Goal: Task Accomplishment & Management: Use online tool/utility

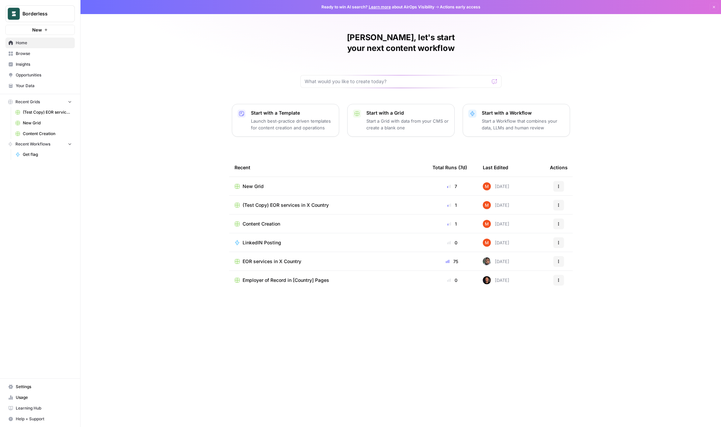
click at [266, 258] on span "EOR services in X Country" at bounding box center [272, 261] width 59 height 7
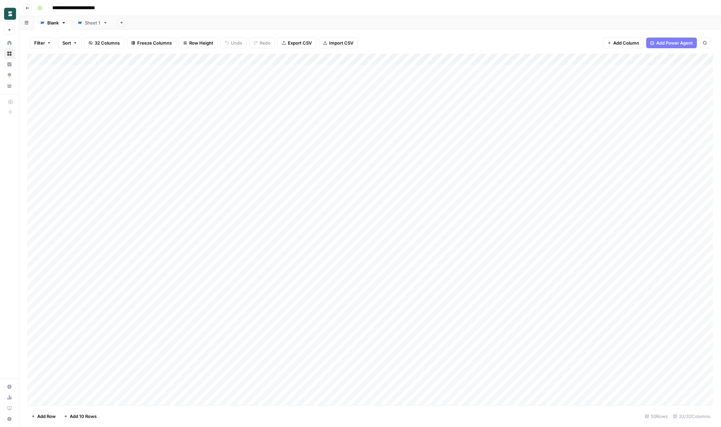
click at [273, 4] on div "**********" at bounding box center [375, 8] width 680 height 11
click at [370, 229] on div "Add Column" at bounding box center [370, 230] width 686 height 352
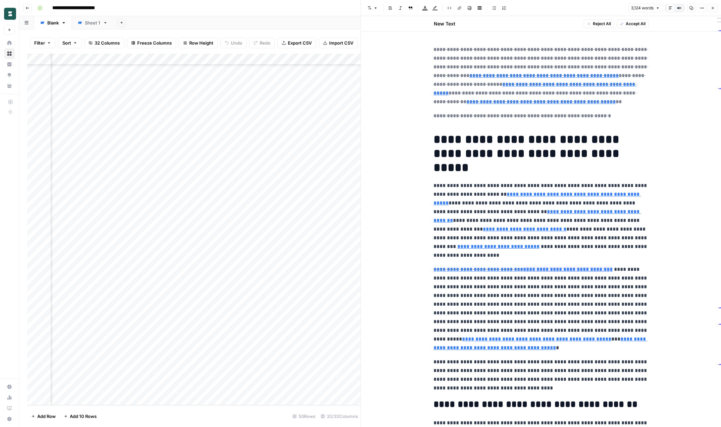
click at [604, 9] on icon "button" at bounding box center [712, 8] width 4 height 4
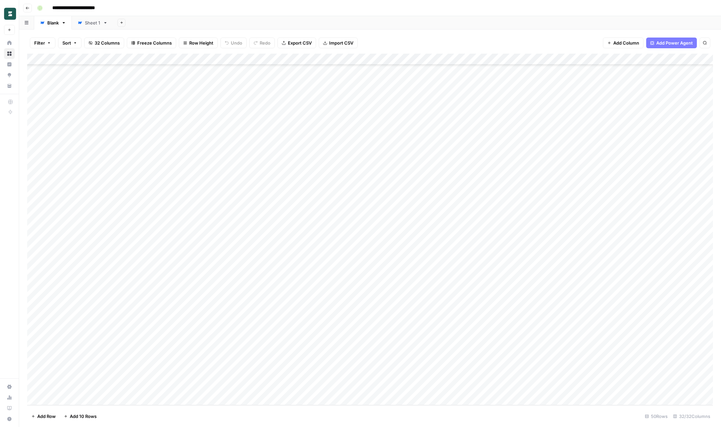
scroll to position [240, 0]
click at [43, 228] on div "Add Column" at bounding box center [370, 230] width 686 height 352
click at [43, 240] on div "Add Column" at bounding box center [370, 230] width 686 height 352
click at [44, 250] on div "Add Column" at bounding box center [370, 230] width 686 height 352
click at [44, 262] on div "Add Column" at bounding box center [370, 230] width 686 height 352
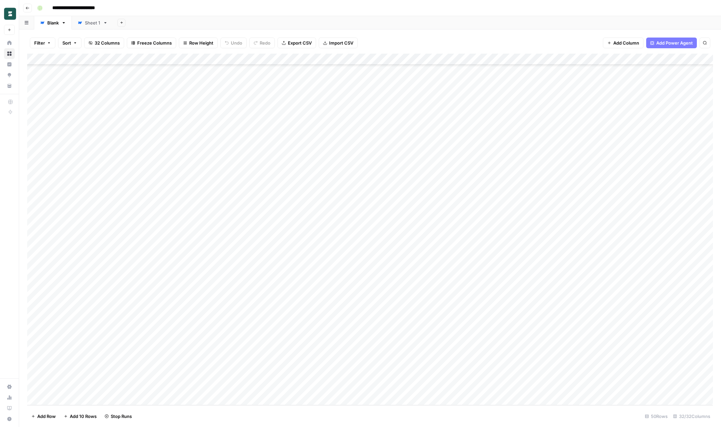
click at [43, 274] on div "Add Column" at bounding box center [370, 230] width 686 height 352
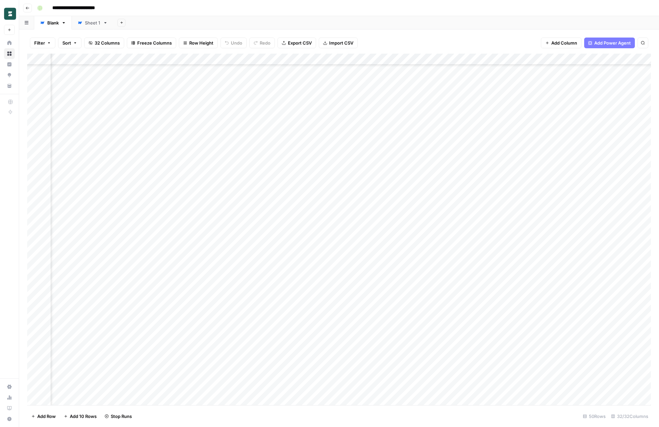
scroll to position [228, 0]
click at [399, 241] on div "Add Column" at bounding box center [339, 230] width 624 height 352
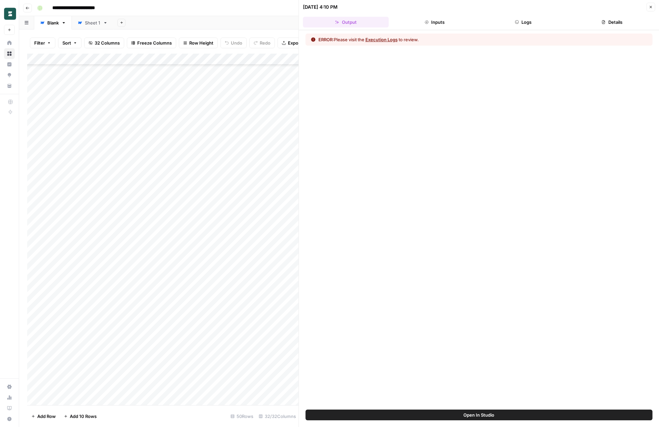
click at [506, 17] on button "Logs" at bounding box center [523, 22] width 86 height 11
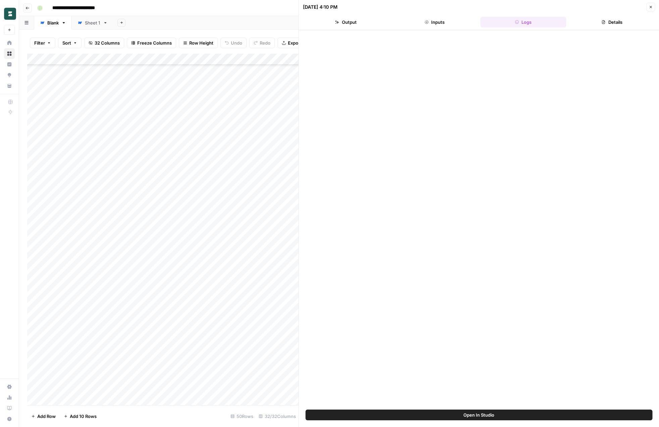
click at [505, 22] on button "Logs" at bounding box center [523, 22] width 86 height 11
click at [443, 416] on button "Open In Studio" at bounding box center [479, 415] width 347 height 11
click at [201, 63] on div "Add Column" at bounding box center [162, 230] width 271 height 352
click at [204, 60] on div at bounding box center [210, 60] width 61 height 13
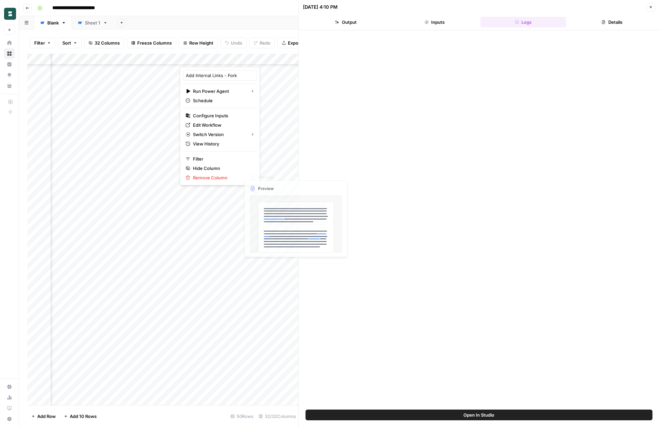
click at [212, 25] on div "Add Sheet" at bounding box center [385, 22] width 545 height 13
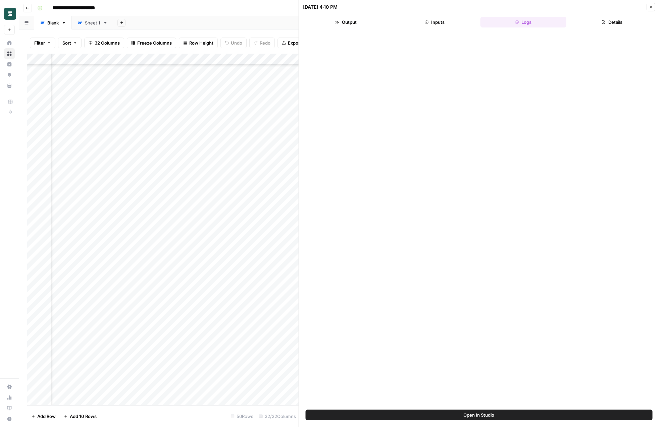
scroll to position [228, 106]
click at [242, 240] on div "Add Column" at bounding box center [162, 230] width 271 height 352
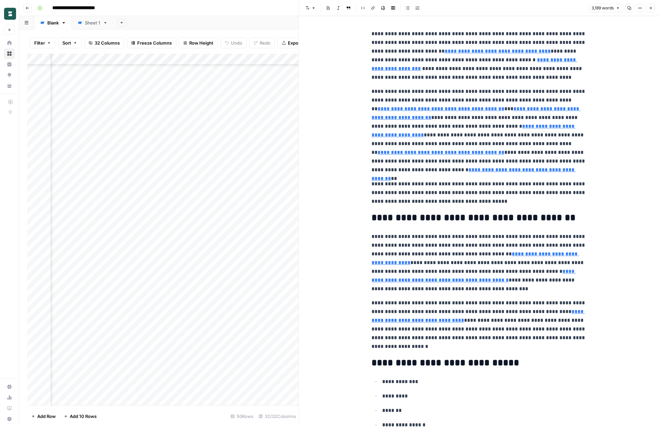
click at [604, 7] on icon "button" at bounding box center [650, 8] width 4 height 4
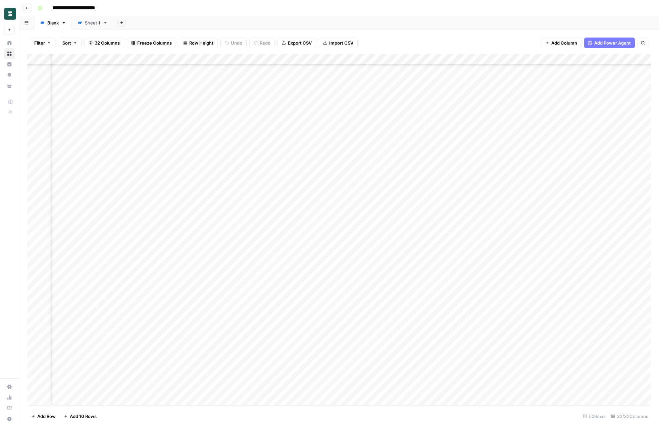
click at [314, 18] on div "Add Sheet" at bounding box center [385, 22] width 545 height 13
click at [294, 59] on div "Add Column" at bounding box center [339, 230] width 624 height 352
click at [291, 76] on input "Add Internal Links - Fork" at bounding box center [289, 75] width 68 height 7
click at [298, 25] on div "Add Sheet" at bounding box center [385, 22] width 545 height 13
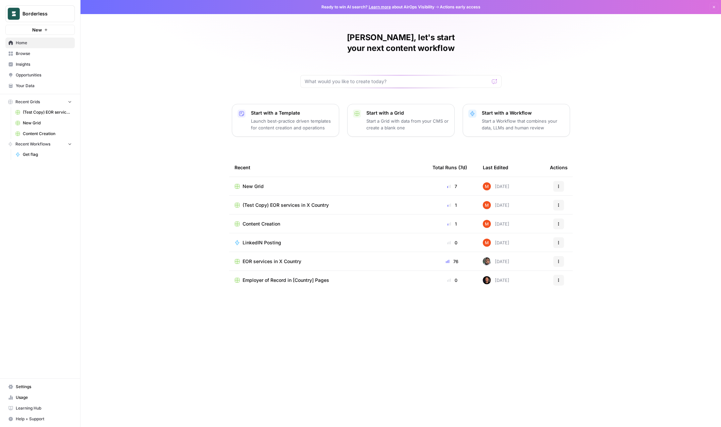
click at [36, 56] on span "Browse" at bounding box center [44, 54] width 56 height 6
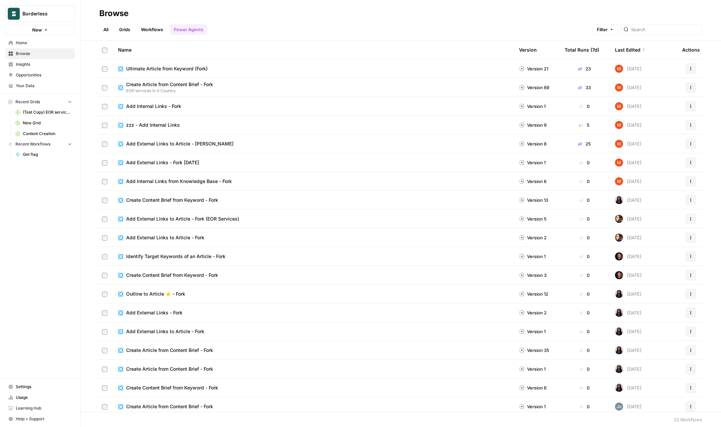
click at [279, 25] on div "All Grids Workflows Power Agents Filter" at bounding box center [400, 27] width 603 height 16
click at [51, 132] on span "Content Creation" at bounding box center [47, 134] width 49 height 6
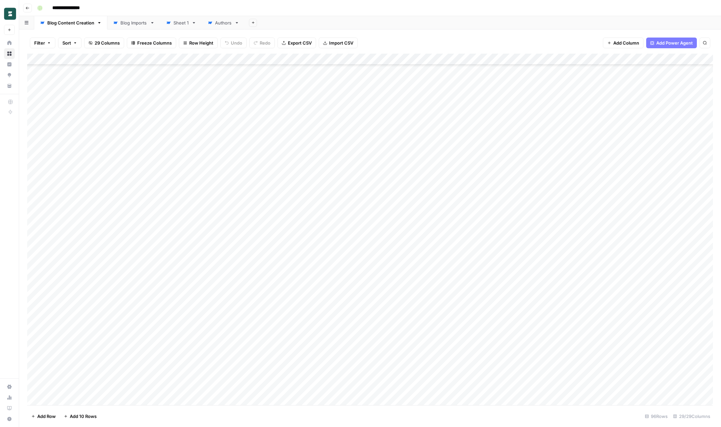
scroll to position [765, 0]
click at [80, 250] on div "Add Column" at bounding box center [370, 230] width 686 height 352
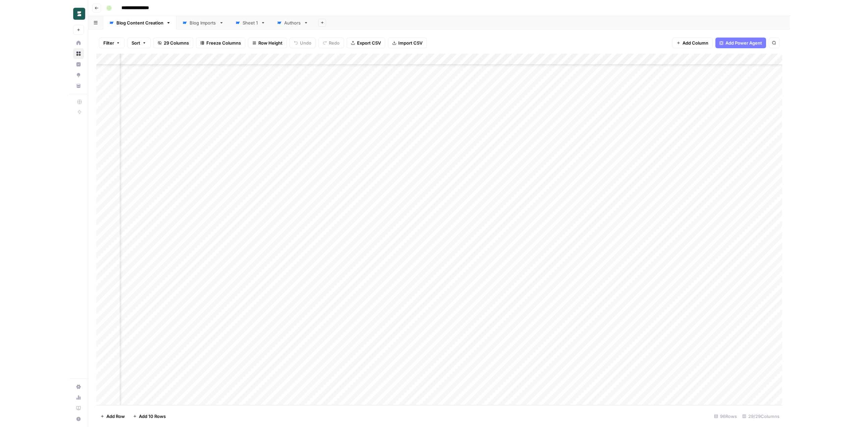
scroll to position [765, 985]
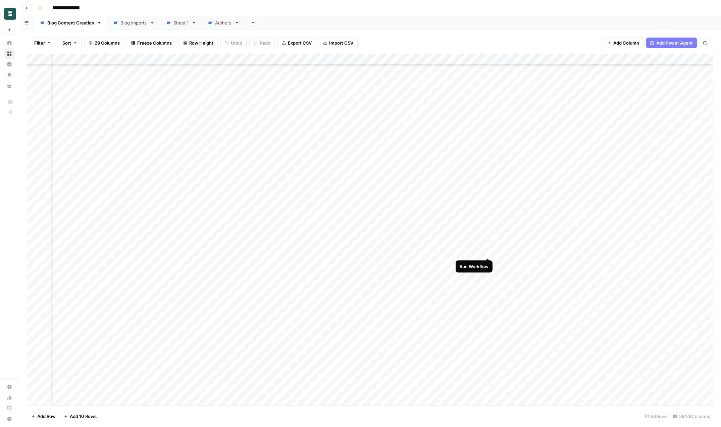
click at [535, 250] on div "Add Column" at bounding box center [370, 230] width 686 height 352
click at [550, 251] on div "Add Column" at bounding box center [370, 230] width 686 height 352
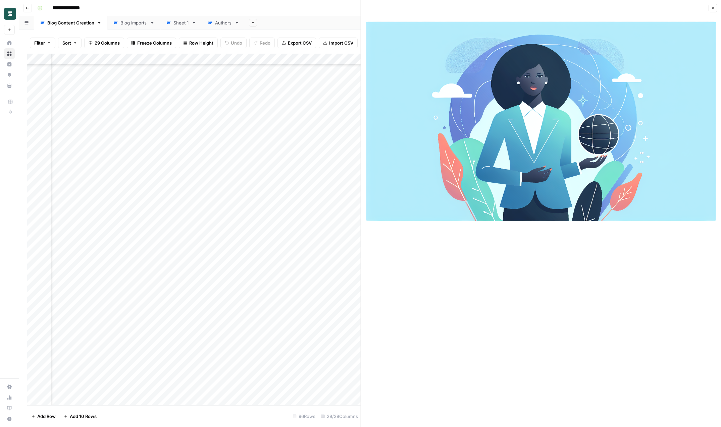
click at [714, 6] on icon "button" at bounding box center [712, 8] width 4 height 4
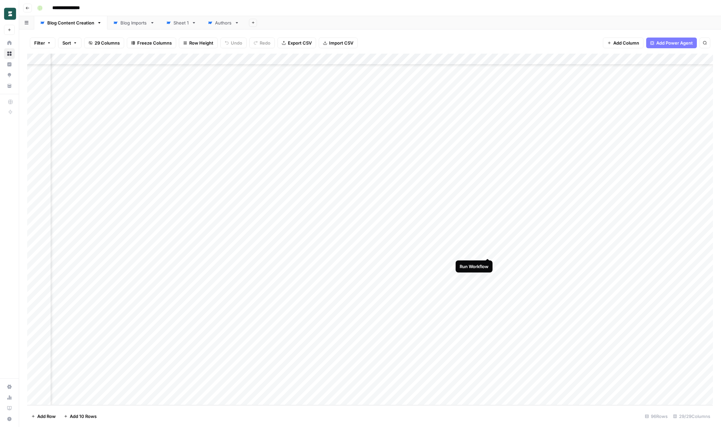
click at [488, 250] on div "Add Column" at bounding box center [370, 230] width 686 height 352
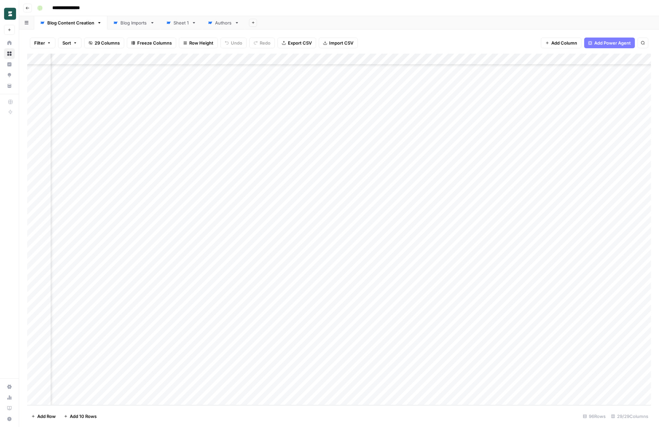
click at [547, 250] on div "Add Column" at bounding box center [339, 230] width 624 height 352
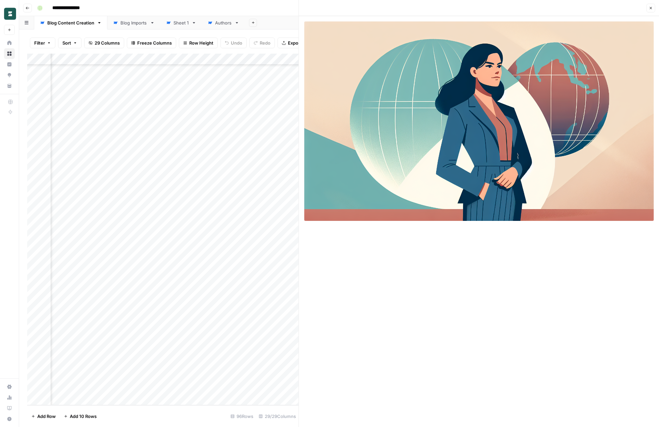
click at [650, 5] on button "Close" at bounding box center [650, 8] width 9 height 9
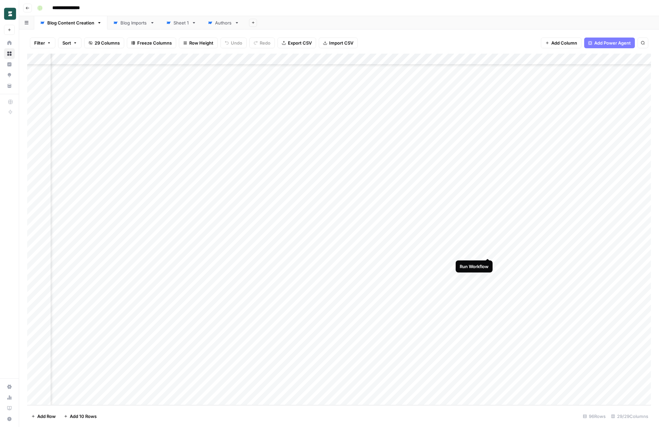
click at [486, 252] on div "Add Column" at bounding box center [339, 230] width 624 height 352
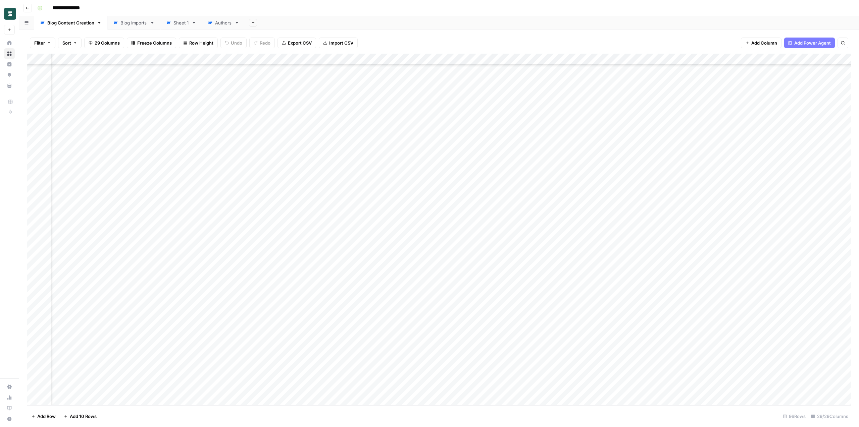
click at [258, 10] on div "**********" at bounding box center [443, 8] width 817 height 11
click at [547, 252] on div "Add Column" at bounding box center [438, 230] width 823 height 352
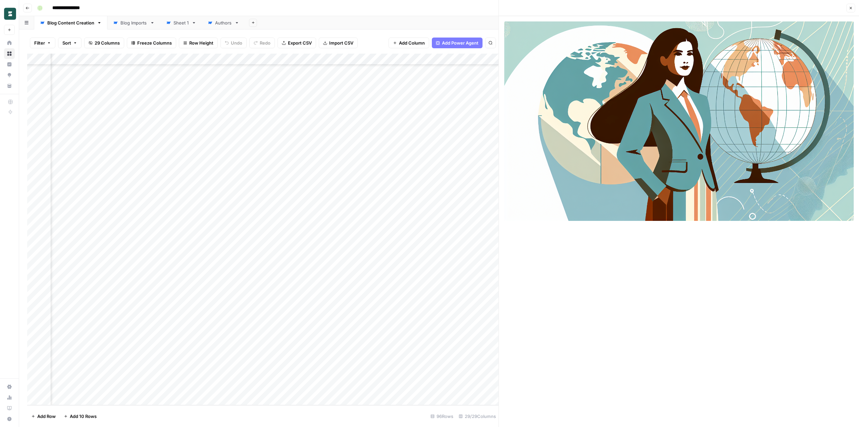
click at [720, 10] on icon "button" at bounding box center [850, 8] width 4 height 4
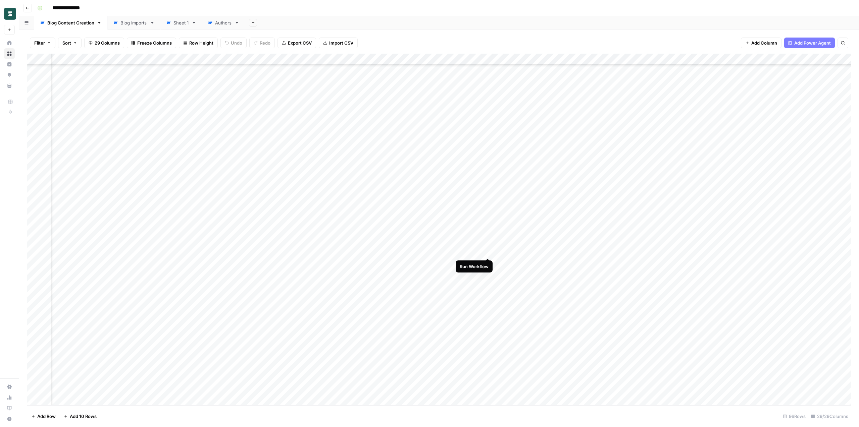
click at [487, 251] on div "Add Column" at bounding box center [438, 230] width 823 height 352
click at [603, 253] on div "Add Column" at bounding box center [438, 230] width 823 height 352
click at [542, 252] on div "Add Column" at bounding box center [438, 230] width 823 height 352
click at [604, 251] on div "Add Column" at bounding box center [438, 230] width 823 height 352
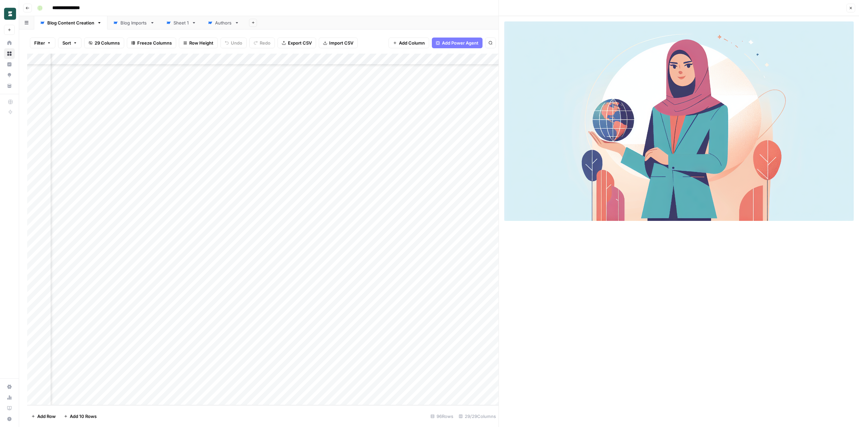
click at [720, 8] on icon "button" at bounding box center [850, 8] width 2 height 2
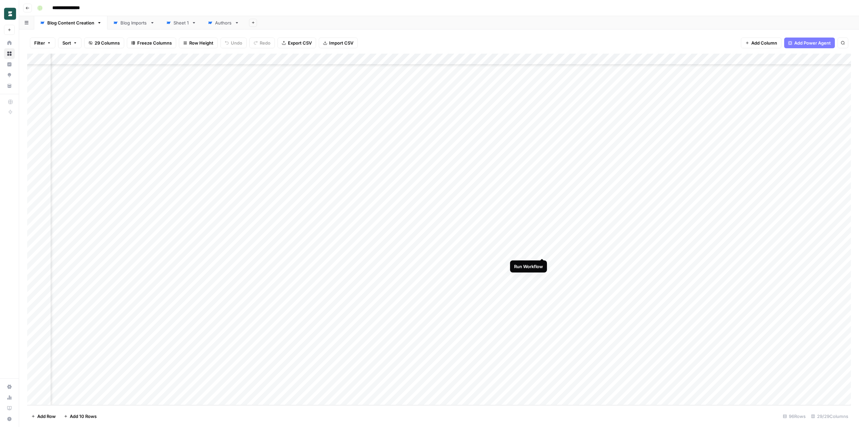
click at [542, 251] on div "Add Column" at bounding box center [438, 230] width 823 height 352
click at [602, 253] on div "Add Column" at bounding box center [438, 230] width 823 height 352
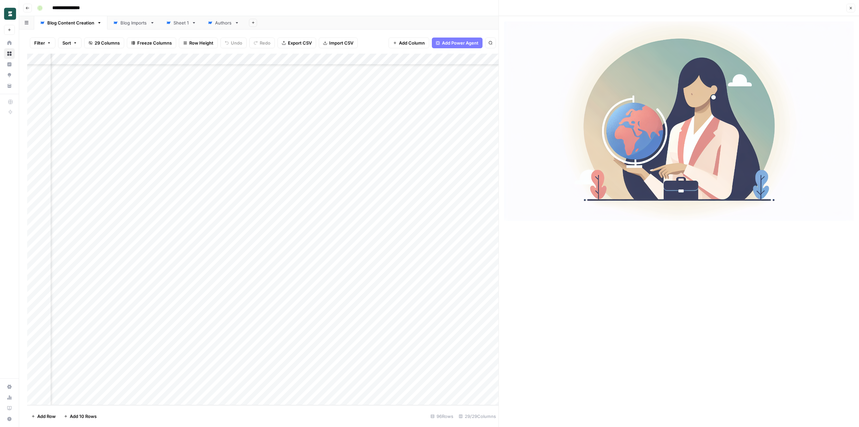
click at [720, 5] on button "Close" at bounding box center [850, 8] width 9 height 9
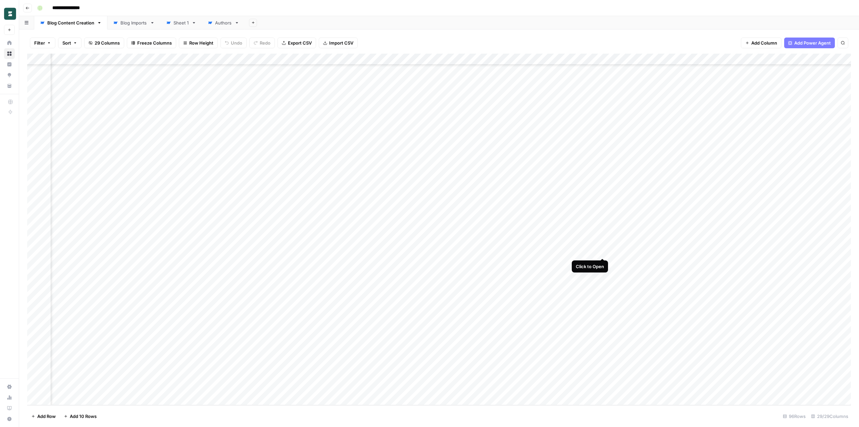
click at [603, 252] on div "Add Column" at bounding box center [438, 230] width 823 height 352
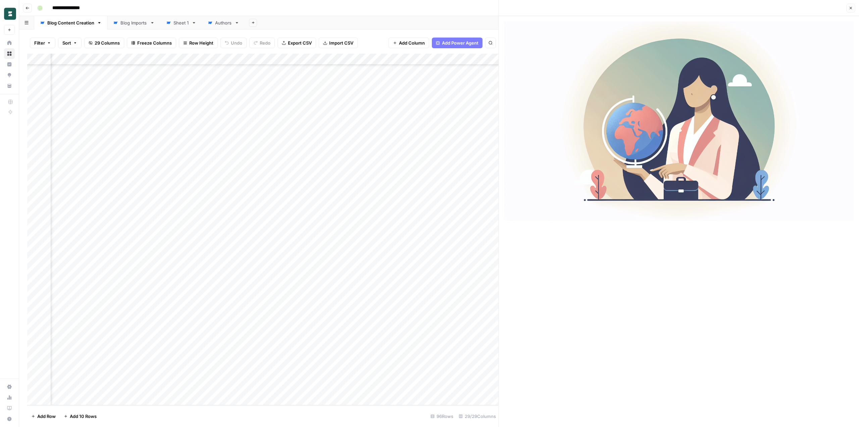
click at [720, 7] on icon "button" at bounding box center [850, 8] width 4 height 4
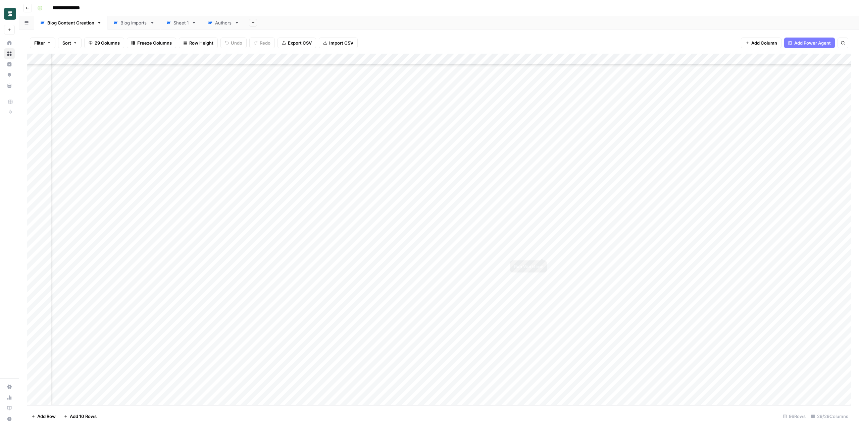
click at [541, 252] on div "Add Column" at bounding box center [438, 230] width 823 height 352
click at [411, 12] on div "**********" at bounding box center [443, 8] width 817 height 11
click at [404, 8] on div "**********" at bounding box center [443, 8] width 817 height 11
click at [603, 251] on div "Add Column" at bounding box center [438, 230] width 823 height 352
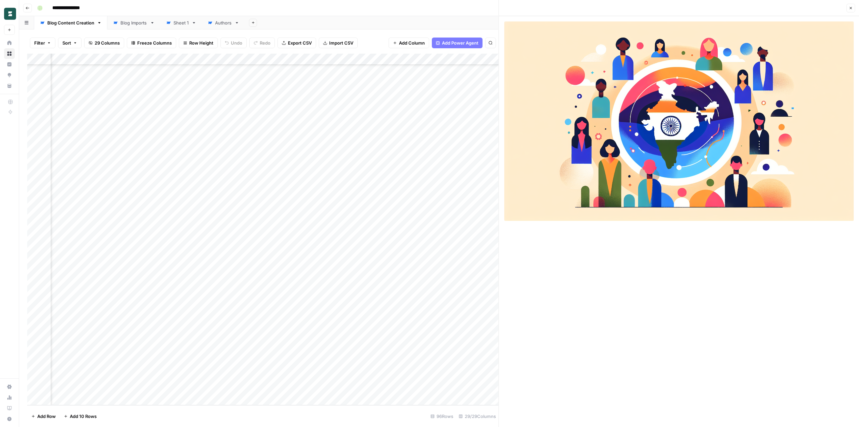
click at [720, 7] on icon "button" at bounding box center [850, 8] width 4 height 4
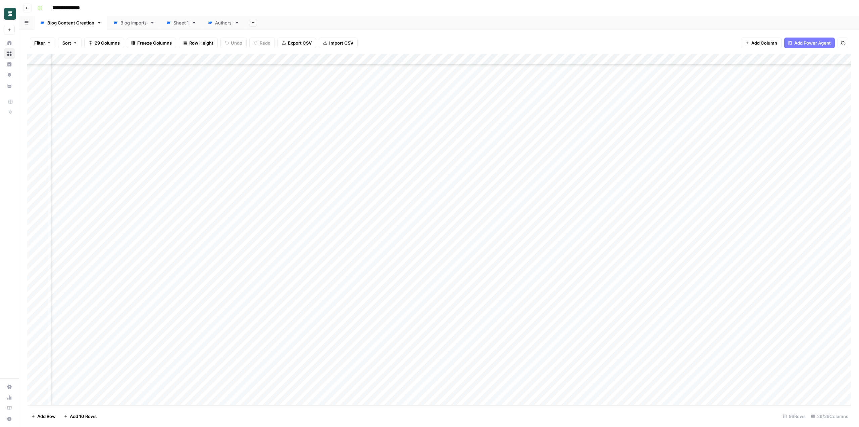
click at [540, 252] on div "Add Column" at bounding box center [438, 230] width 823 height 352
click at [602, 252] on div "Add Column" at bounding box center [438, 230] width 823 height 352
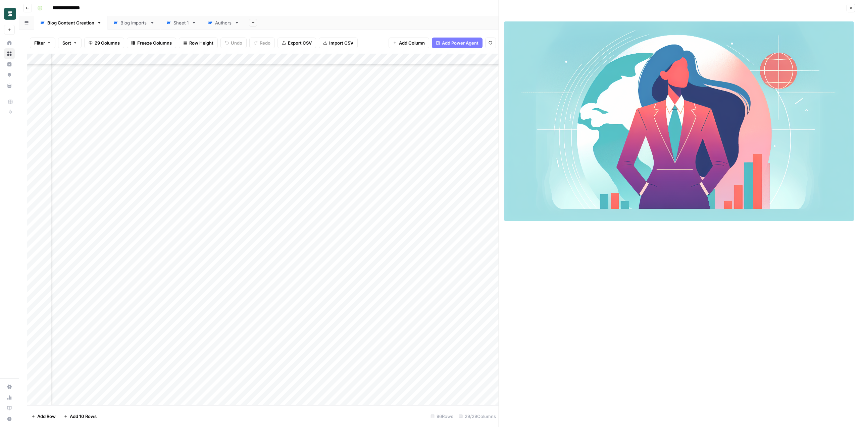
click at [720, 8] on icon "button" at bounding box center [850, 8] width 4 height 4
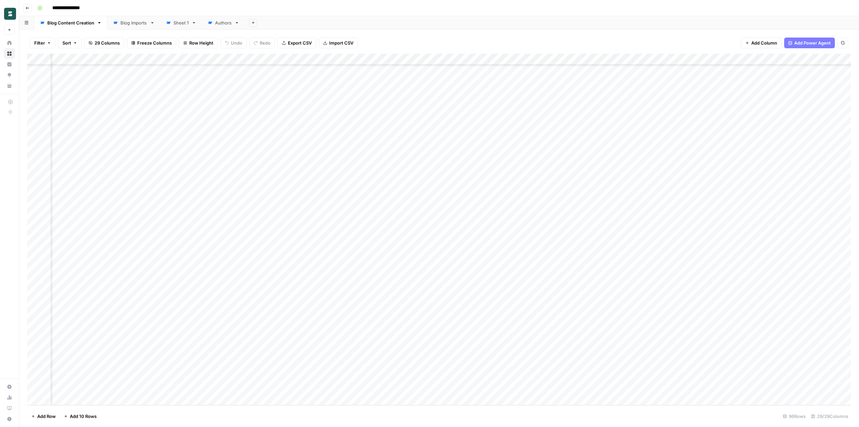
click at [603, 250] on div "Add Column" at bounding box center [438, 230] width 823 height 352
click at [543, 251] on div "Add Column" at bounding box center [438, 230] width 823 height 352
click at [406, 5] on div "**********" at bounding box center [443, 8] width 817 height 11
click at [602, 252] on div "Add Column" at bounding box center [438, 230] width 823 height 352
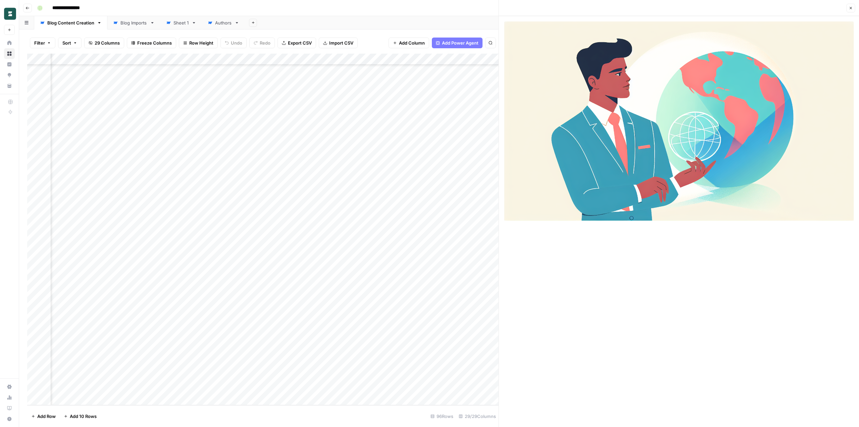
click at [720, 9] on button "Close" at bounding box center [850, 8] width 9 height 9
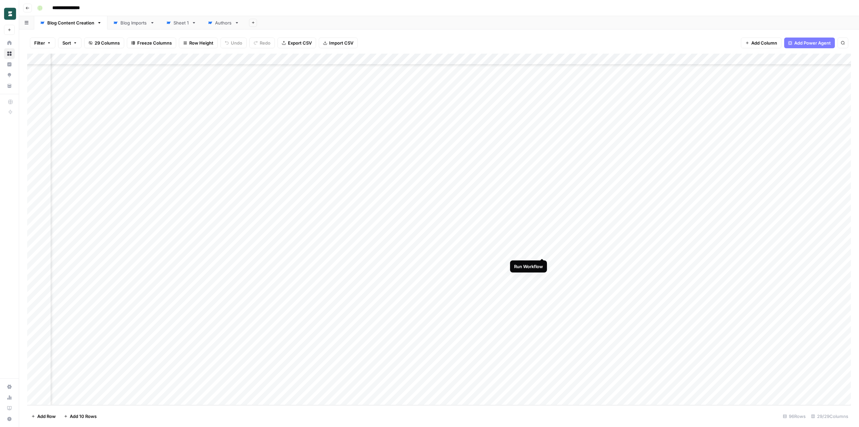
click at [542, 250] on div "Add Column" at bounding box center [438, 230] width 823 height 352
click at [371, 7] on div "**********" at bounding box center [443, 8] width 817 height 11
click at [602, 250] on div "Add Column" at bounding box center [438, 230] width 823 height 352
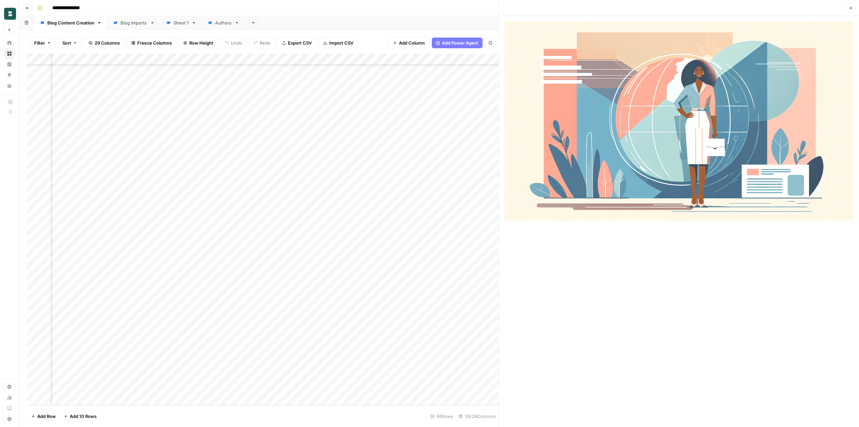
click at [720, 7] on div "Close" at bounding box center [679, 8] width 352 height 9
click at [720, 8] on button "Close" at bounding box center [850, 8] width 9 height 9
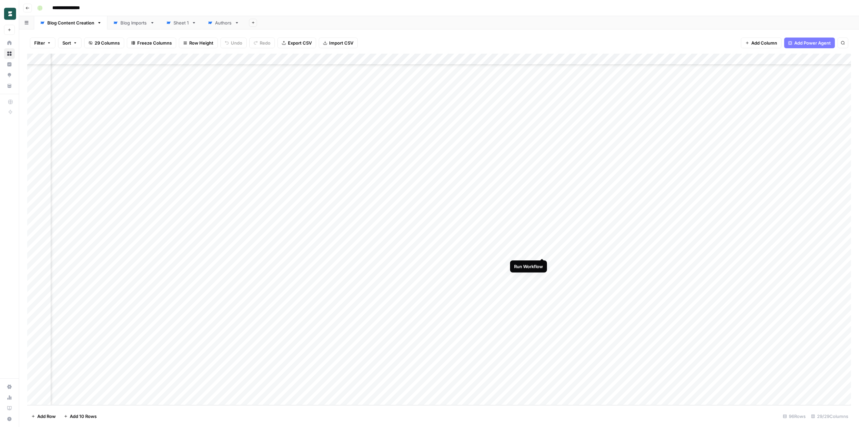
click at [541, 252] on div "Add Column" at bounding box center [438, 230] width 823 height 352
click at [543, 252] on div "Add Column" at bounding box center [438, 230] width 823 height 352
click at [467, 247] on div "Add Column" at bounding box center [438, 230] width 823 height 352
click at [531, 251] on div "Add Column" at bounding box center [438, 230] width 823 height 352
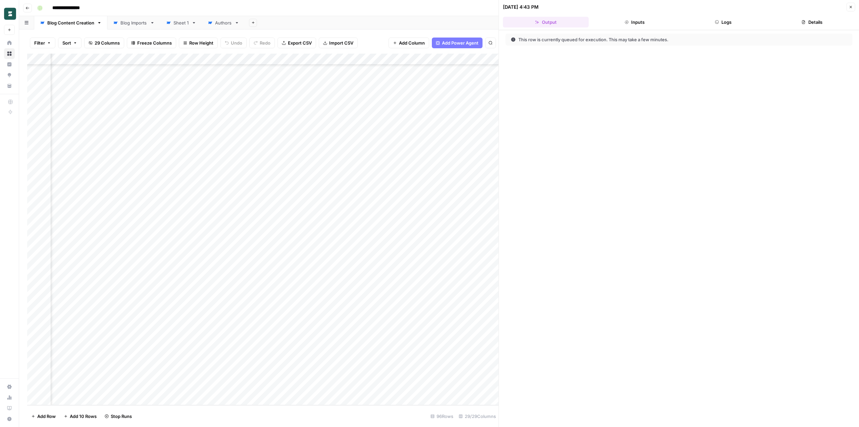
click at [720, 6] on icon "button" at bounding box center [850, 7] width 4 height 4
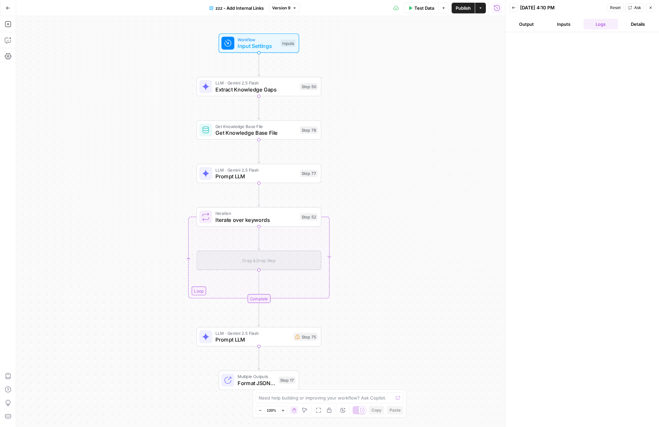
click at [170, 68] on div "Workflow Input Settings Inputs Test Step LLM · Gemini 2.5 Flash Extract Knowled…" at bounding box center [260, 221] width 489 height 411
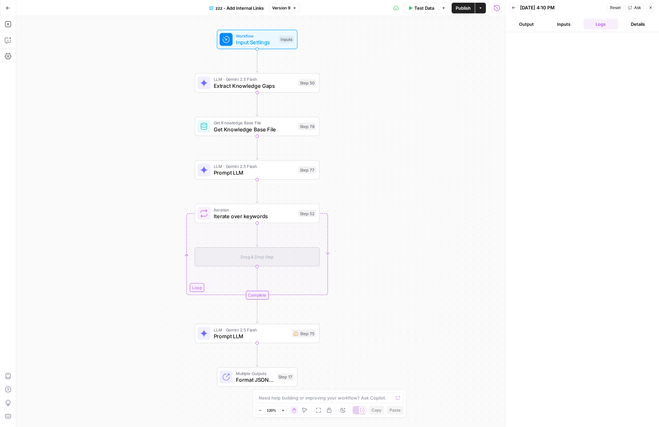
click at [163, 70] on div "Workflow Input Settings Inputs LLM · Gemini 2.5 Flash Extract Knowledge Gaps St…" at bounding box center [260, 221] width 489 height 411
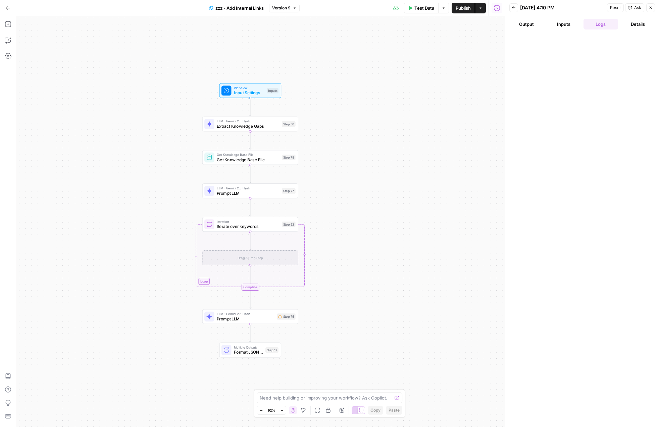
click at [280, 10] on span "Version 9" at bounding box center [281, 8] width 18 height 6
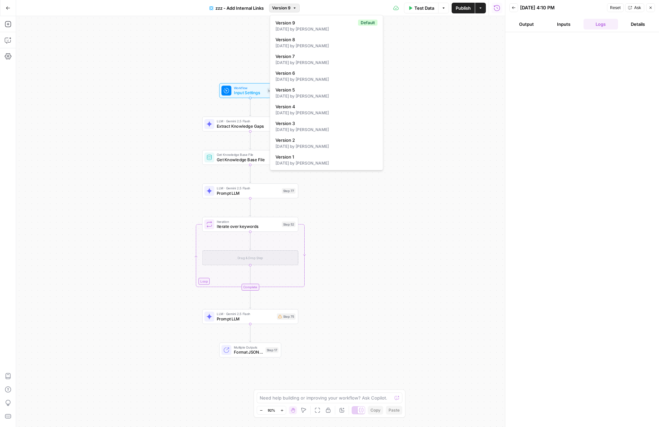
click at [156, 9] on div "Go Back zzz - Add Internal Links Version 9 Test Data Options Publish Actions Ru…" at bounding box center [252, 8] width 505 height 16
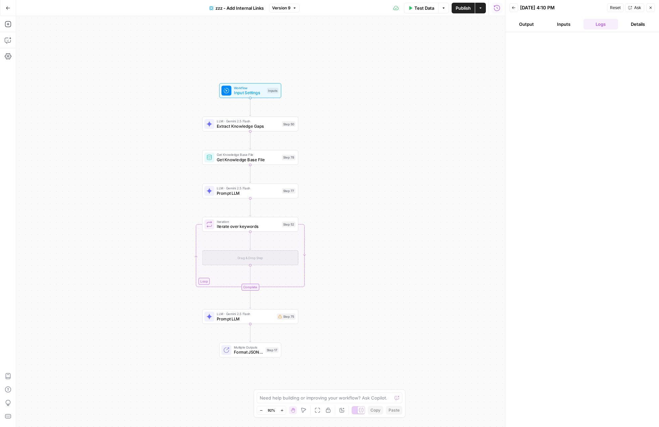
click at [482, 8] on icon "button" at bounding box center [480, 8] width 4 height 4
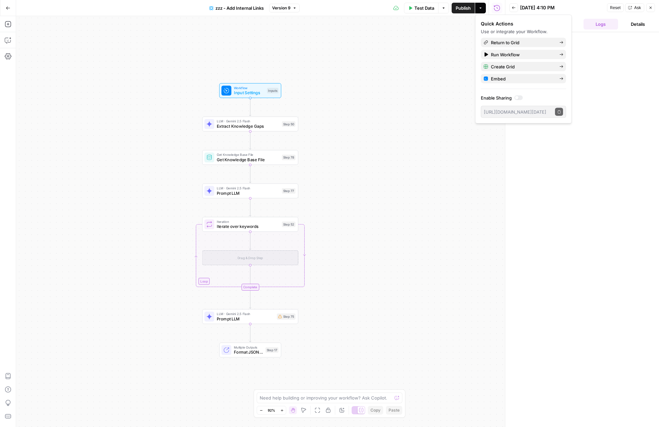
click at [610, 75] on div at bounding box center [582, 230] width 140 height 388
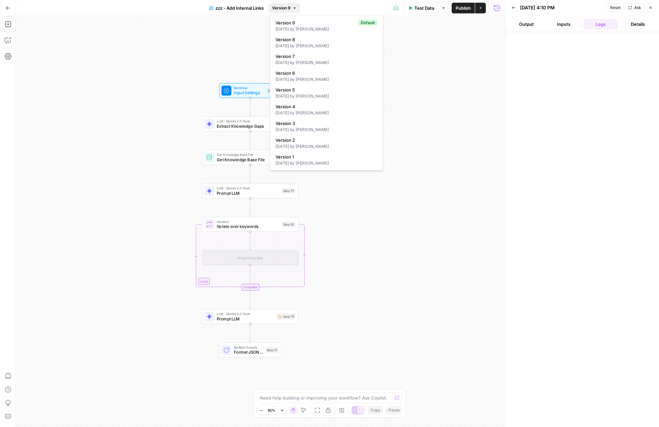
click at [289, 8] on span "Version 9" at bounding box center [281, 8] width 18 height 6
click at [183, 3] on div "Go Back zzz - Add Internal Links Version 9 Test Data Options Publish Actions Ru…" at bounding box center [252, 8] width 505 height 16
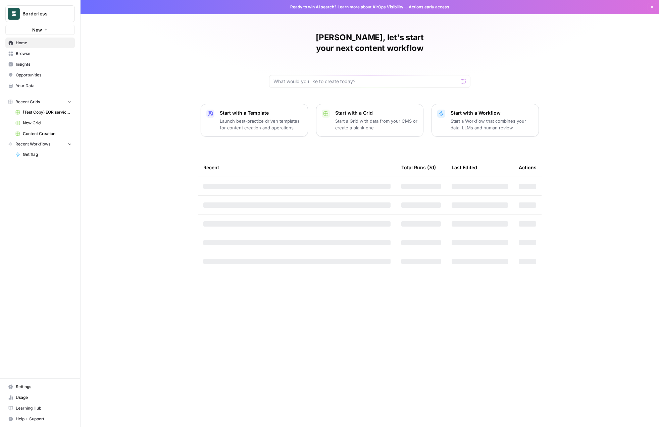
click at [33, 123] on span "New Grid" at bounding box center [47, 123] width 49 height 6
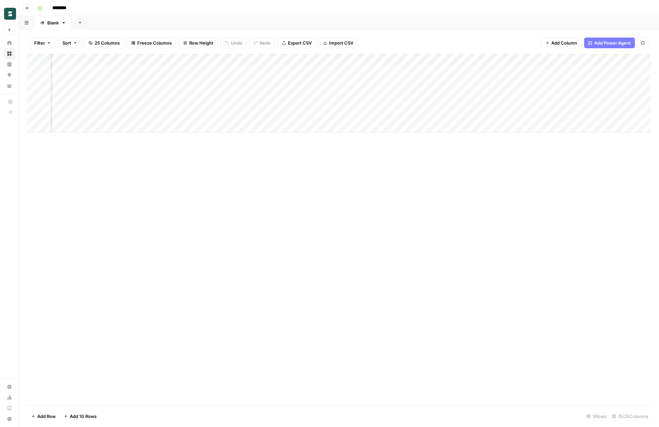
scroll to position [0, 499]
click at [293, 58] on div "Add Column" at bounding box center [339, 93] width 624 height 79
click at [262, 179] on span "Remove Column" at bounding box center [269, 177] width 59 height 7
click at [305, 78] on span "Delete" at bounding box center [305, 75] width 14 height 7
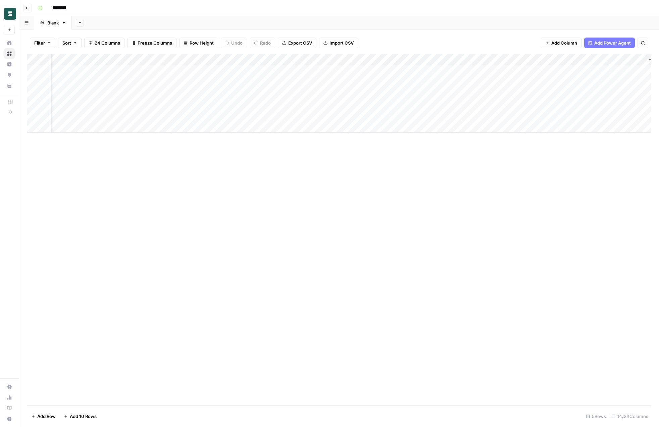
click at [303, 58] on div "Add Column" at bounding box center [339, 93] width 624 height 79
click at [235, 150] on span "Remove Column" at bounding box center [254, 149] width 59 height 7
click at [313, 73] on button "Delete" at bounding box center [305, 69] width 22 height 12
click at [404, 69] on div "Add Column" at bounding box center [339, 93] width 624 height 79
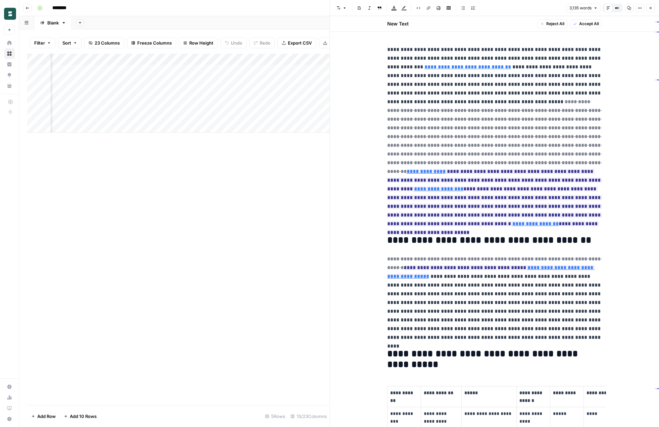
click at [648, 6] on button "Close" at bounding box center [650, 8] width 9 height 9
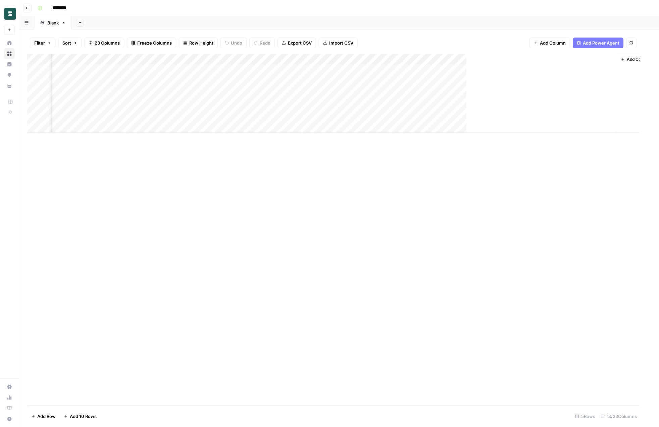
scroll to position [0, 439]
click at [356, 58] on div "Add Column" at bounding box center [339, 93] width 624 height 79
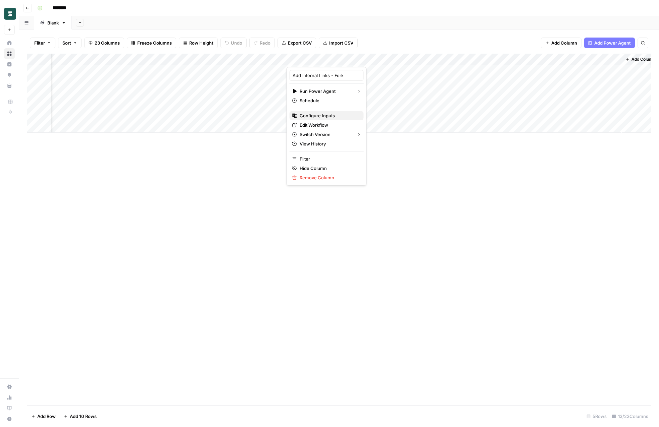
click at [312, 115] on span "Configure Inputs" at bounding box center [329, 115] width 59 height 7
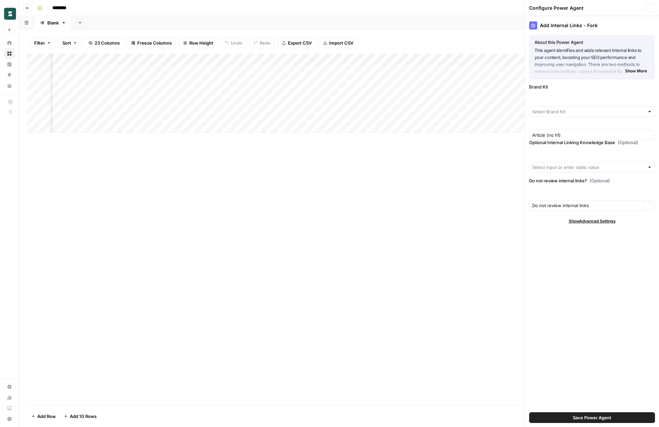
type input "Test Persona Borderless AI"
type input "Borderless Blogs"
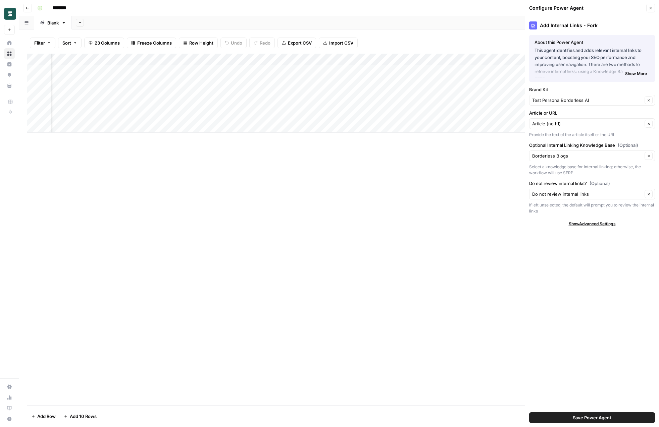
click at [575, 198] on div "Do not review internal links Clear" at bounding box center [592, 194] width 126 height 11
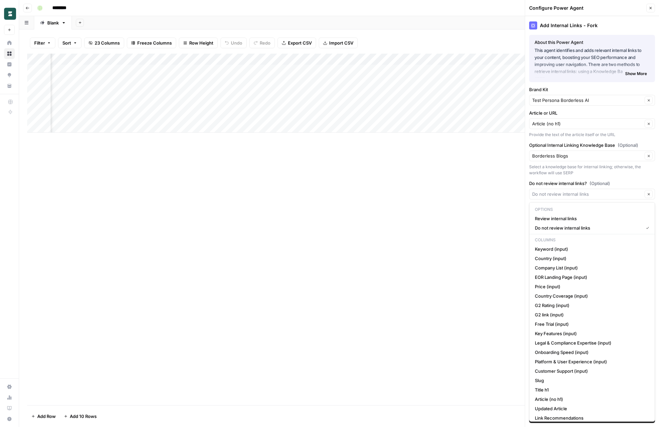
click at [575, 198] on div "Clear" at bounding box center [592, 194] width 126 height 11
click at [479, 212] on div "Add Column" at bounding box center [339, 230] width 624 height 352
type input "Do not review internal links"
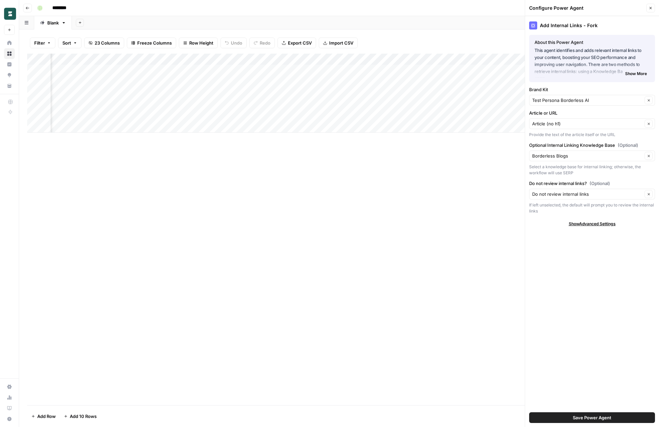
click at [572, 415] on button "Save Power Agent" at bounding box center [592, 418] width 126 height 11
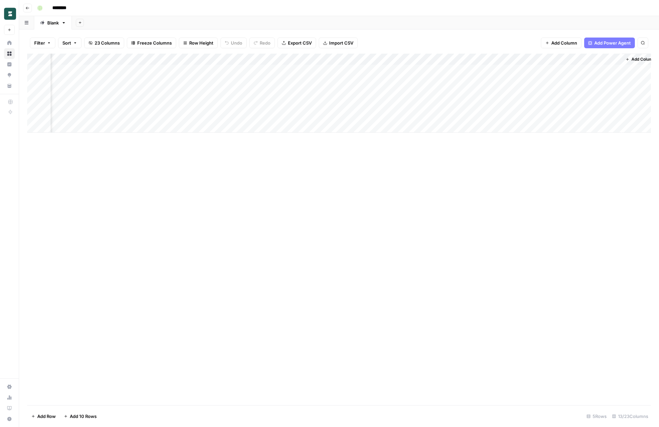
click at [327, 82] on div "Add Column" at bounding box center [339, 93] width 624 height 79
click at [429, 59] on div "Add Column" at bounding box center [339, 93] width 624 height 79
click at [388, 116] on span "Configure Inputs" at bounding box center [402, 115] width 59 height 7
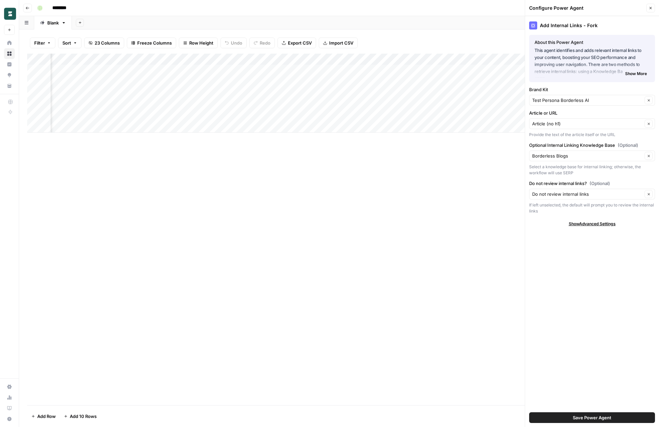
click at [459, 160] on div "Add Column" at bounding box center [339, 230] width 624 height 352
click at [400, 195] on div "Add Column" at bounding box center [339, 230] width 624 height 352
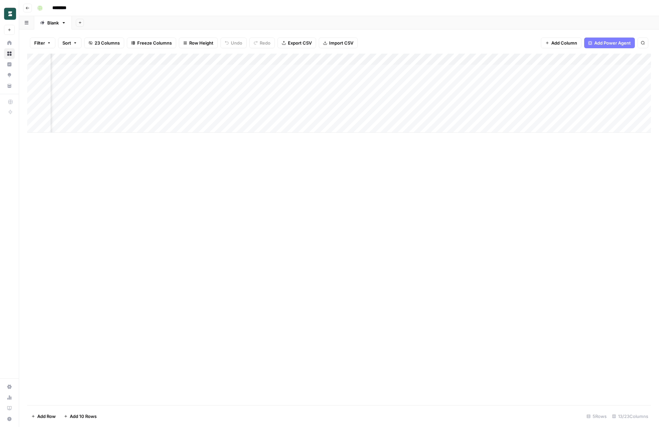
click at [399, 103] on div "Add Column" at bounding box center [339, 93] width 624 height 79
click at [43, 82] on div "Add Column" at bounding box center [339, 93] width 624 height 79
click at [44, 93] on div "Add Column" at bounding box center [339, 93] width 624 height 79
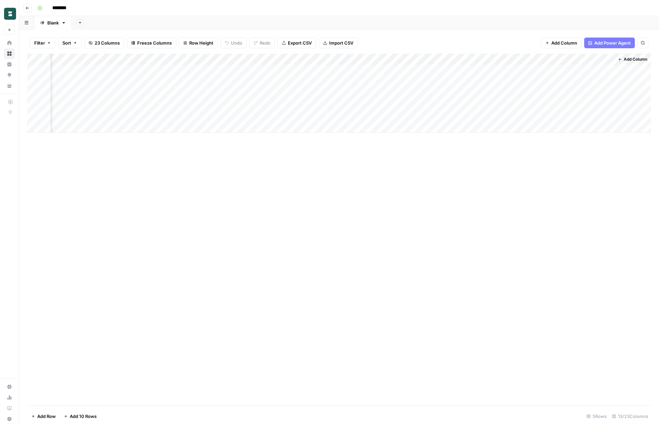
click at [299, 169] on div "Add Column" at bounding box center [339, 230] width 624 height 352
click at [271, 103] on div "Add Column" at bounding box center [339, 93] width 624 height 79
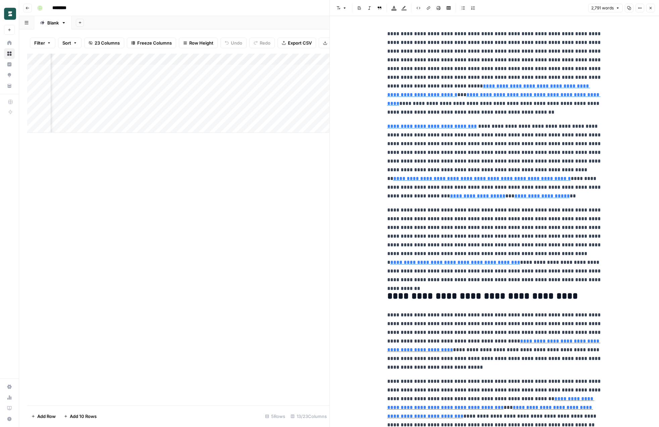
click at [651, 8] on icon "button" at bounding box center [650, 8] width 4 height 4
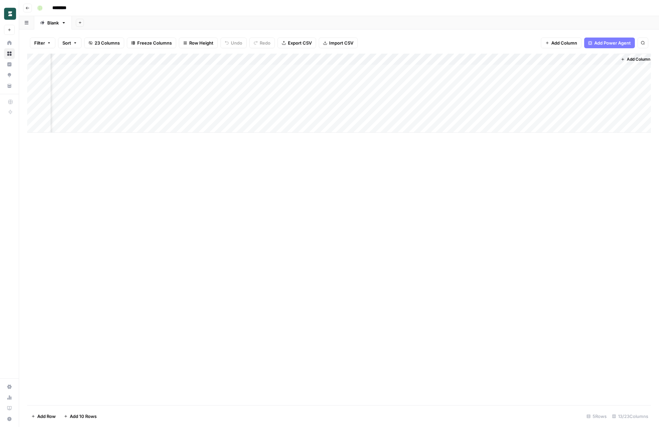
scroll to position [0, 439]
click at [302, 166] on div "Add Column" at bounding box center [339, 230] width 624 height 352
click at [212, 4] on div "********" at bounding box center [344, 8] width 618 height 11
click at [379, 60] on div "Add Column" at bounding box center [339, 93] width 624 height 79
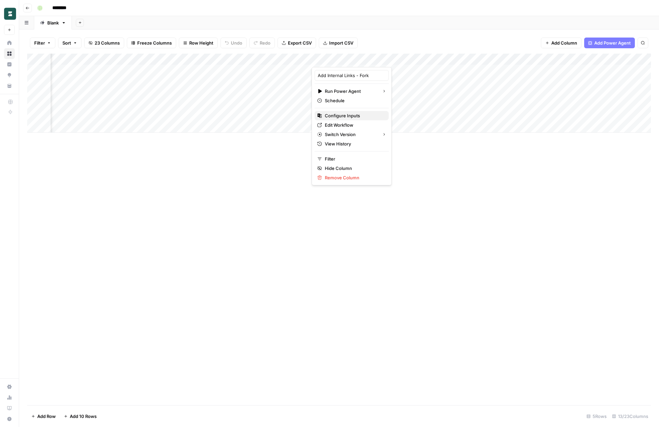
click at [338, 115] on span "Configure Inputs" at bounding box center [354, 115] width 59 height 7
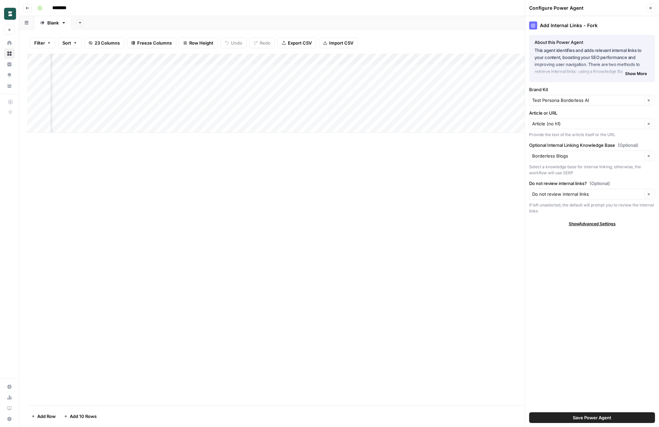
click at [383, 60] on div "Add Column" at bounding box center [339, 93] width 624 height 79
click at [347, 123] on span "Edit Workflow" at bounding box center [354, 125] width 59 height 7
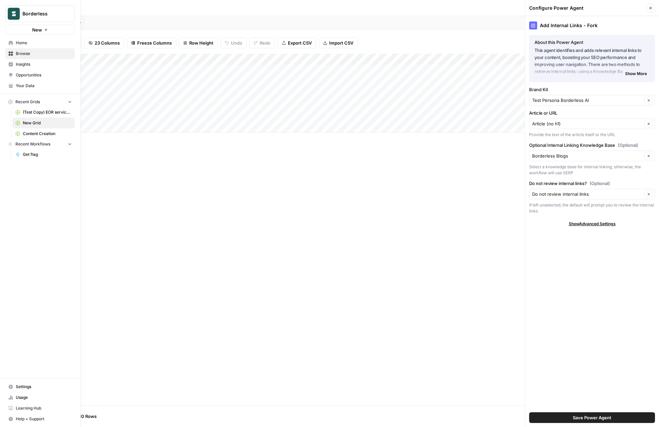
click at [35, 56] on span "Browse" at bounding box center [44, 54] width 56 height 6
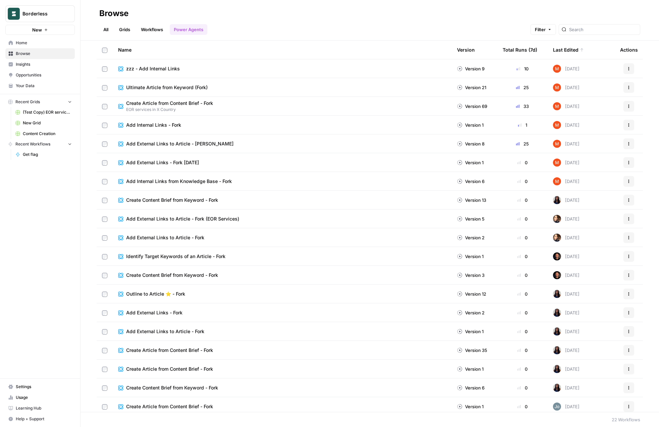
click at [262, 26] on div "All Grids Workflows Power Agents Filter" at bounding box center [369, 27] width 541 height 16
click at [163, 124] on span "Add Internal Links - Fork" at bounding box center [153, 125] width 55 height 7
click at [163, 124] on div "Browse All Grids Workflows Power Agents Filter Name Version Total Runs (7d) Las…" at bounding box center [369, 213] width 578 height 427
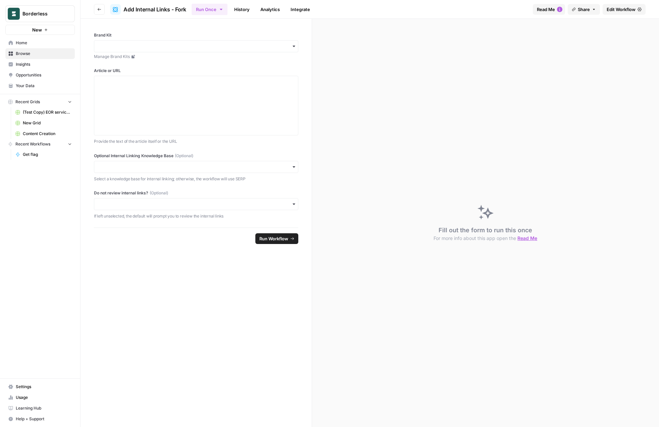
click at [248, 11] on link "History" at bounding box center [241, 9] width 23 height 11
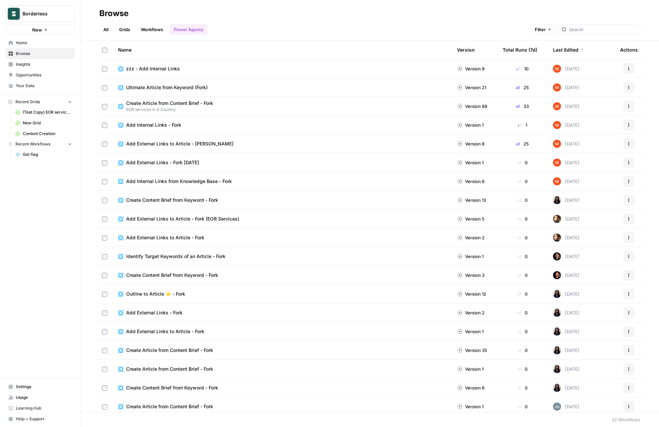
click at [149, 70] on span "zzz - Add Internal Links" at bounding box center [153, 68] width 54 height 7
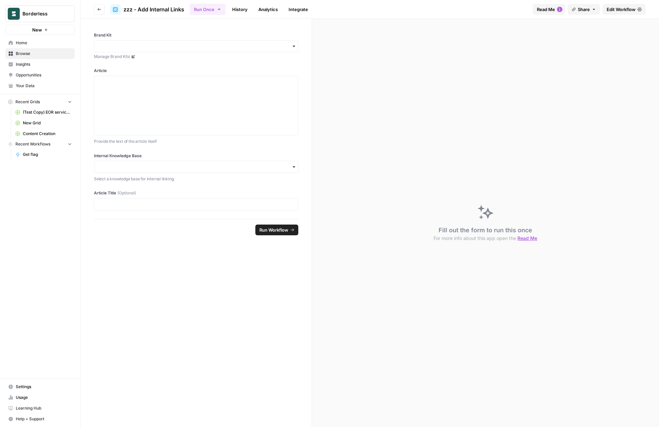
click at [239, 8] on link "History" at bounding box center [239, 9] width 23 height 11
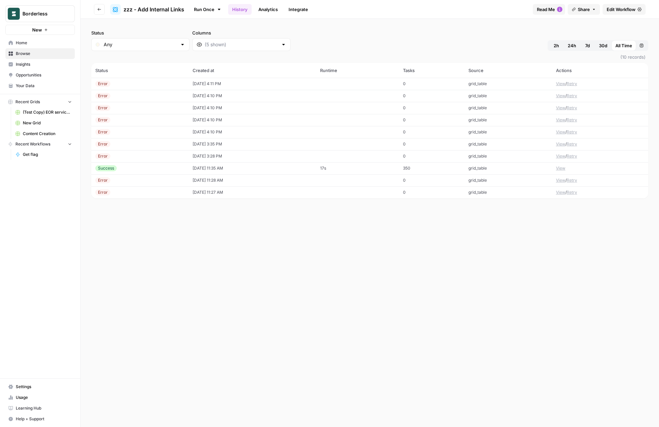
click at [221, 250] on div "Status Any Columns 2h 24h 7d 30d All Time Custom range (10 records) Status Crea…" at bounding box center [369, 223] width 578 height 409
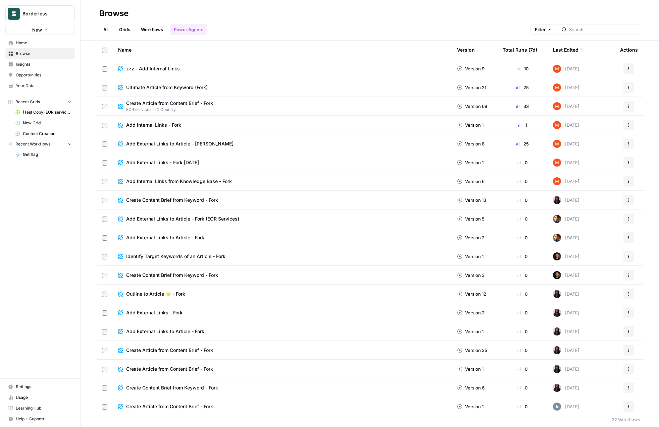
click at [205, 182] on span "Add Internal Links from Knowledge Base - Fork" at bounding box center [179, 181] width 106 height 7
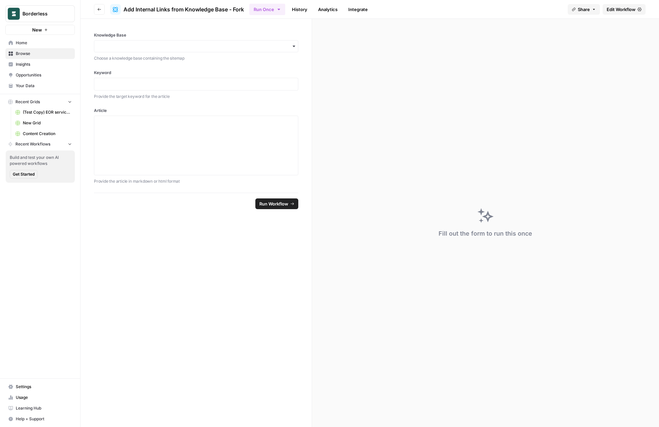
click at [301, 7] on link "History" at bounding box center [299, 9] width 23 height 11
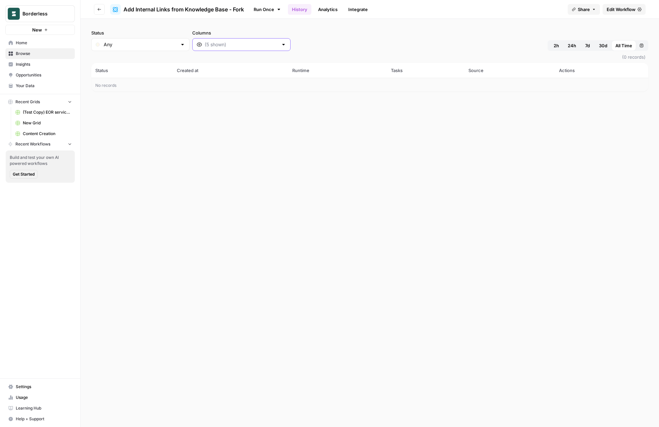
click at [205, 47] on input "Columns" at bounding box center [241, 44] width 73 height 7
click at [266, 32] on div "Status Any Columns 2h 24h 7d 30d All Time Custom range" at bounding box center [369, 40] width 557 height 21
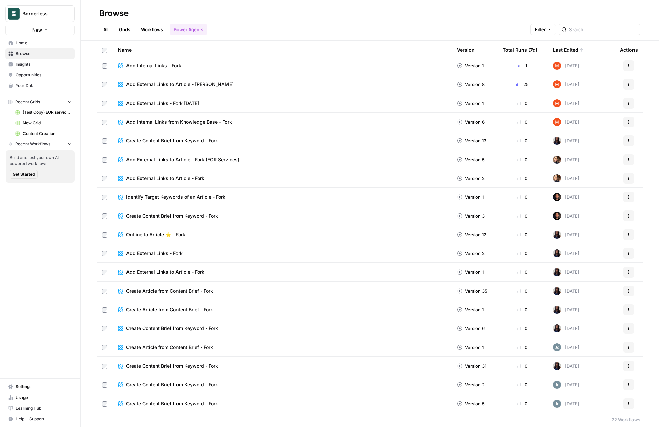
scroll to position [60, 0]
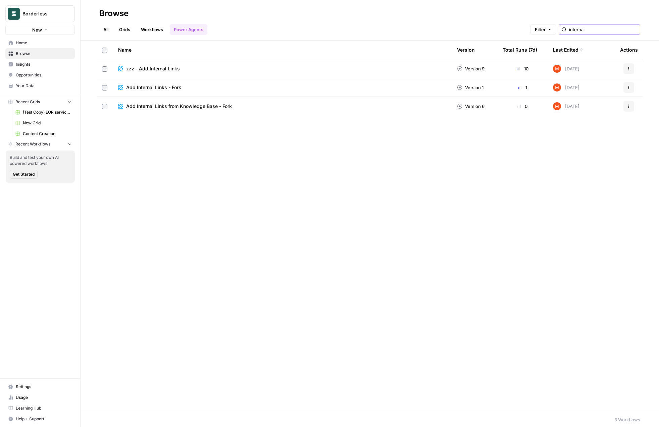
type input "internal"
click at [322, 228] on div "Name Version Total Runs (7d) Last Edited Actions zzz - Add Internal Links Versi…" at bounding box center [369, 227] width 578 height 372
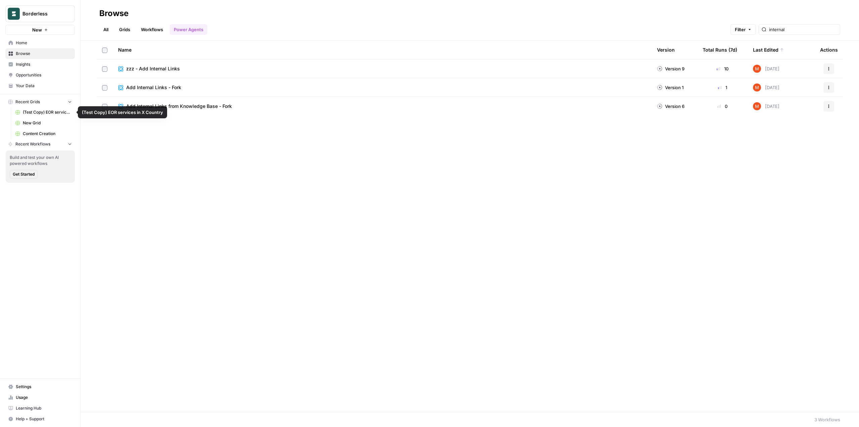
click at [39, 121] on span "New Grid" at bounding box center [47, 123] width 49 height 6
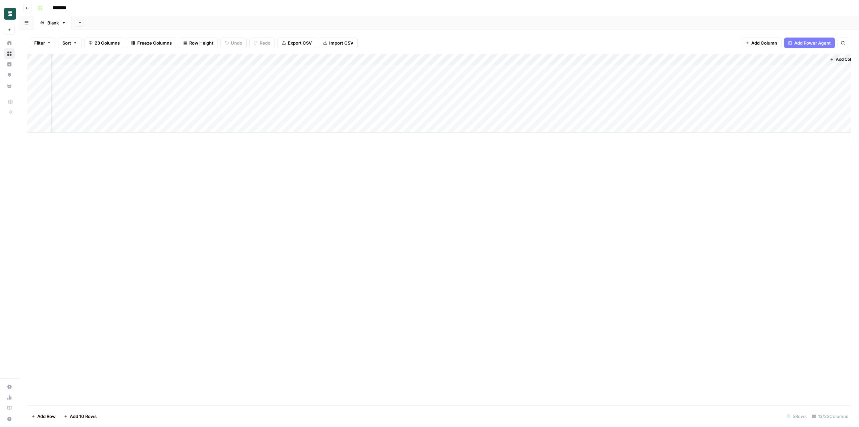
scroll to position [0, 236]
click at [558, 58] on div "Add Column" at bounding box center [438, 93] width 823 height 79
click at [517, 117] on span "Configure Inputs" at bounding box center [532, 115] width 59 height 7
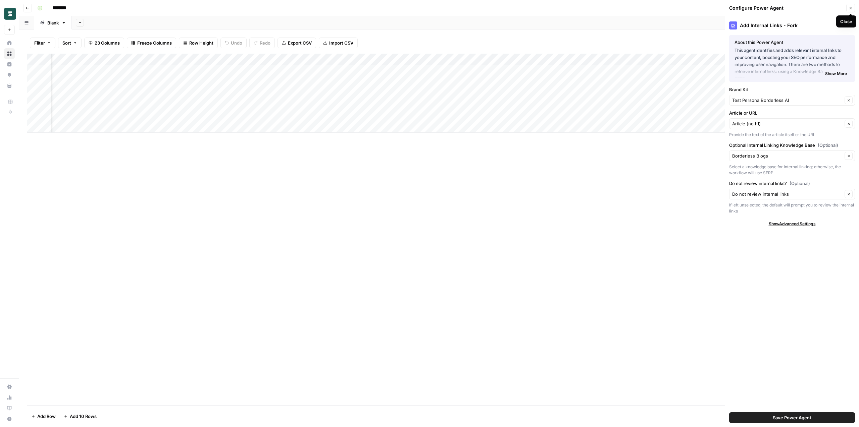
click at [658, 9] on icon "button" at bounding box center [850, 8] width 4 height 4
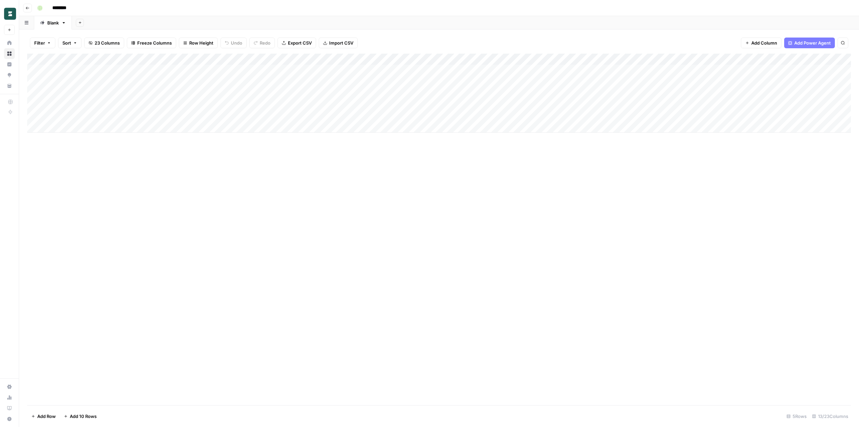
scroll to position [0, 248]
click at [489, 39] on div "Filter Sort 23 Columns Freeze Columns Row Height Undo Redo Export CSV Import CS…" at bounding box center [438, 42] width 823 height 21
click at [546, 81] on div "Add Column" at bounding box center [438, 93] width 823 height 79
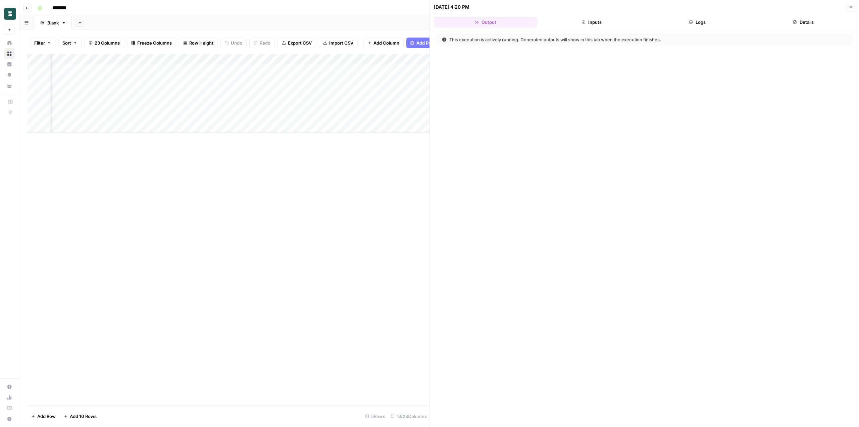
click at [658, 22] on button "Logs" at bounding box center [697, 22] width 103 height 11
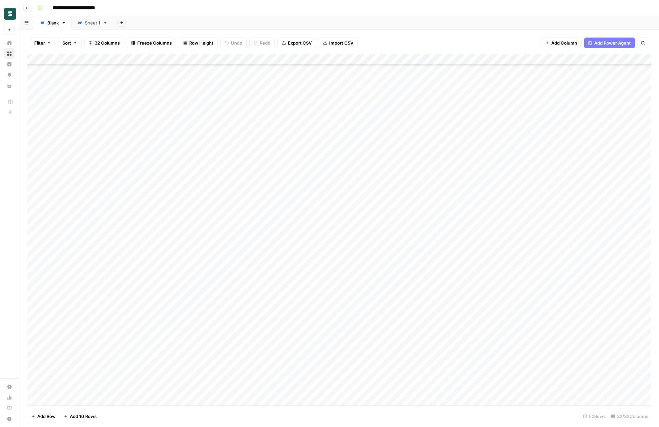
scroll to position [240, 0]
click at [409, 240] on div "Add Column" at bounding box center [339, 230] width 624 height 352
click at [402, 59] on div "Add Column" at bounding box center [339, 230] width 624 height 352
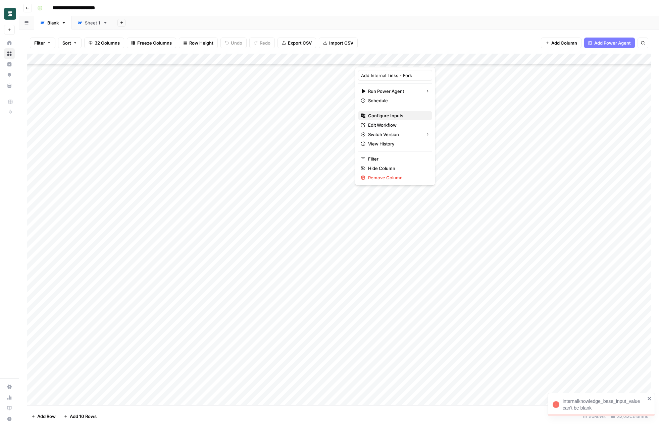
click at [388, 117] on span "Configure Inputs" at bounding box center [397, 115] width 59 height 7
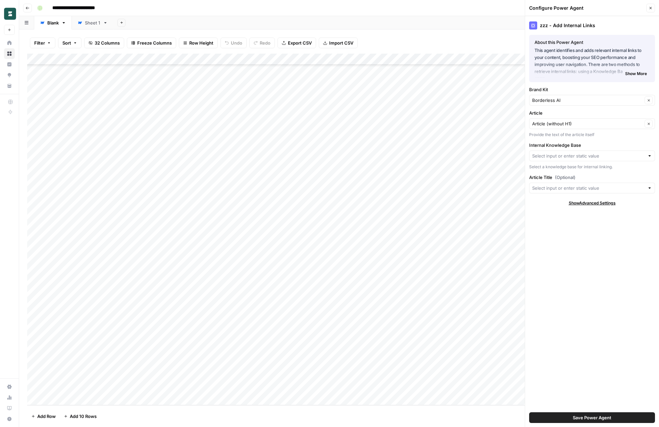
click at [555, 261] on div "zzz - Add Internal Links About this Power Agent This agent identifies and adds …" at bounding box center [592, 221] width 134 height 411
click at [490, 16] on div "Add Sheet" at bounding box center [385, 22] width 545 height 13
click at [652, 8] on icon "button" at bounding box center [650, 8] width 4 height 4
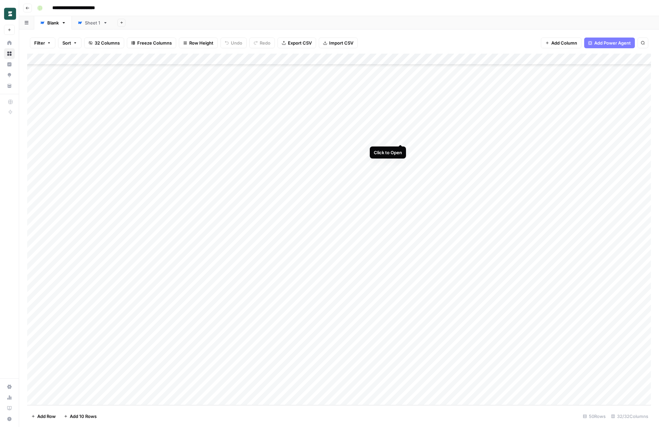
click at [402, 137] on div "Add Column" at bounding box center [339, 230] width 624 height 352
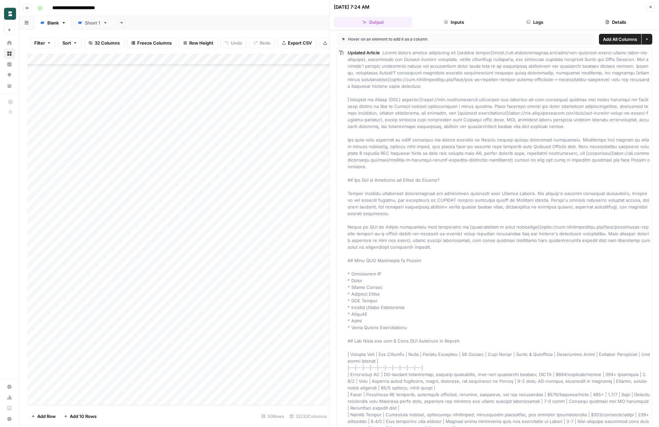
click at [651, 6] on icon "button" at bounding box center [650, 7] width 4 height 4
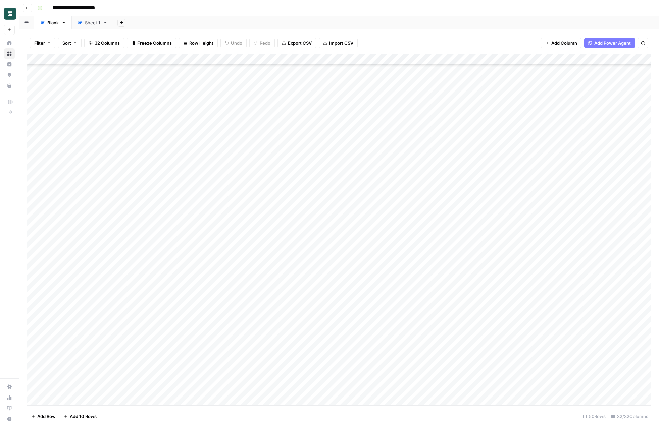
click at [451, 9] on div "**********" at bounding box center [344, 8] width 618 height 11
click at [324, 58] on div "Add Column" at bounding box center [339, 230] width 624 height 352
click at [313, 124] on span "Edit Workflow" at bounding box center [319, 125] width 59 height 7
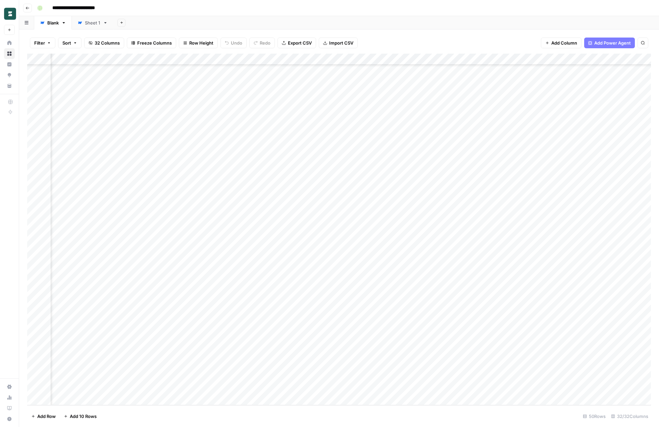
click at [212, 6] on div "**********" at bounding box center [344, 8] width 618 height 11
click at [259, 59] on div "Add Column" at bounding box center [339, 230] width 624 height 352
click at [516, 36] on div "Filter Sort 32 Columns Freeze Columns Row Height Undo Redo Export CSV Import CS…" at bounding box center [339, 42] width 624 height 21
click at [621, 40] on span "Add Power Agent" at bounding box center [612, 43] width 37 height 7
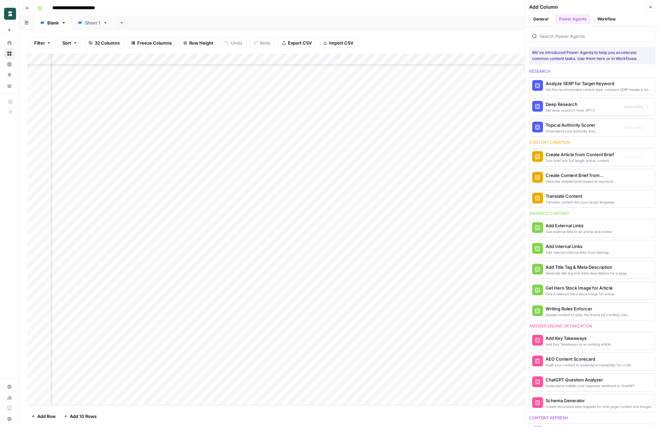
scroll to position [25, 0]
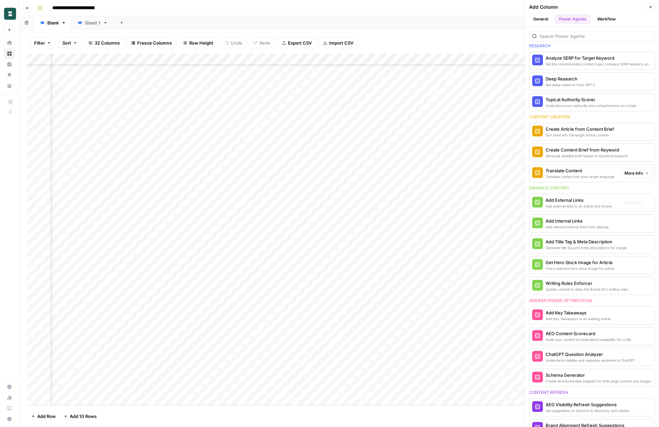
click at [574, 226] on div "Add relevant internal links from sitemap" at bounding box center [576, 226] width 63 height 5
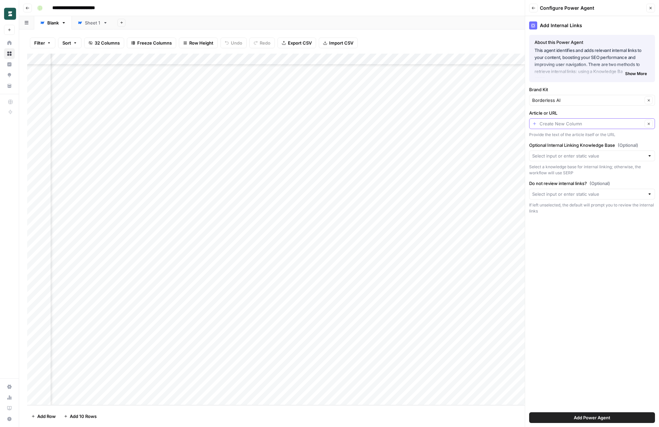
click at [564, 122] on input "Article or URL" at bounding box center [590, 123] width 103 height 7
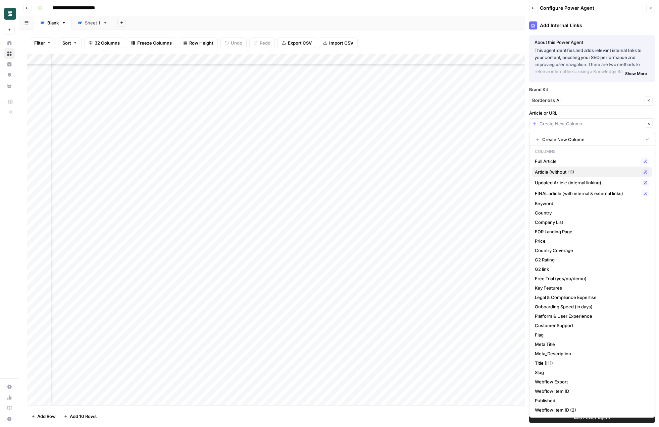
click at [578, 170] on span "Article (without H1)" at bounding box center [587, 172] width 104 height 7
type input "Article (without H1)"
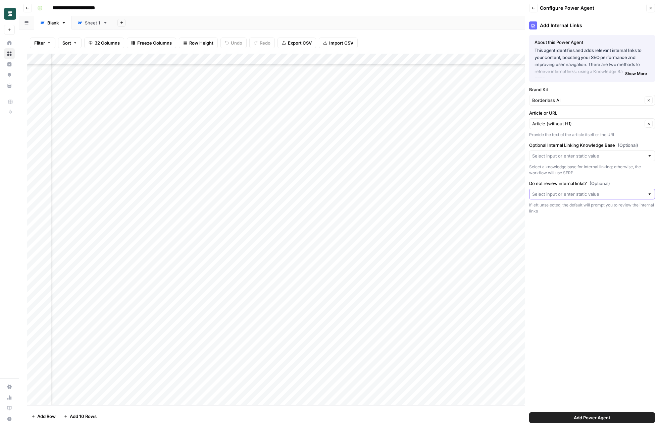
click at [572, 194] on input "Do not review internal links? (Optional)" at bounding box center [588, 194] width 112 height 7
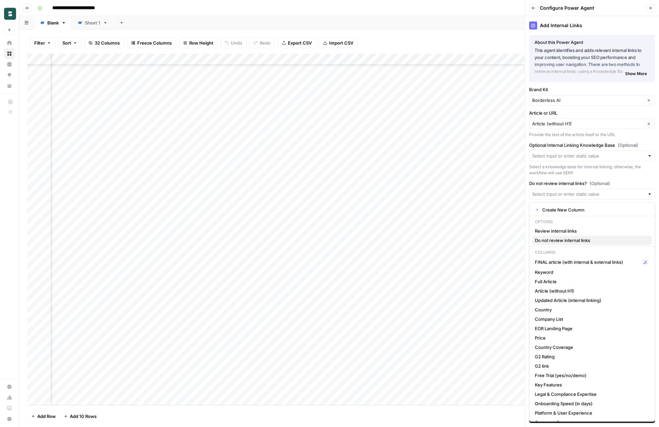
click at [575, 238] on span "Do not review internal links" at bounding box center [591, 240] width 112 height 7
type input "Do not review internal links"
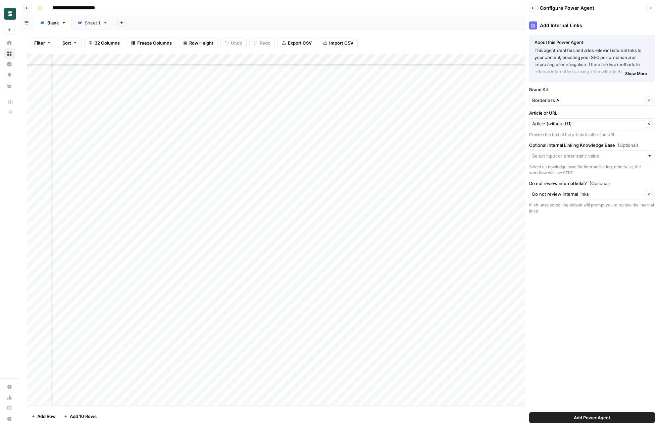
click at [582, 160] on div at bounding box center [592, 156] width 126 height 11
click at [577, 171] on span "Borderless Blogs" at bounding box center [591, 171] width 112 height 7
type input "Borderless Blogs"
click at [575, 253] on div "Add Internal Links About this Power Agent This agent identifies and adds releva…" at bounding box center [592, 221] width 134 height 411
click at [596, 423] on button "Add Power Agent" at bounding box center [592, 418] width 126 height 11
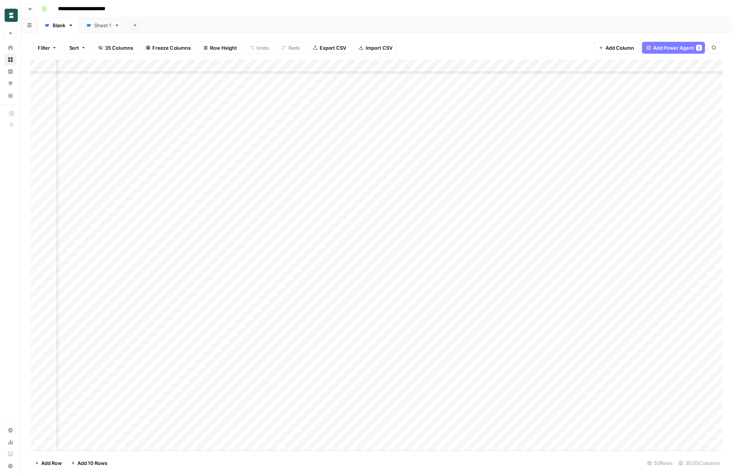
scroll to position [240, 1725]
drag, startPoint x: 558, startPoint y: 59, endPoint x: 548, endPoint y: 63, distance: 11.4
click at [548, 63] on div "Add Column" at bounding box center [339, 230] width 624 height 352
drag, startPoint x: 581, startPoint y: 57, endPoint x: 292, endPoint y: 15, distance: 291.4
click at [292, 15] on body "**********" at bounding box center [329, 213] width 659 height 427
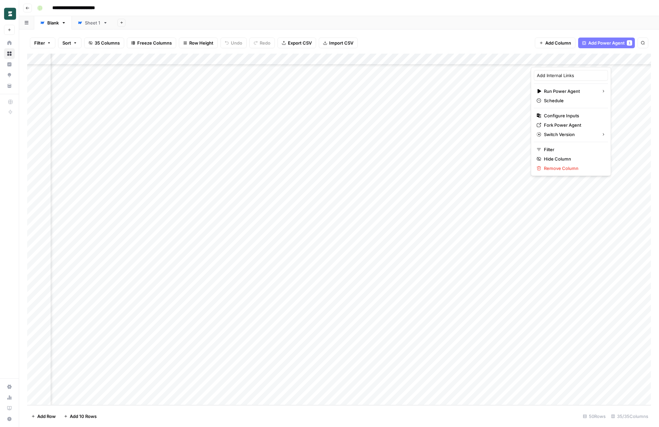
click at [435, 25] on div "Add Sheet" at bounding box center [385, 22] width 545 height 13
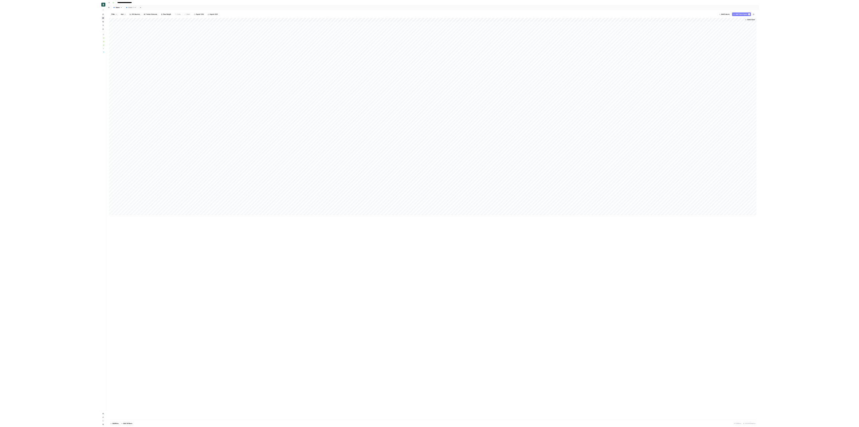
scroll to position [0, 0]
drag, startPoint x: 1786, startPoint y: 80, endPoint x: 1493, endPoint y: 87, distance: 292.9
drag, startPoint x: 1344, startPoint y: 50, endPoint x: 364, endPoint y: 66, distance: 980.2
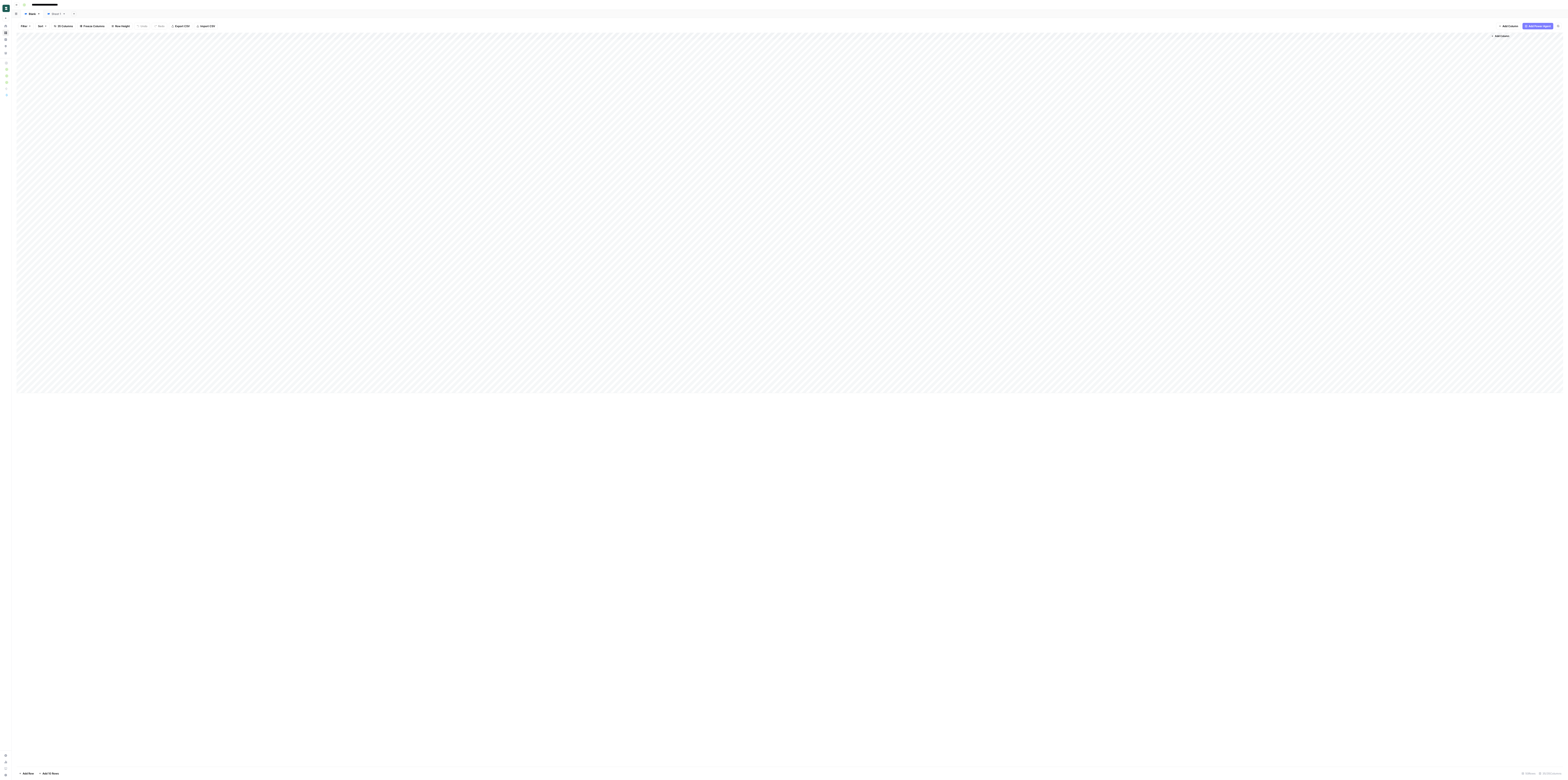
drag, startPoint x: 1437, startPoint y: 35, endPoint x: 511, endPoint y: 46, distance: 926.1
click at [401, 46] on div "Add Column" at bounding box center [789, 213] width 1547 height 360
drag, startPoint x: 1472, startPoint y: 34, endPoint x: 544, endPoint y: 37, distance: 928.0
click at [401, 37] on div "Add Column" at bounding box center [789, 213] width 1547 height 360
drag, startPoint x: 516, startPoint y: 36, endPoint x: 262, endPoint y: 37, distance: 254.0
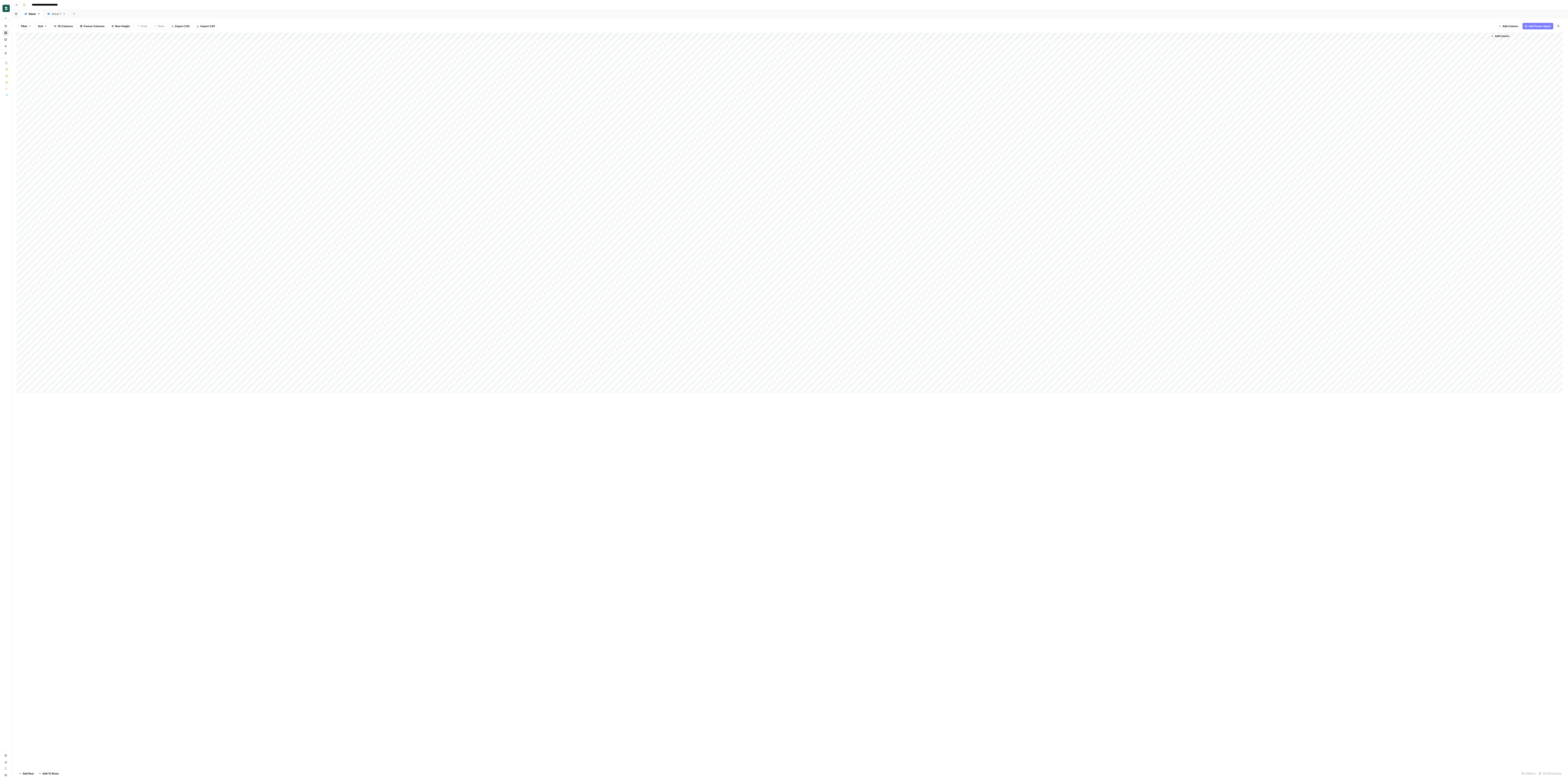
click at [262, 37] on div "Add Column" at bounding box center [789, 213] width 1547 height 360
drag, startPoint x: 554, startPoint y: 36, endPoint x: 301, endPoint y: 36, distance: 253.0
click at [301, 36] on div "Add Column" at bounding box center [789, 213] width 1547 height 360
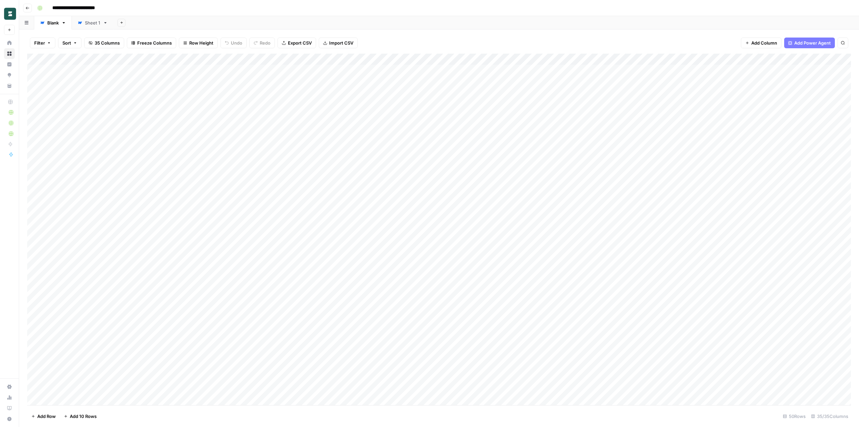
click at [425, 41] on div "Filter Sort 35 Columns Freeze Columns Row Height Undo Redo Export CSV Import CS…" at bounding box center [438, 42] width 823 height 21
click at [424, 40] on div "Filter Sort 35 Columns Freeze Columns Row Height Undo Redo Export CSV Import CS…" at bounding box center [438, 42] width 823 height 21
click at [388, 228] on div "Add Column" at bounding box center [438, 230] width 823 height 352
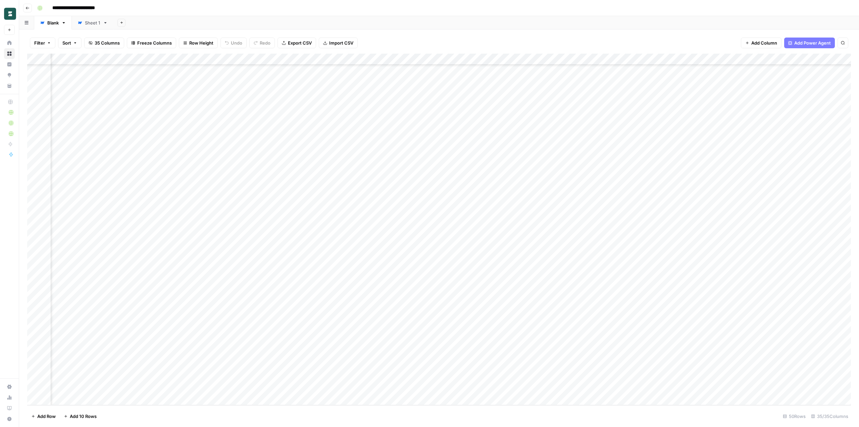
click at [514, 59] on div "Add Column" at bounding box center [438, 230] width 823 height 352
click at [513, 57] on div at bounding box center [496, 60] width 61 height 13
click at [490, 125] on span "Edit Workflow" at bounding box center [508, 125] width 59 height 7
click at [591, 59] on div "Add Column" at bounding box center [438, 230] width 823 height 352
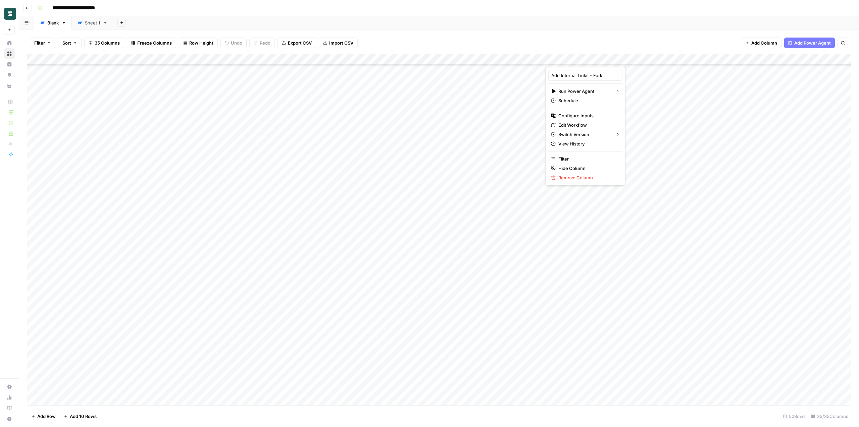
click at [410, 59] on div "Add Column" at bounding box center [438, 230] width 823 height 352
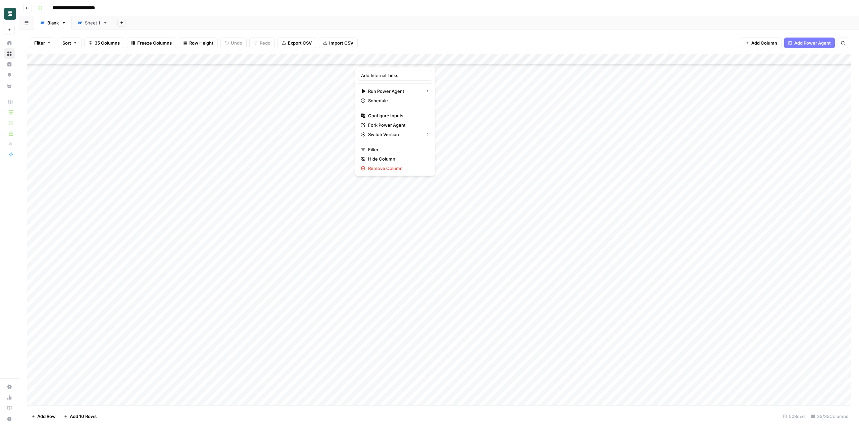
click at [592, 59] on div "Add Column" at bounding box center [438, 230] width 823 height 352
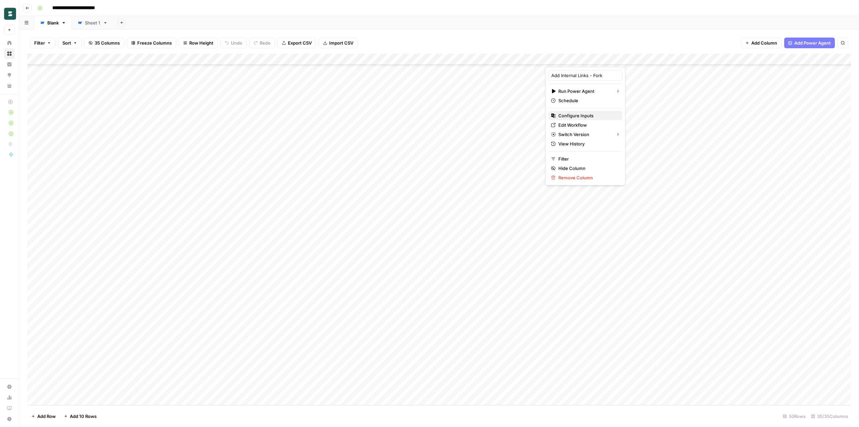
click at [584, 116] on span "Configure Inputs" at bounding box center [587, 115] width 59 height 7
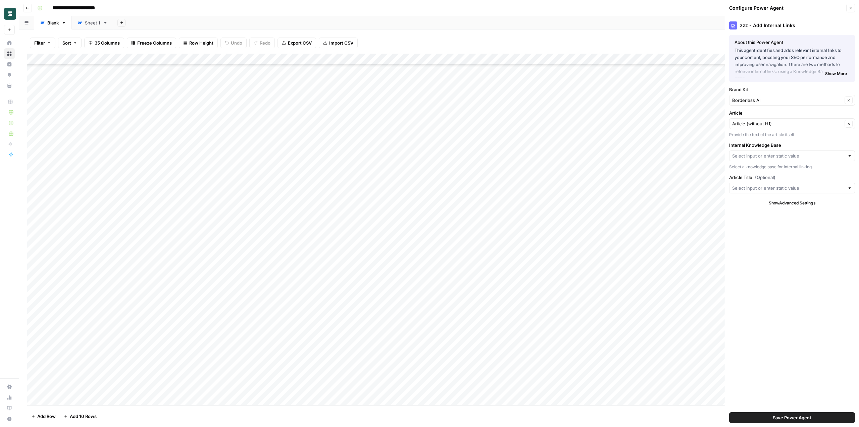
click at [592, 58] on div "Add Column" at bounding box center [438, 230] width 823 height 352
type input "Add Internal Links - Fork"
click at [618, 42] on div "Filter Sort 35 Columns Freeze Columns Row Height Undo Redo Export CSV Import CS…" at bounding box center [438, 42] width 823 height 21
click at [592, 36] on div "Filter Sort 35 Columns Freeze Columns Row Height Undo Redo Export CSV Import CS…" at bounding box center [438, 42] width 823 height 21
click at [658, 9] on icon "button" at bounding box center [850, 8] width 4 height 4
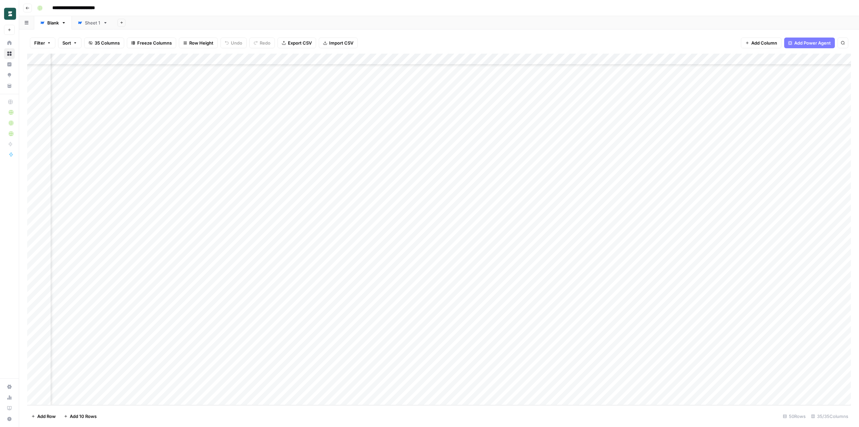
scroll to position [240, 109]
click at [523, 23] on div "Add Sheet" at bounding box center [485, 22] width 745 height 13
click at [210, 7] on div "**********" at bounding box center [443, 8] width 817 height 11
click at [622, 59] on div "Add Column" at bounding box center [438, 230] width 823 height 352
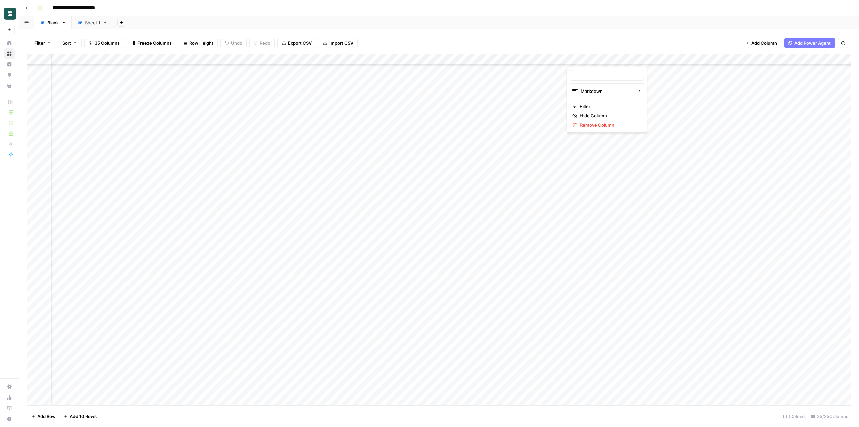
type input "Updated Article (internal linking)"
click at [597, 74] on input "Updated Article (internal linking)" at bounding box center [607, 75] width 68 height 7
drag, startPoint x: 611, startPoint y: 74, endPoint x: 593, endPoint y: 79, distance: 18.4
click at [593, 79] on div "Updated Article (internal linking)" at bounding box center [607, 75] width 74 height 11
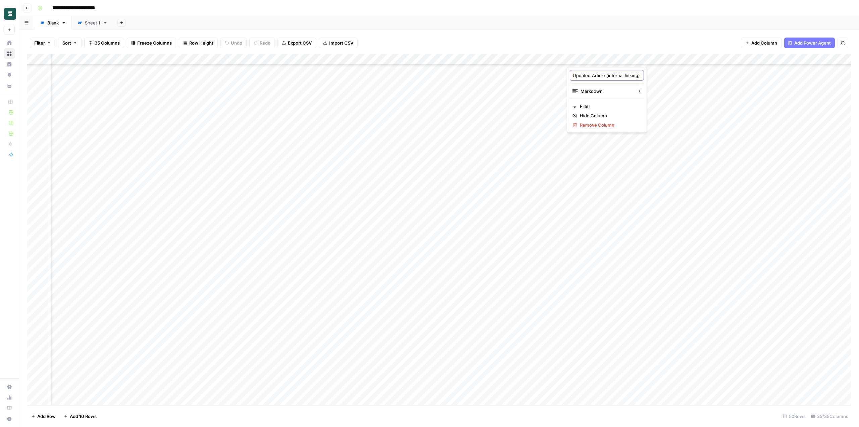
click at [592, 77] on input "Updated Article (internal linking)" at bounding box center [607, 75] width 68 height 7
click at [628, 41] on div "Filter Sort 35 Columns Freeze Columns Row Height Undo Redo Export CSV Import CS…" at bounding box center [438, 42] width 823 height 21
click at [470, 68] on div "Add Column" at bounding box center [438, 230] width 823 height 352
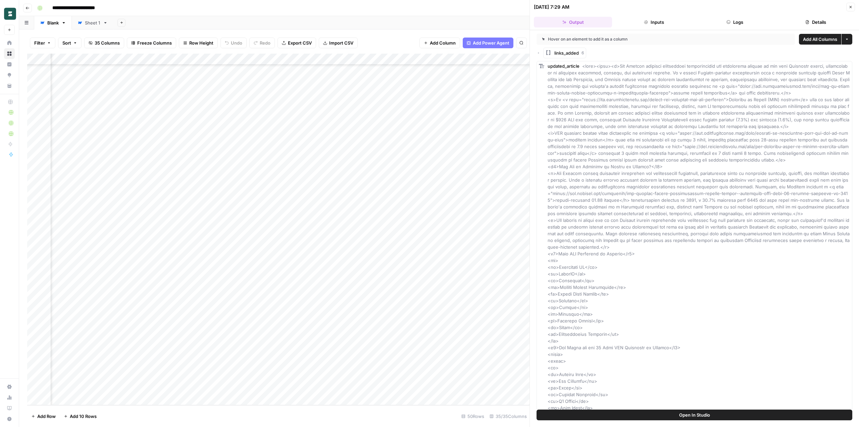
scroll to position [240, 146]
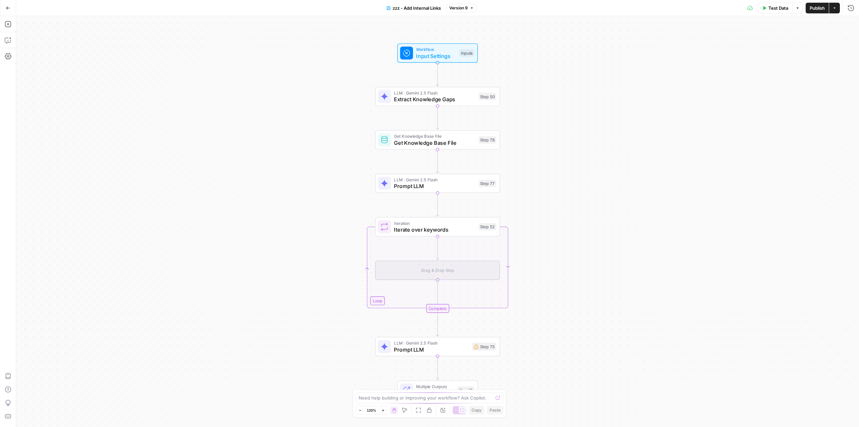
click at [469, 9] on button "Version 9" at bounding box center [461, 8] width 31 height 9
click at [470, 164] on div "[DATE] by [PERSON_NAME]" at bounding box center [503, 163] width 102 height 6
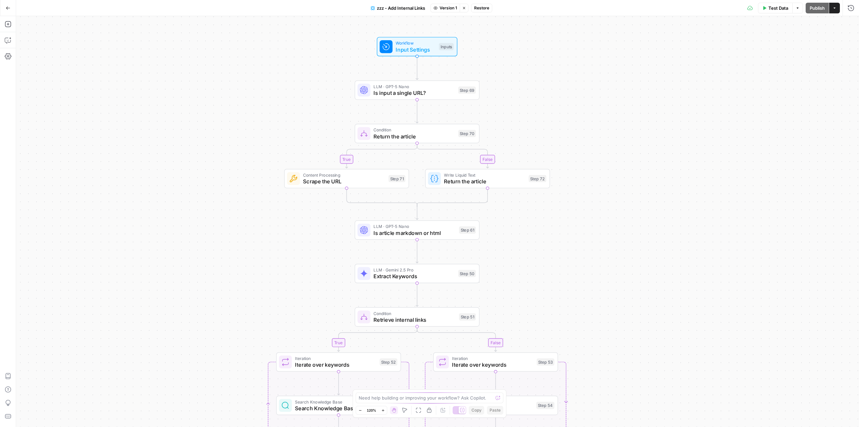
click at [447, 3] on div "zzz - Add Internal Links Version 1 Stop viewing Restore" at bounding box center [429, 8] width 125 height 11
click at [448, 8] on span "Version 1" at bounding box center [447, 8] width 17 height 6
click at [459, 140] on span "Version 2" at bounding box center [486, 140] width 99 height 7
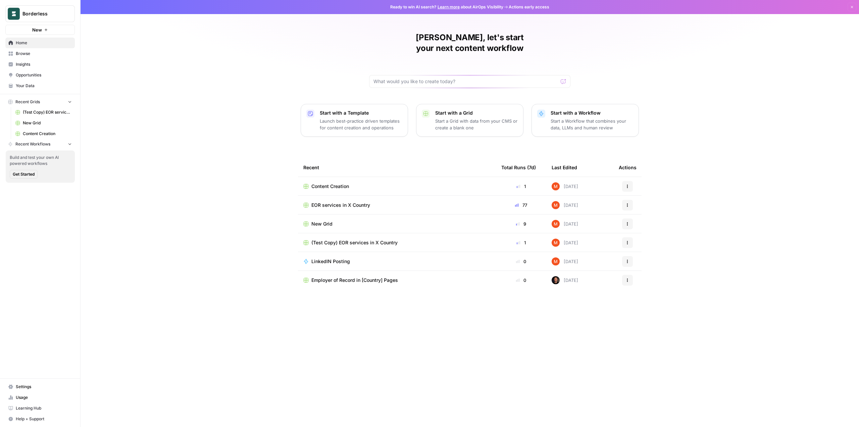
drag, startPoint x: 583, startPoint y: 113, endPoint x: 415, endPoint y: 163, distance: 175.7
click at [415, 163] on div "Matthew, let's start your next content workflow Start with a Template Launch be…" at bounding box center [469, 213] width 778 height 427
click at [28, 52] on span "Browse" at bounding box center [44, 54] width 56 height 6
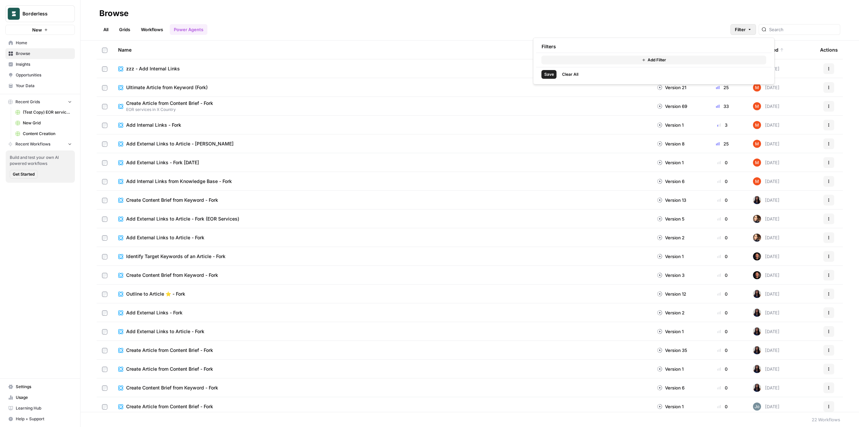
click at [745, 32] on span "Filter" at bounding box center [740, 29] width 11 height 7
click at [572, 75] on span "Clear All" at bounding box center [570, 74] width 16 height 6
click at [597, 73] on button "Add Filter" at bounding box center [653, 73] width 225 height 9
click at [761, 73] on icon "button" at bounding box center [762, 75] width 4 height 4
click at [607, 58] on div at bounding box center [605, 61] width 5 height 7
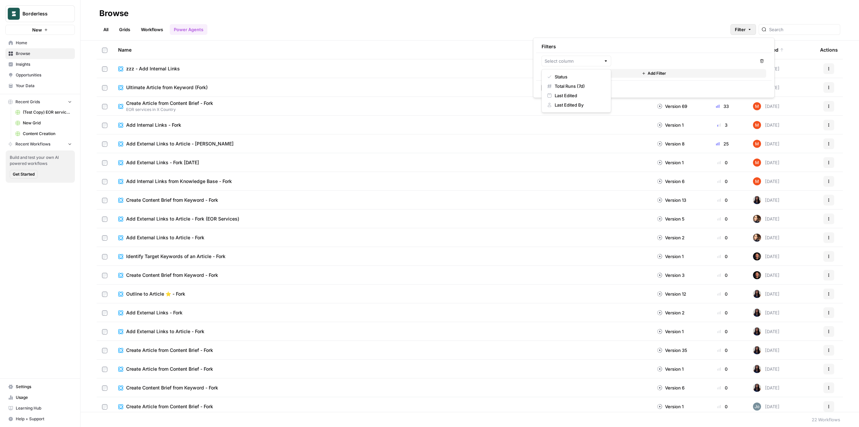
click at [612, 18] on div "Browse" at bounding box center [469, 13] width 741 height 11
click at [831, 70] on button "Actions" at bounding box center [828, 68] width 11 height 11
click at [687, 2] on header "Browse All Grids Workflows Power Agents Filter" at bounding box center [469, 20] width 778 height 41
click at [28, 69] on link "Insights" at bounding box center [39, 64] width 69 height 11
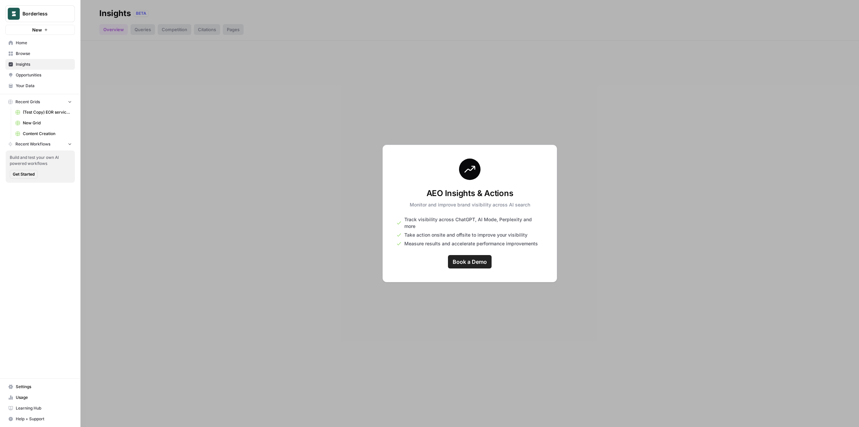
click at [313, 122] on div at bounding box center [469, 213] width 778 height 427
click at [281, 39] on div at bounding box center [469, 213] width 778 height 427
click at [283, 248] on div at bounding box center [469, 213] width 778 height 427
click at [32, 78] on link "Opportunities" at bounding box center [39, 75] width 69 height 11
click at [33, 57] on link "Browse" at bounding box center [39, 53] width 69 height 11
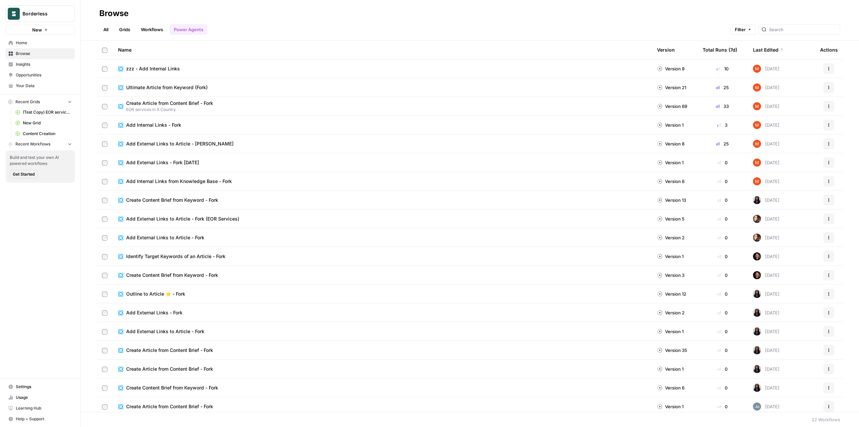
click at [170, 125] on span "Add Internal Links - Fork" at bounding box center [153, 125] width 55 height 7
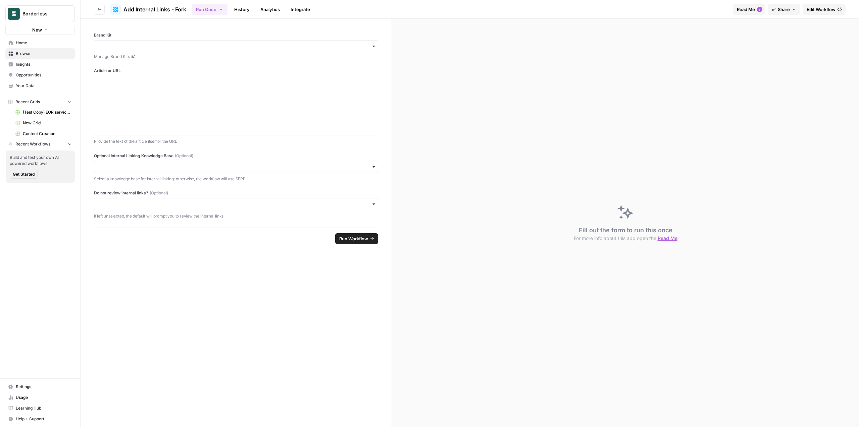
click at [244, 9] on link "History" at bounding box center [241, 9] width 23 height 11
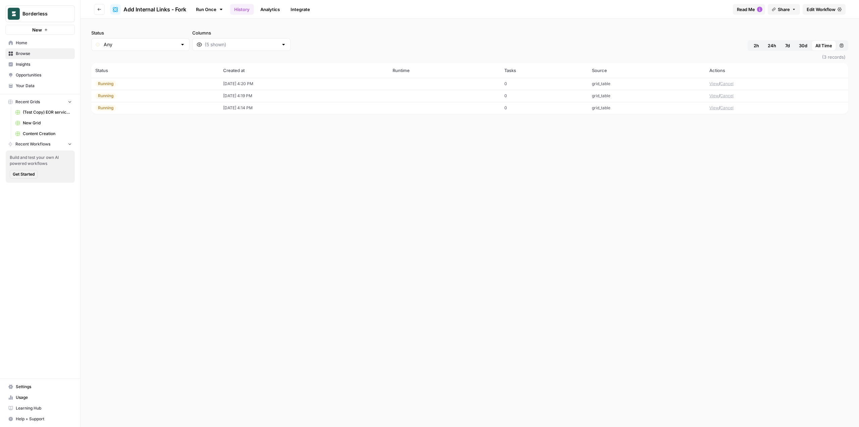
click at [94, 7] on button "Go back" at bounding box center [99, 9] width 11 height 11
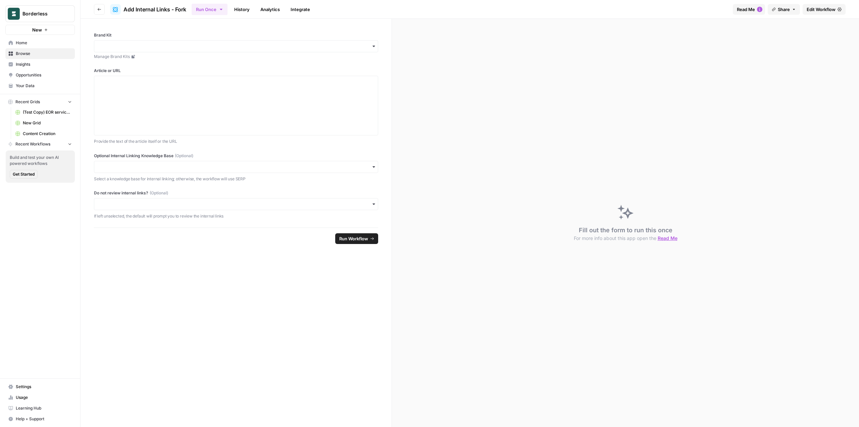
click at [94, 7] on button "Go back" at bounding box center [99, 9] width 11 height 11
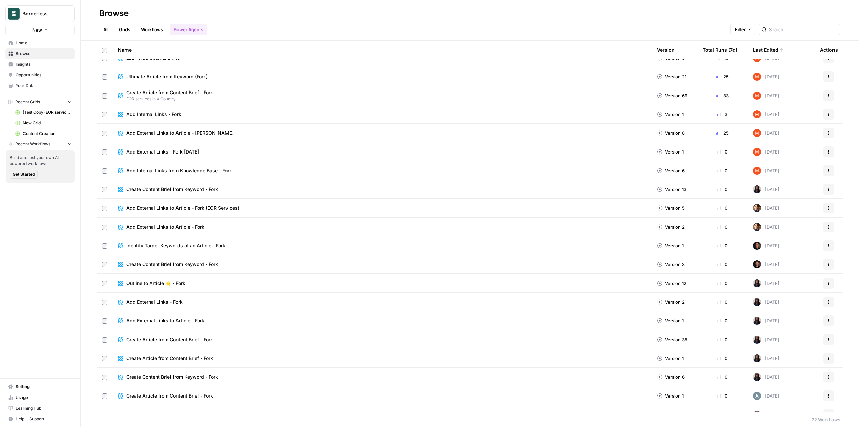
scroll to position [12, 0]
click at [257, 169] on div "Add Internal Links from Knowledge Base - Fork" at bounding box center [382, 169] width 528 height 7
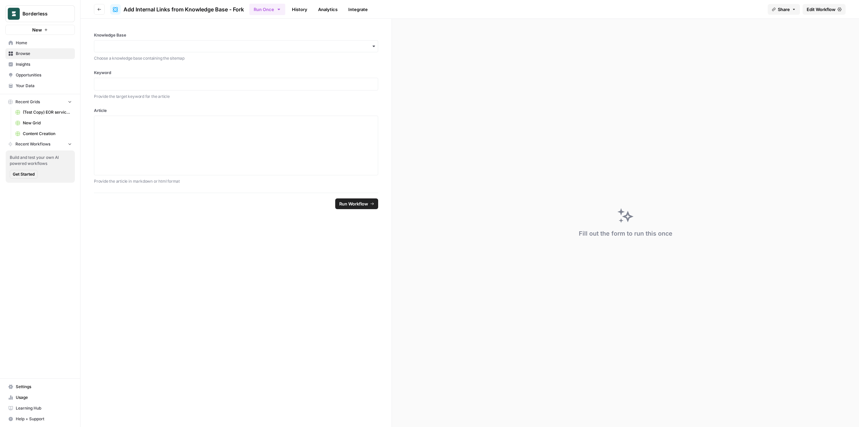
click at [304, 9] on link "History" at bounding box center [299, 9] width 23 height 11
click at [209, 49] on div at bounding box center [241, 44] width 98 height 13
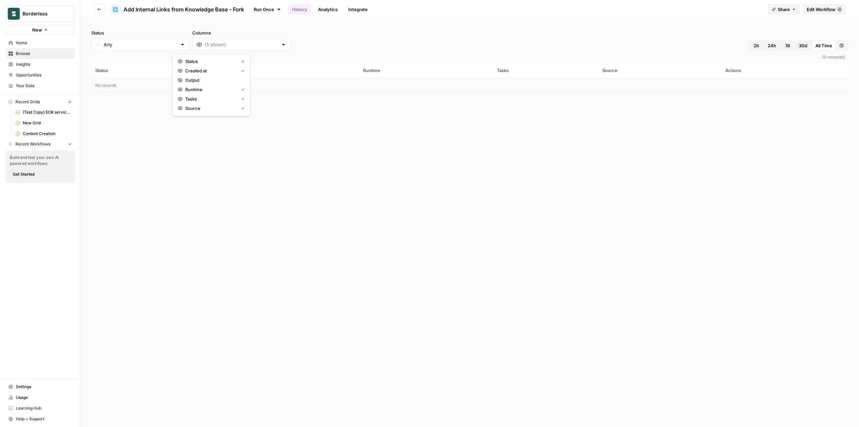
click at [292, 44] on div "Status Any Columns 2h 24h 7d 30d All Time Custom range" at bounding box center [469, 40] width 757 height 21
click at [271, 12] on link "Run Once" at bounding box center [267, 9] width 36 height 11
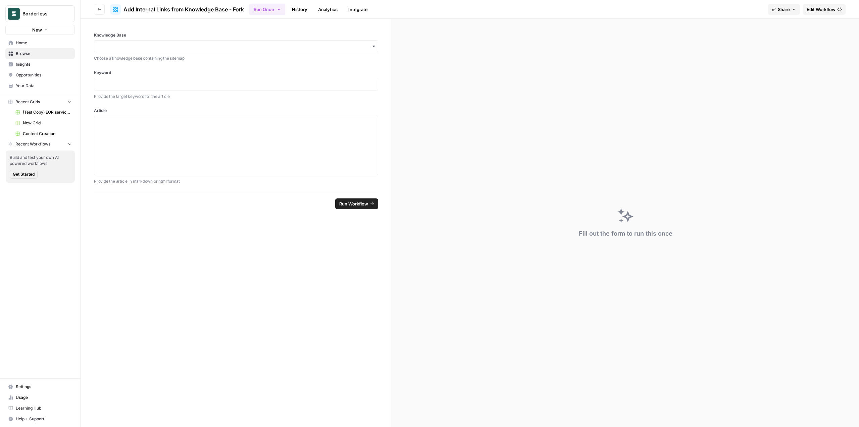
click at [215, 14] on div "Add Internal Links from Knowledge Base - Fork" at bounding box center [177, 9] width 134 height 11
click at [819, 10] on span "Edit Workflow" at bounding box center [820, 9] width 29 height 7
click at [98, 12] on button "Go back" at bounding box center [99, 9] width 11 height 11
click at [94, 5] on button "Go back" at bounding box center [99, 9] width 11 height 11
click at [85, 12] on header "Go back Add Internal Links from Knowledge Base - Fork Run Once History Analytic…" at bounding box center [469, 9] width 778 height 19
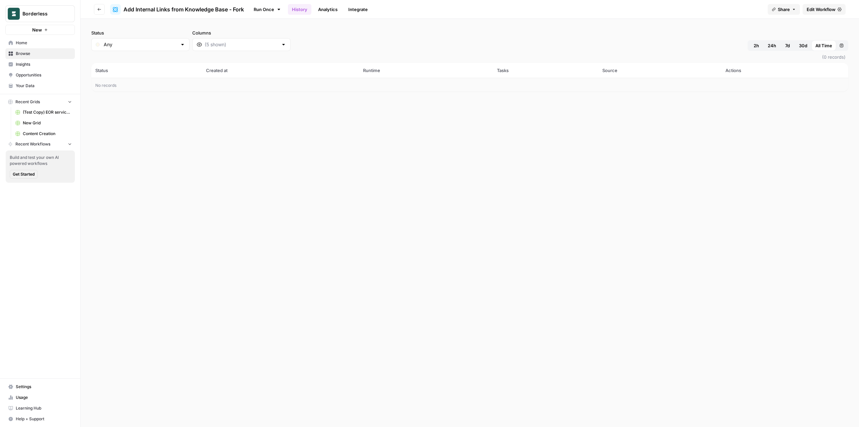
click at [48, 53] on span "Browse" at bounding box center [44, 54] width 56 height 6
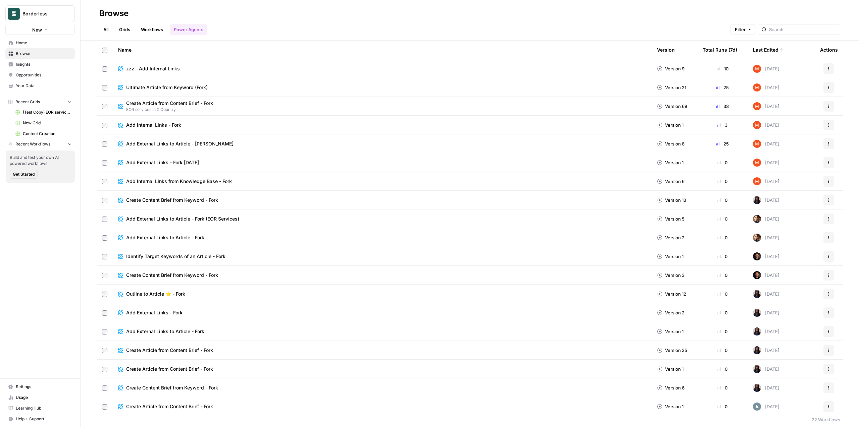
scroll to position [60, 0]
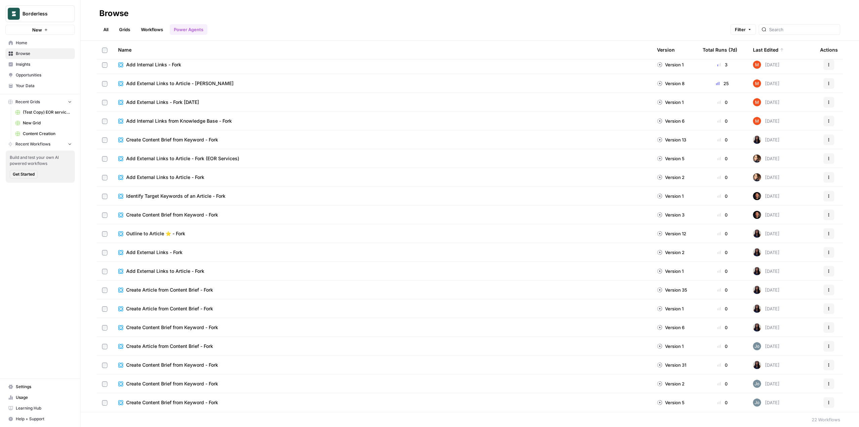
click at [293, 11] on div "Browse" at bounding box center [469, 13] width 741 height 11
click at [301, 17] on div "Browse" at bounding box center [469, 13] width 741 height 11
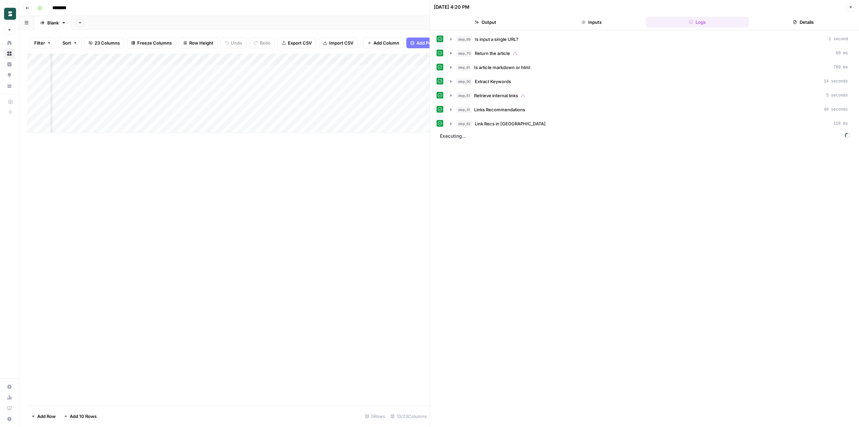
scroll to position [0, 246]
click at [851, 7] on icon "button" at bounding box center [850, 7] width 4 height 4
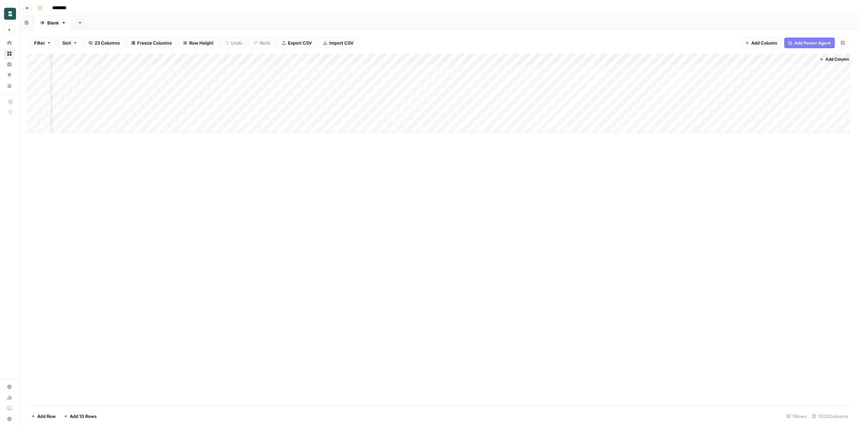
scroll to position [0, 239]
click at [624, 104] on div "Add Column" at bounding box center [438, 93] width 823 height 79
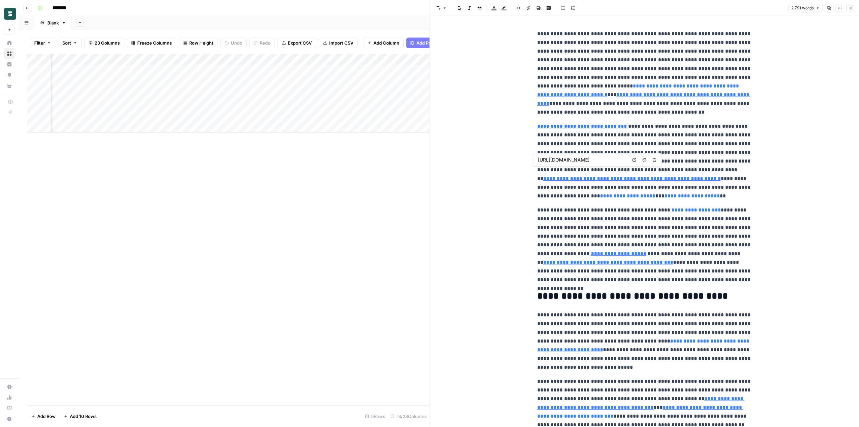
type input "[URL][DOMAIN_NAME]"
click at [553, 87] on p "**********" at bounding box center [644, 73] width 215 height 87
click at [568, 146] on p "**********" at bounding box center [644, 161] width 215 height 78
click at [595, 87] on link "**********" at bounding box center [638, 91] width 203 height 14
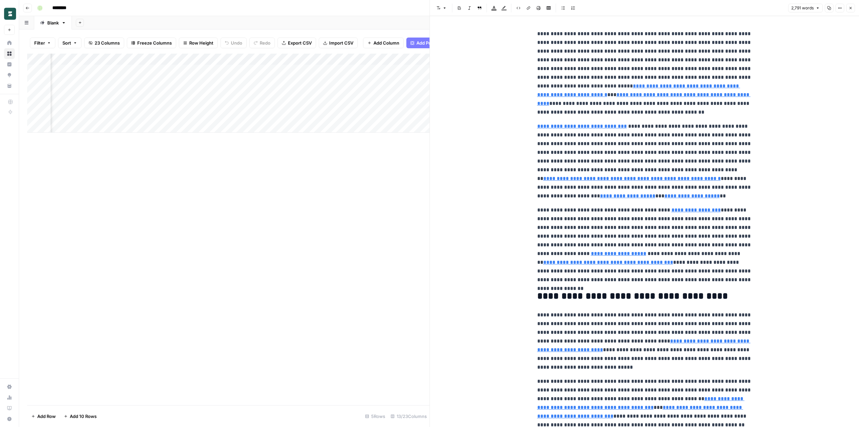
click at [850, 7] on icon "button" at bounding box center [850, 8] width 4 height 4
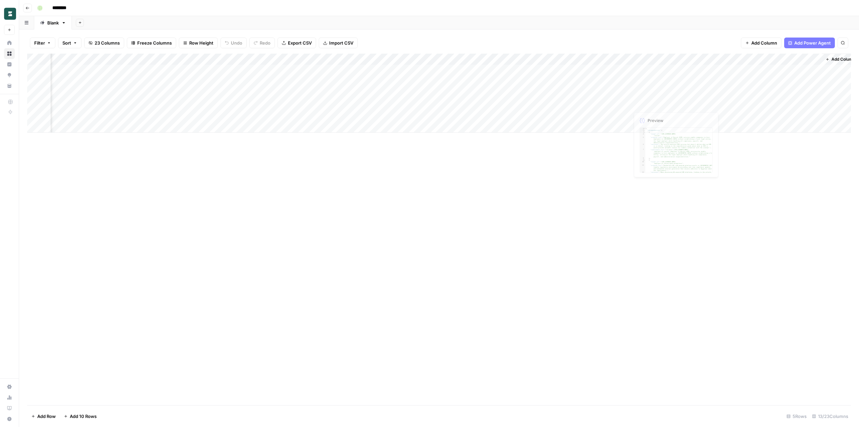
scroll to position [0, 248]
click at [616, 92] on div "Add Column" at bounding box center [438, 93] width 823 height 79
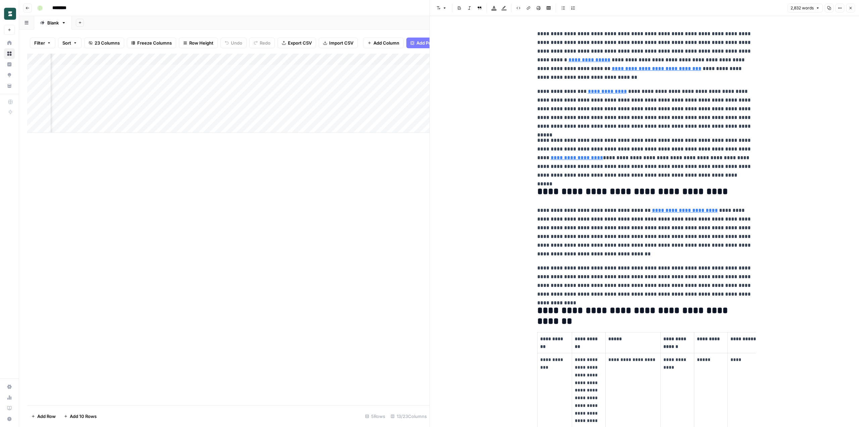
click at [852, 8] on button "Close" at bounding box center [850, 8] width 9 height 9
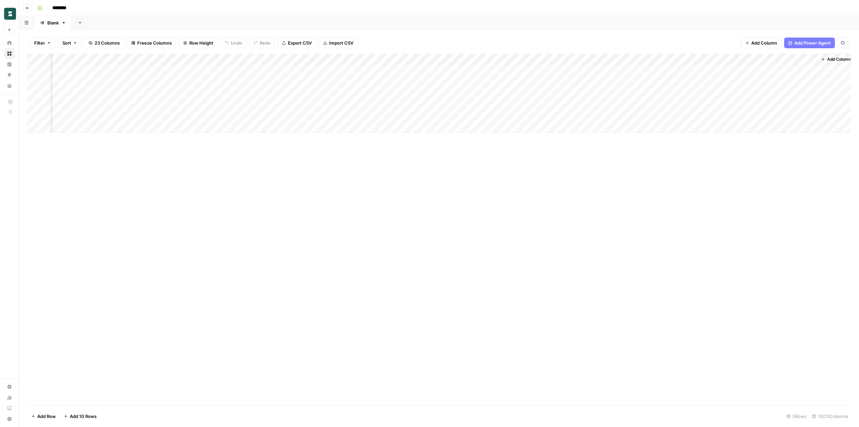
scroll to position [0, 239]
click at [623, 105] on div "Add Column" at bounding box center [438, 93] width 823 height 79
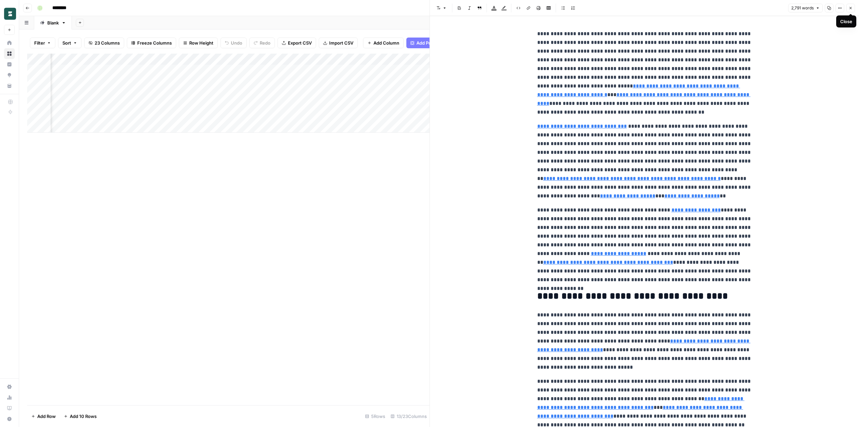
click at [853, 7] on button "Close" at bounding box center [850, 8] width 9 height 9
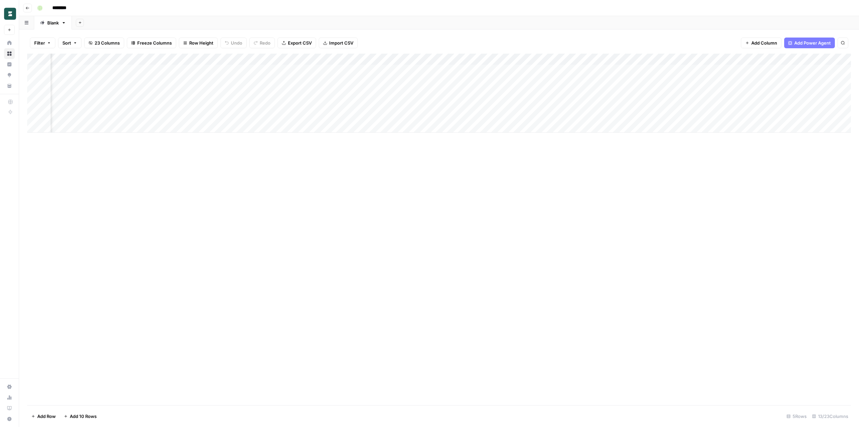
scroll to position [0, 148]
click at [571, 93] on div "Add Column" at bounding box center [438, 93] width 823 height 79
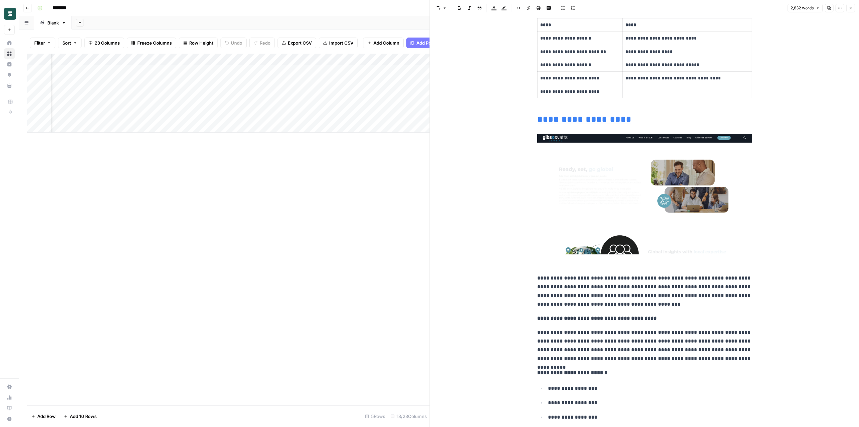
scroll to position [3791, 0]
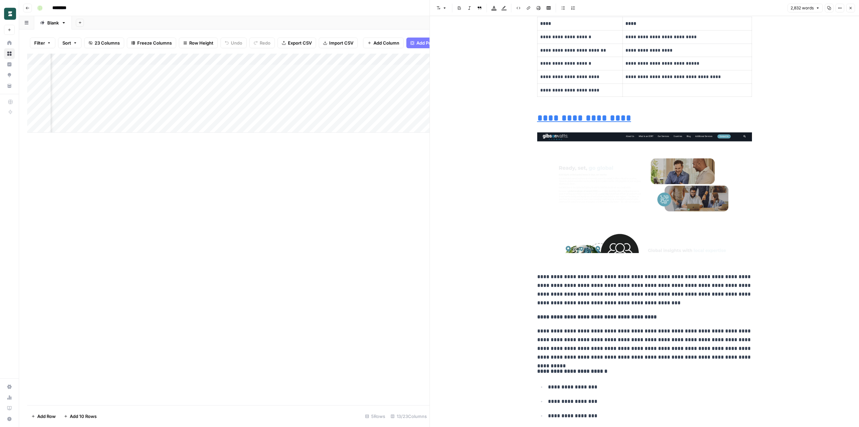
click at [661, 200] on img at bounding box center [644, 192] width 215 height 121
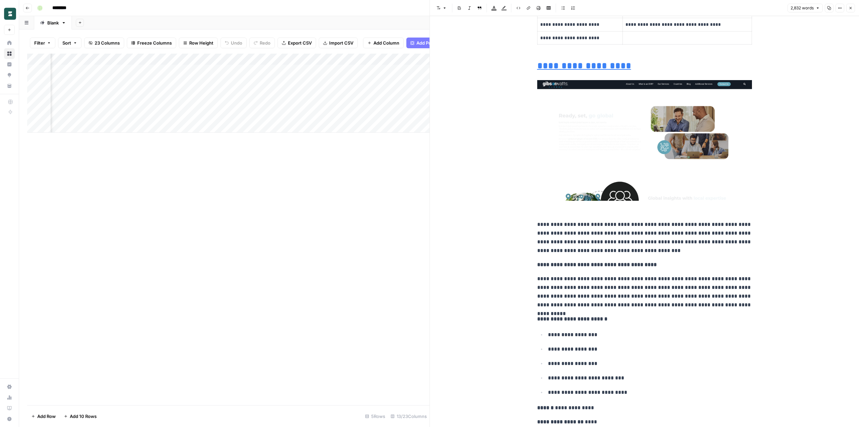
scroll to position [3692, 0]
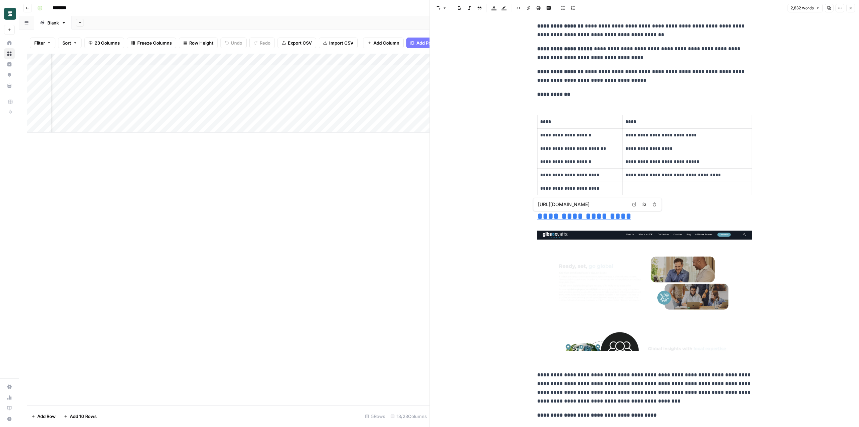
click at [605, 205] on input "[URL][DOMAIN_NAME]" at bounding box center [582, 204] width 89 height 7
click at [635, 202] on body "Borderless New Home Browse Insights Opportunities Your Data Recent Grids (Test …" at bounding box center [429, 213] width 859 height 427
click at [636, 205] on span "Open in a new tab" at bounding box center [636, 205] width 0 height 0
click at [850, 6] on icon "button" at bounding box center [850, 8] width 4 height 4
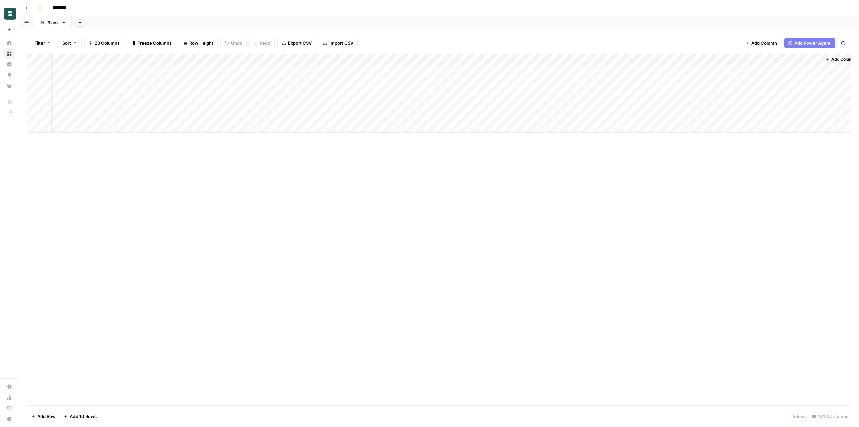
scroll to position [0, 248]
click at [615, 82] on div "Add Column" at bounding box center [438, 93] width 823 height 79
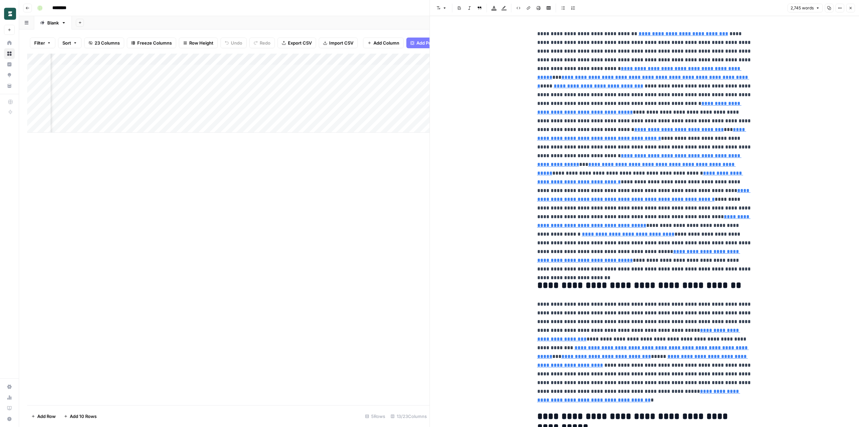
click at [849, 8] on icon "button" at bounding box center [850, 8] width 4 height 4
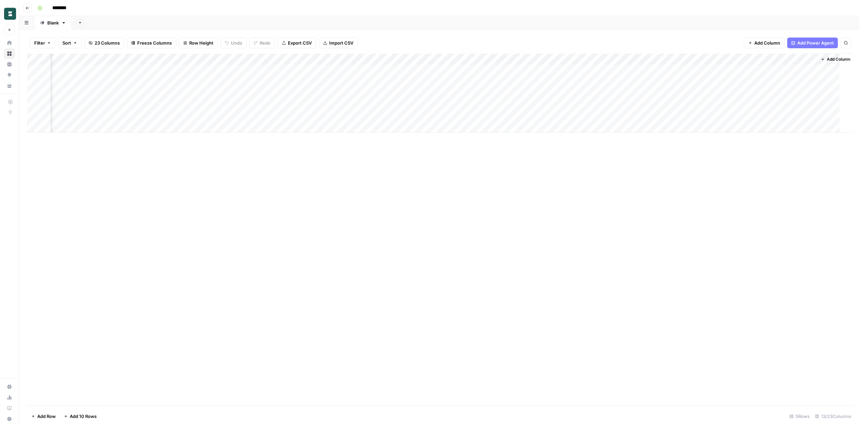
scroll to position [0, 239]
click at [624, 93] on div "Add Column" at bounding box center [438, 93] width 823 height 79
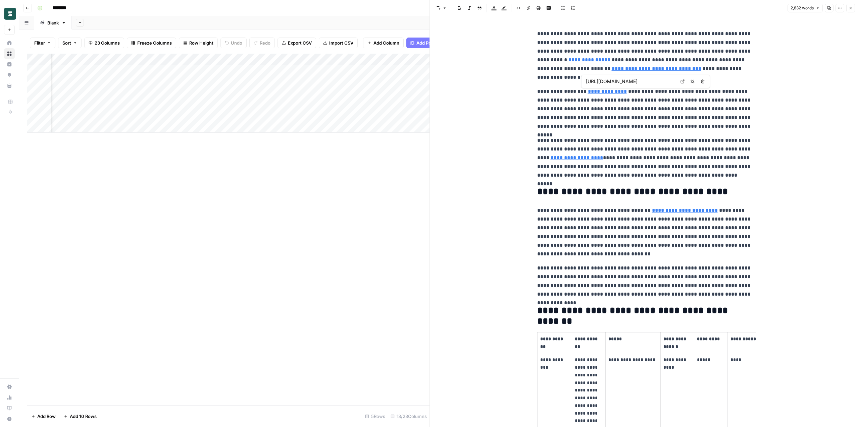
type input "[URL][DOMAIN_NAME]"
click at [634, 50] on icon at bounding box center [634, 50] width 4 height 4
click at [849, 9] on icon "button" at bounding box center [850, 8] width 2 height 2
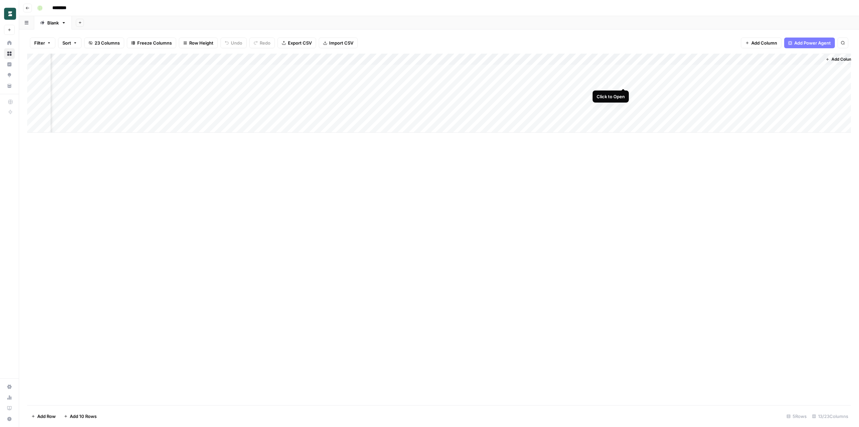
click at [624, 79] on div "Add Column" at bounding box center [438, 93] width 823 height 79
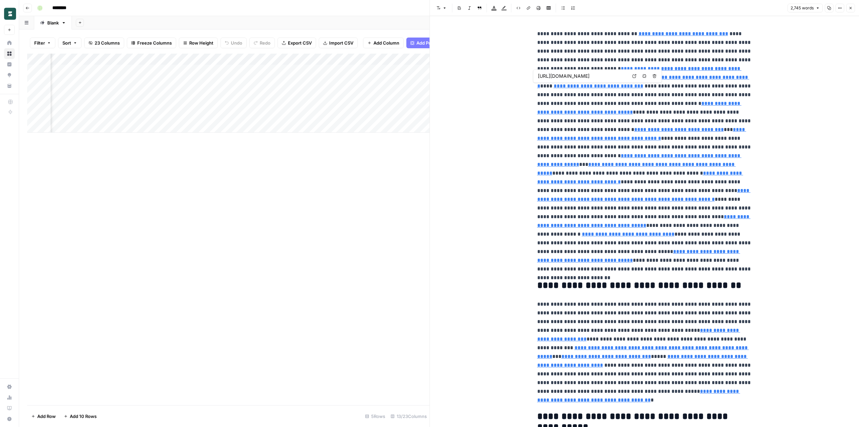
type input "[URL][DOMAIN_NAME]"
click at [343, 77] on div "Add Column" at bounding box center [228, 93] width 402 height 79
click at [380, 82] on div "Add Column" at bounding box center [228, 93] width 402 height 79
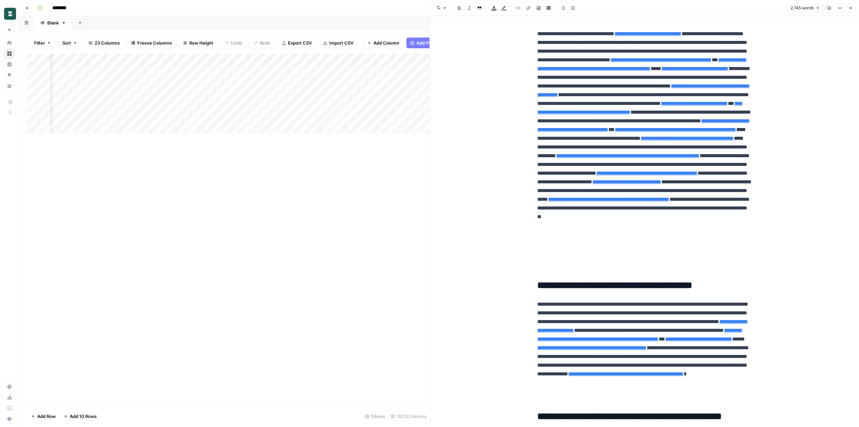
click at [607, 101] on p "**********" at bounding box center [644, 152] width 215 height 244
click at [633, 92] on icon at bounding box center [634, 94] width 4 height 4
click at [637, 121] on p "**********" at bounding box center [644, 152] width 215 height 244
click at [679, 137] on p "**********" at bounding box center [644, 152] width 215 height 244
click at [598, 171] on p "**********" at bounding box center [644, 152] width 215 height 244
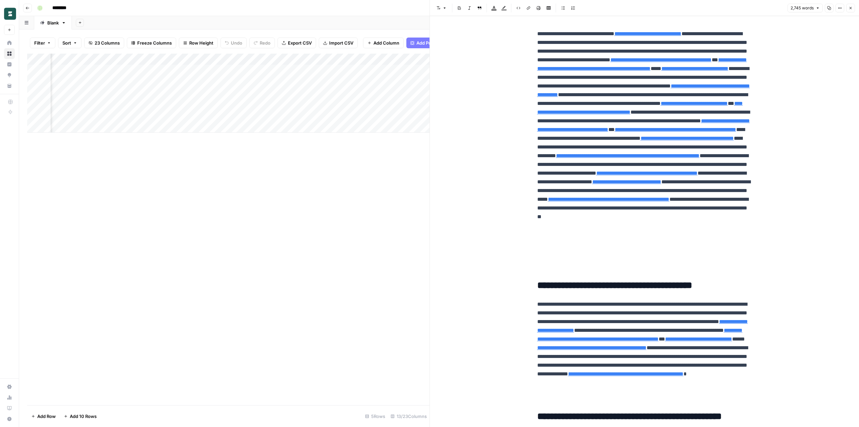
click at [593, 173] on p "**********" at bounding box center [644, 152] width 215 height 244
click at [853, 7] on button "Close" at bounding box center [850, 8] width 9 height 9
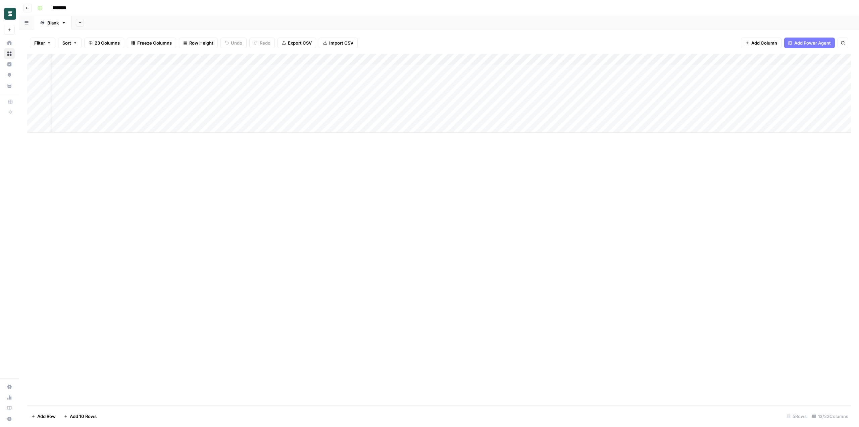
scroll to position [0, 5]
click at [525, 59] on div "Add Column" at bounding box center [438, 93] width 823 height 79
click at [465, 123] on span "Edit Workflow" at bounding box center [474, 125] width 59 height 7
click at [720, 81] on div "Add Column" at bounding box center [438, 93] width 823 height 79
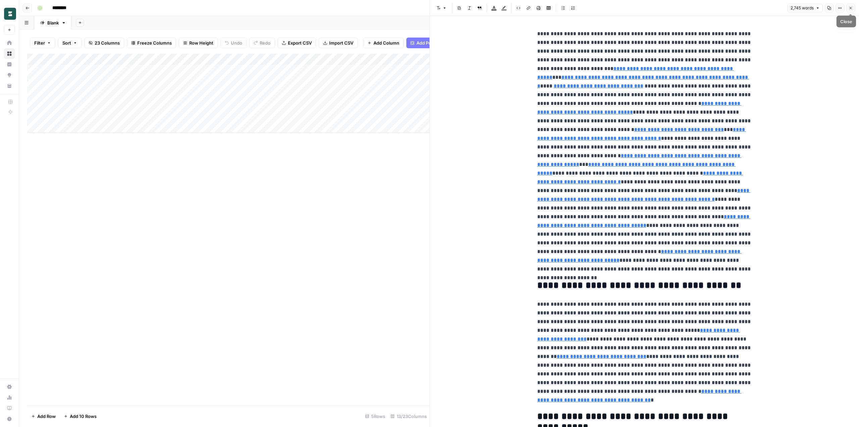
click at [851, 9] on icon "button" at bounding box center [850, 8] width 2 height 2
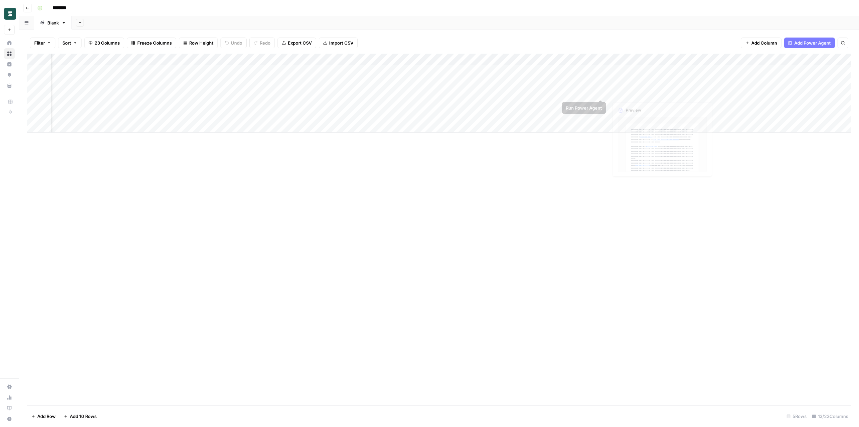
scroll to position [0, 248]
click at [615, 104] on div "Add Column" at bounding box center [438, 93] width 823 height 79
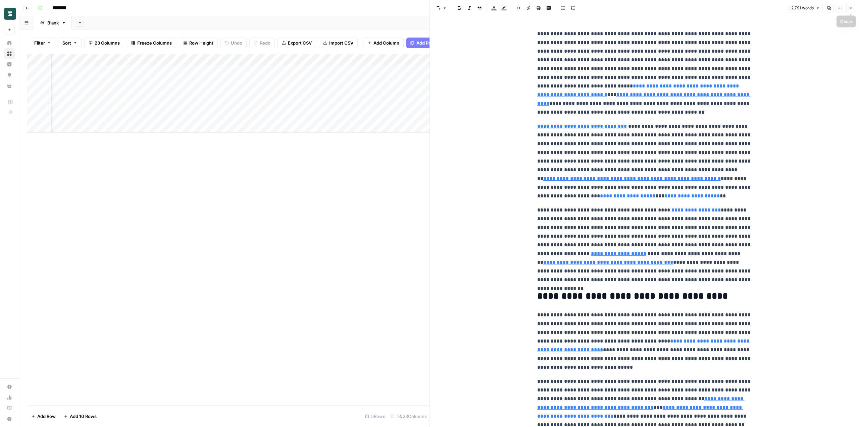
click at [849, 8] on icon "button" at bounding box center [850, 8] width 4 height 4
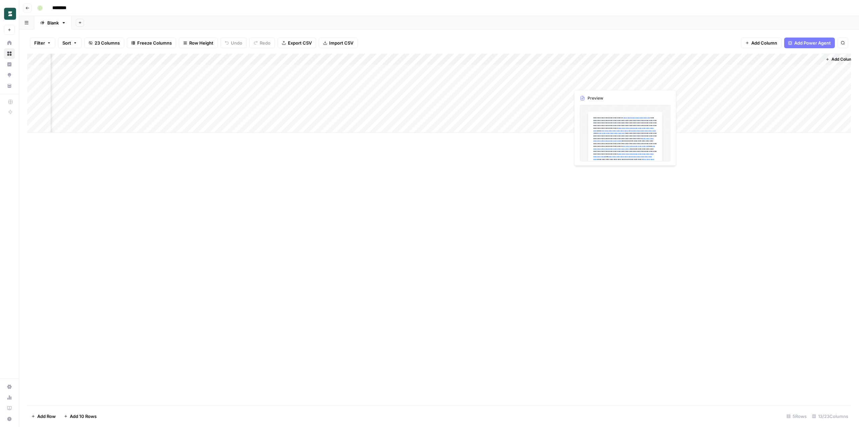
scroll to position [0, 248]
click at [799, 92] on div "Add Column" at bounding box center [438, 93] width 823 height 79
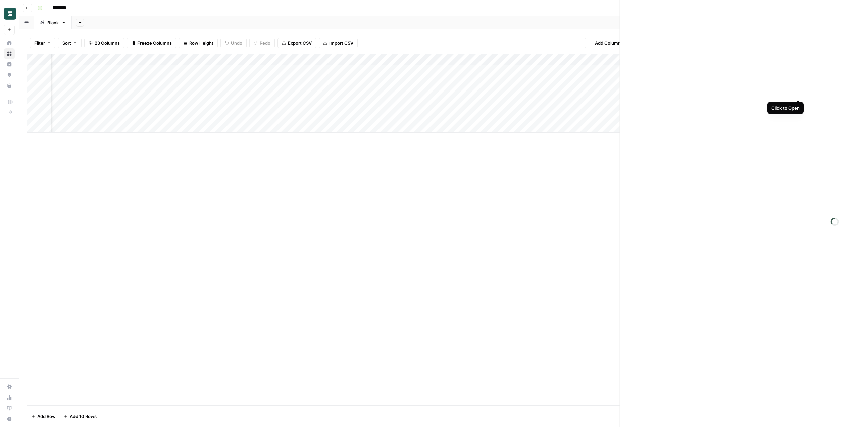
scroll to position [0, 245]
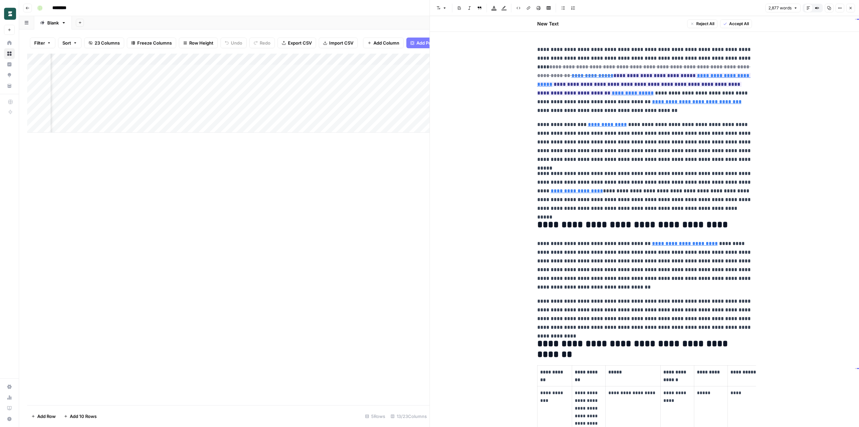
click at [852, 11] on button "Close" at bounding box center [850, 8] width 9 height 9
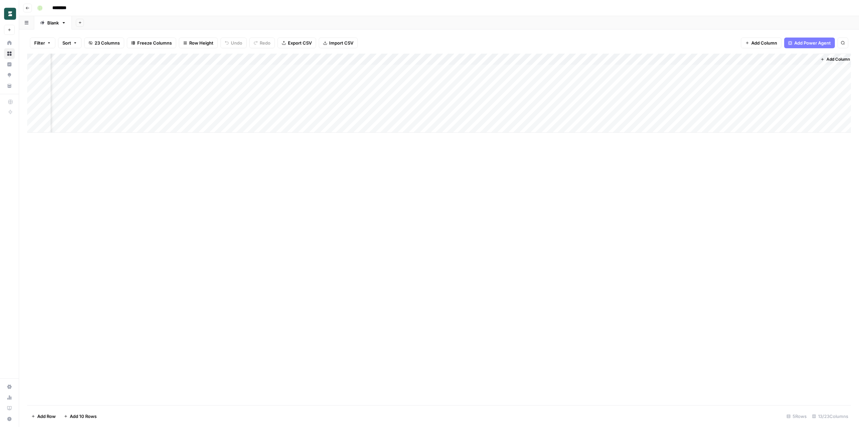
scroll to position [0, 239]
click at [622, 92] on div "Add Column" at bounding box center [438, 93] width 823 height 79
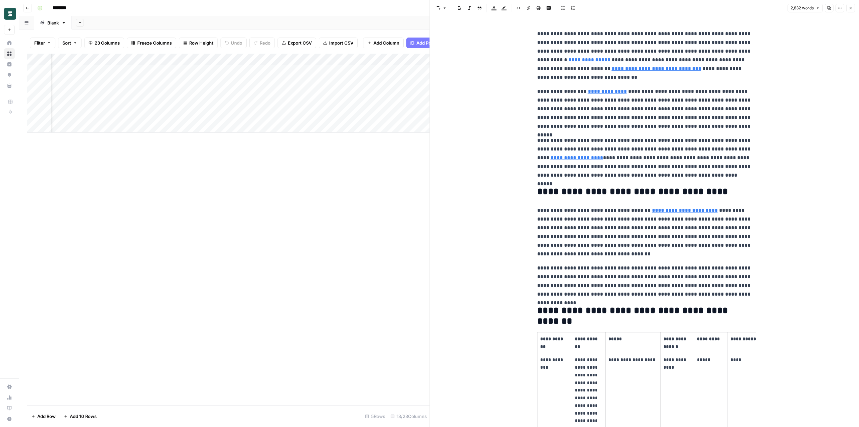
click at [849, 8] on icon "button" at bounding box center [850, 8] width 4 height 4
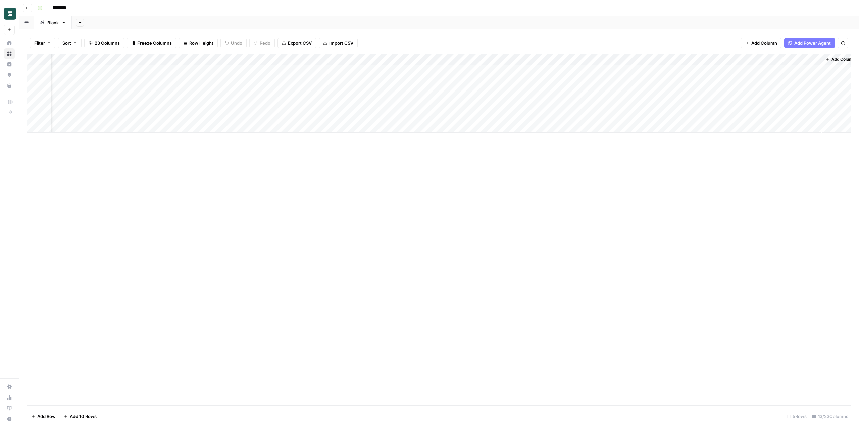
click at [747, 59] on div "Add Column" at bounding box center [438, 93] width 823 height 79
click at [714, 115] on span "Configure Inputs" at bounding box center [732, 115] width 59 height 7
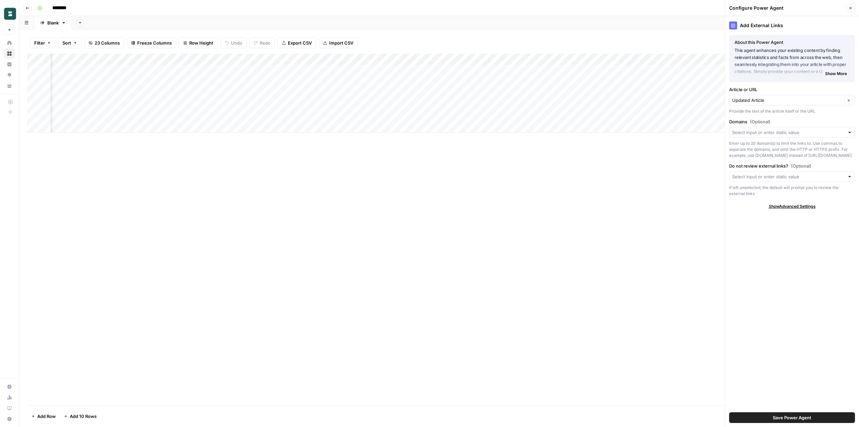
click at [773, 180] on div at bounding box center [792, 176] width 126 height 11
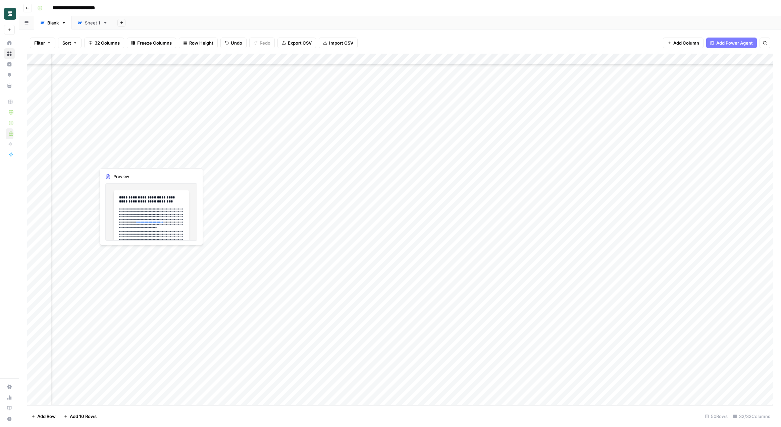
scroll to position [240, 139]
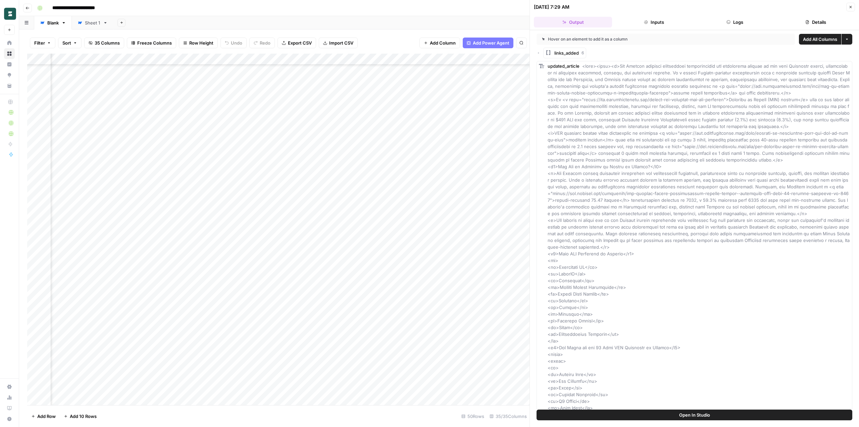
scroll to position [240, 146]
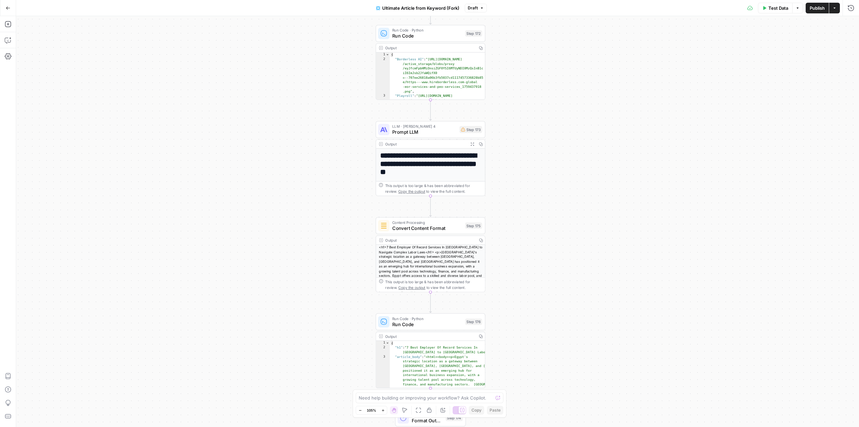
click at [435, 132] on span "Prompt LLM" at bounding box center [424, 131] width 64 height 7
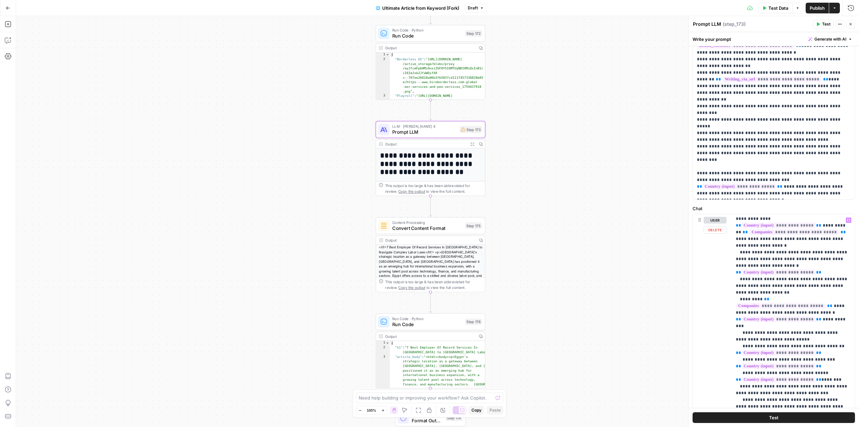
scroll to position [156, 0]
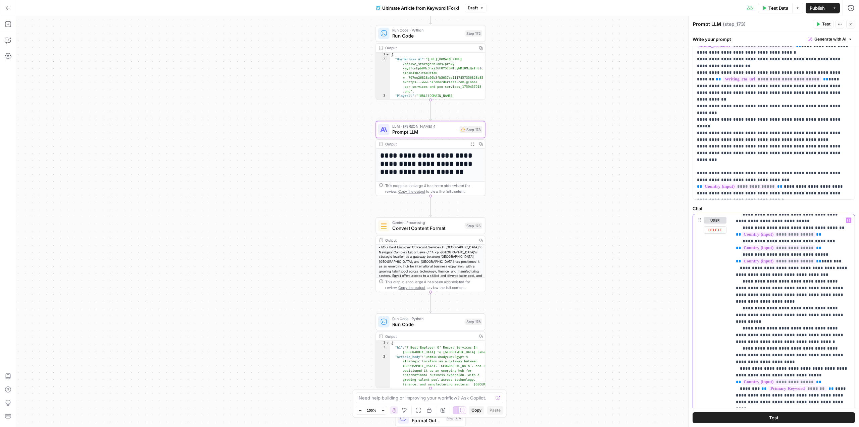
scroll to position [275, 0]
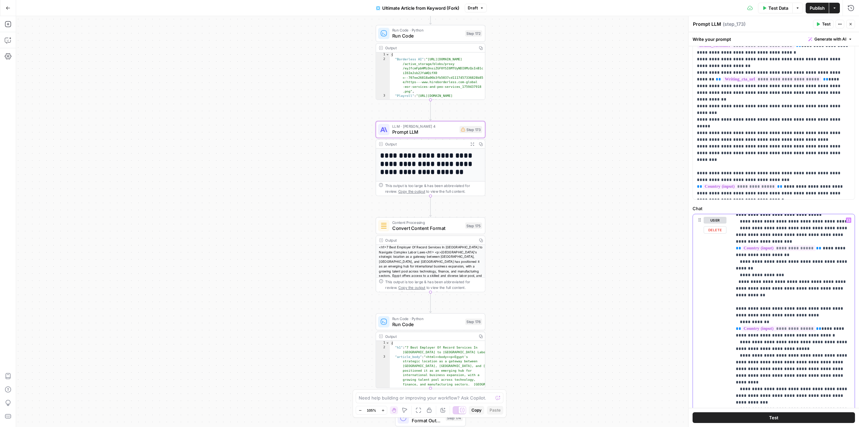
scroll to position [522, 0]
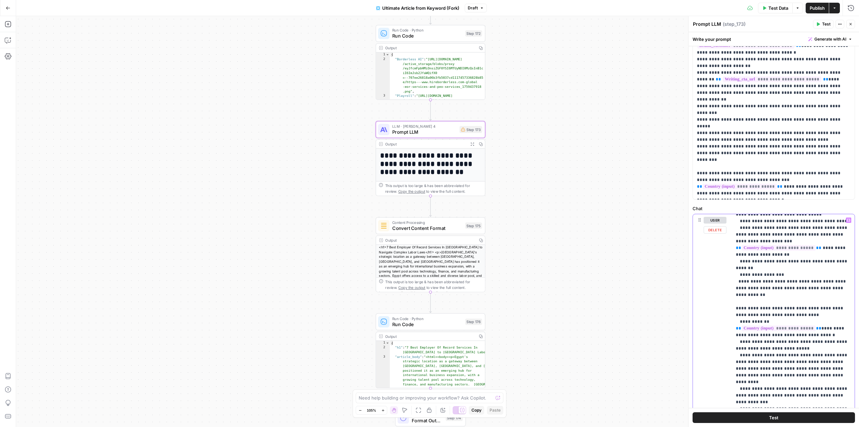
drag, startPoint x: 759, startPoint y: 314, endPoint x: 803, endPoint y: 323, distance: 45.5
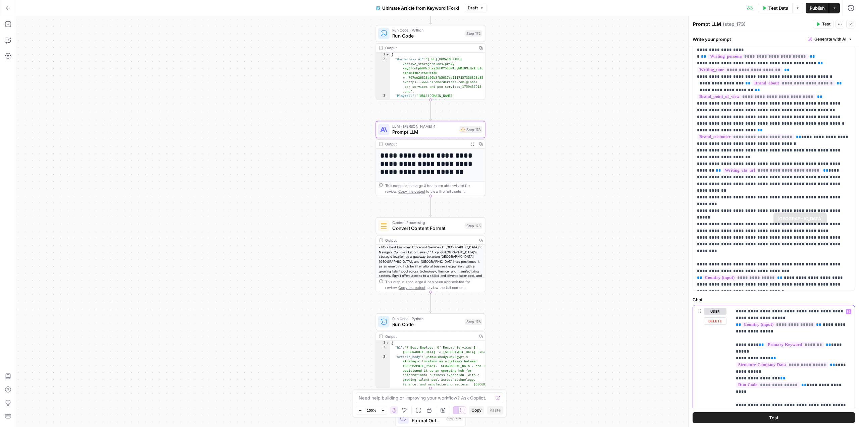
scroll to position [0, 0]
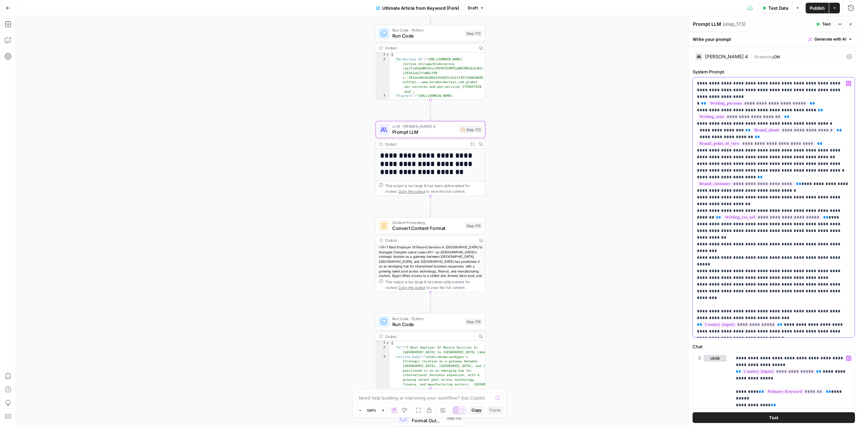
click at [811, 216] on p "**********" at bounding box center [774, 207] width 154 height 255
click at [786, 227] on p "**********" at bounding box center [774, 207] width 154 height 255
click at [837, 226] on p "**********" at bounding box center [774, 207] width 154 height 255
click at [825, 231] on p "**********" at bounding box center [774, 207] width 154 height 255
click at [834, 232] on p "**********" at bounding box center [774, 207] width 154 height 255
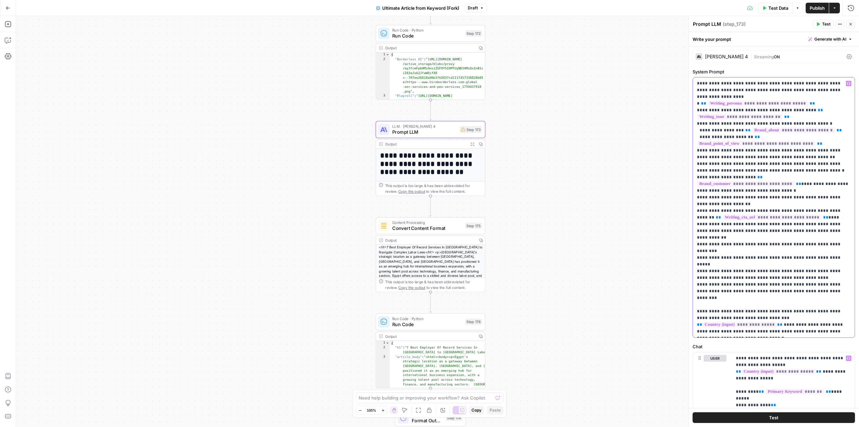
click at [820, 244] on p "**********" at bounding box center [774, 207] width 154 height 255
click at [737, 237] on p "**********" at bounding box center [774, 207] width 154 height 255
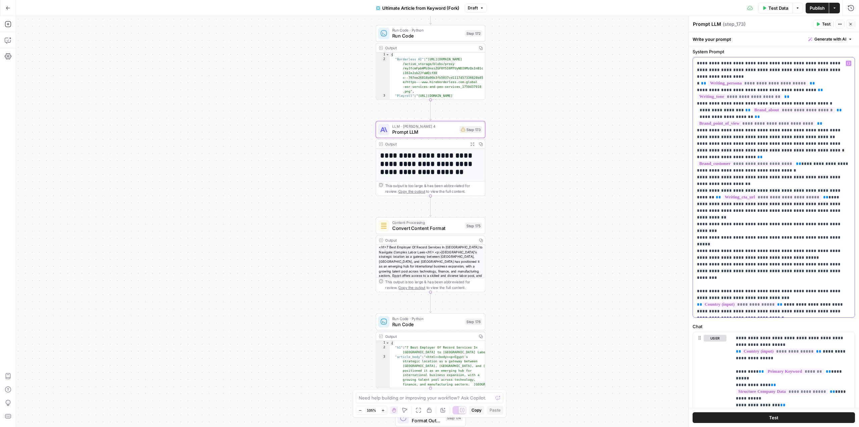
scroll to position [22, 0]
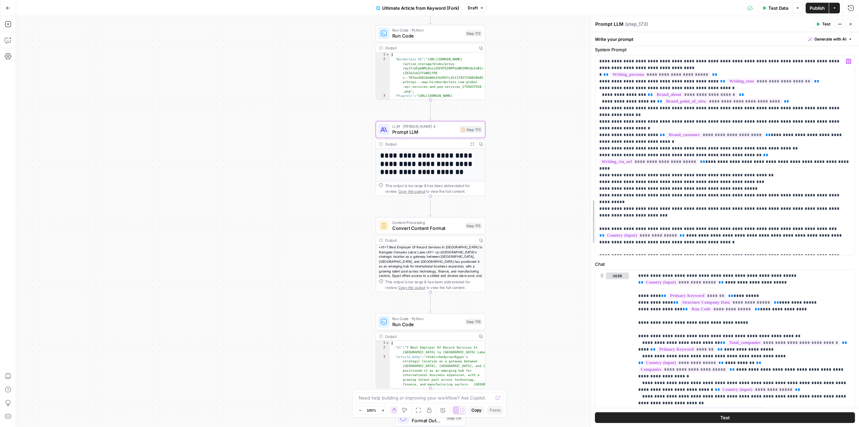
drag, startPoint x: 691, startPoint y: 160, endPoint x: 530, endPoint y: 179, distance: 161.8
click at [530, 179] on body "Borderless New Home Browse Insights Opportunities Your Data Recent Grids (Test …" at bounding box center [429, 213] width 859 height 427
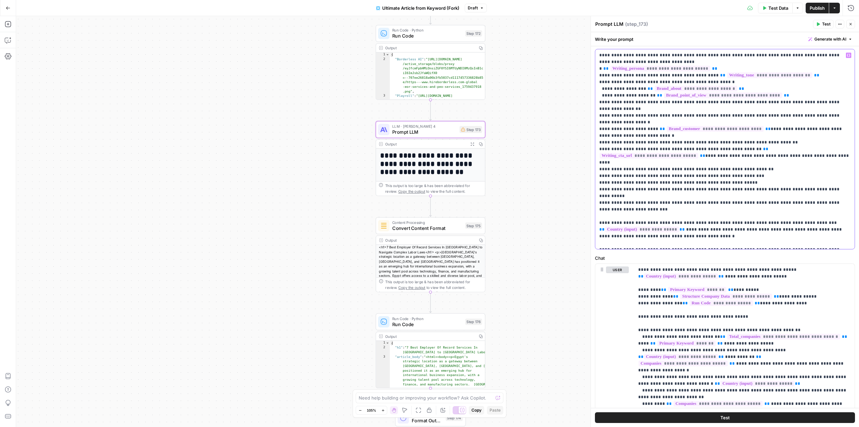
click at [678, 177] on p "**********" at bounding box center [724, 149] width 251 height 195
click at [672, 151] on p "**********" at bounding box center [724, 149] width 251 height 195
click at [685, 175] on p "**********" at bounding box center [724, 149] width 251 height 195
click at [484, 9] on button "Draft" at bounding box center [476, 8] width 22 height 9
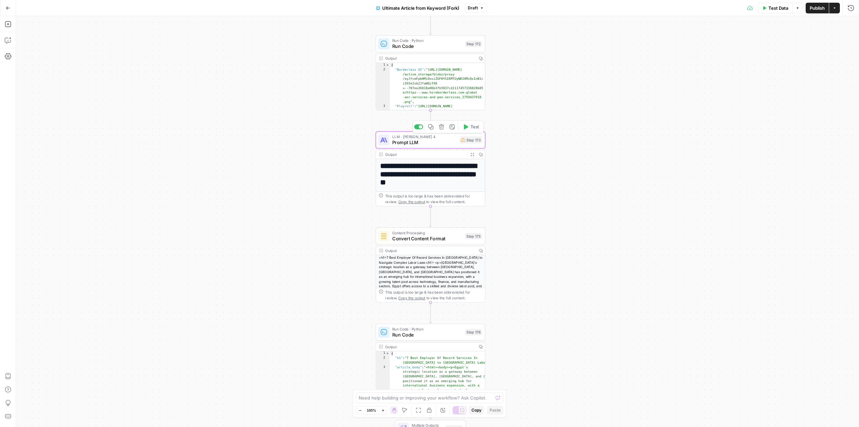
click at [437, 137] on span "LLM · Claude Sonnet 4" at bounding box center [424, 137] width 64 height 6
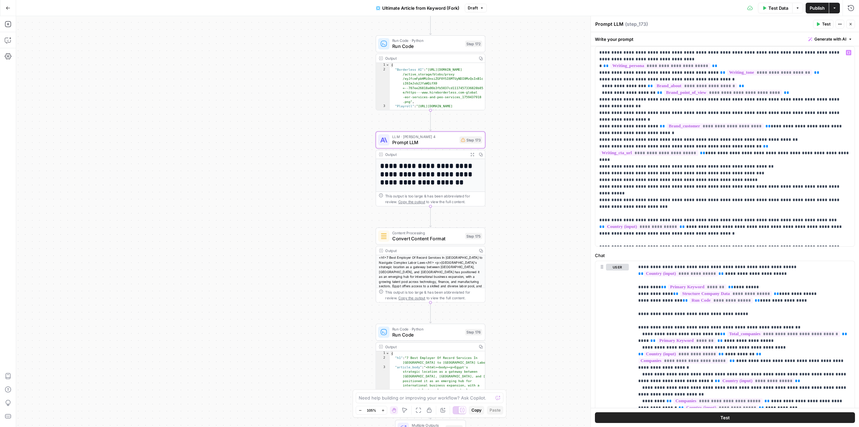
scroll to position [0, 0]
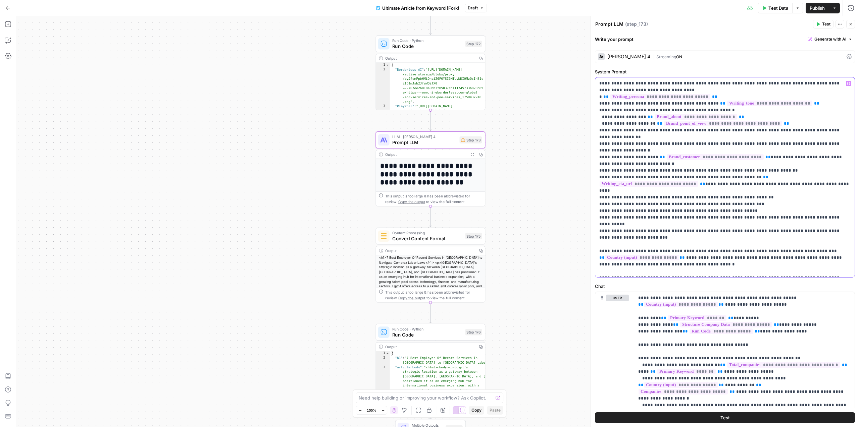
click at [740, 262] on p "**********" at bounding box center [724, 177] width 251 height 195
click at [709, 245] on p "**********" at bounding box center [724, 177] width 251 height 195
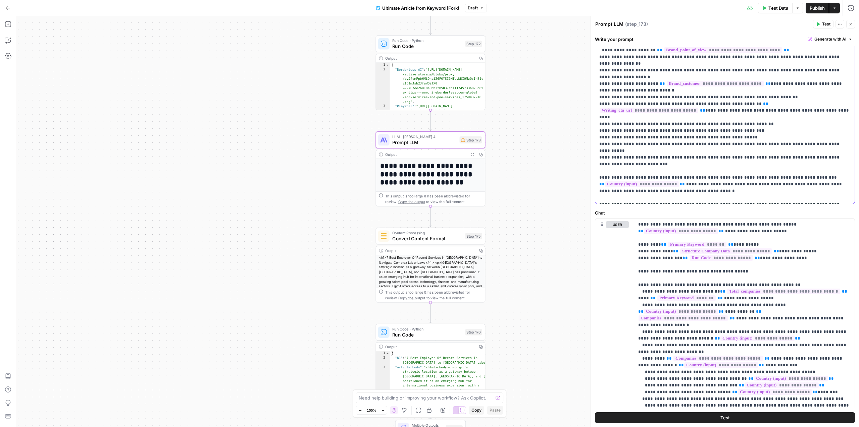
scroll to position [70, 0]
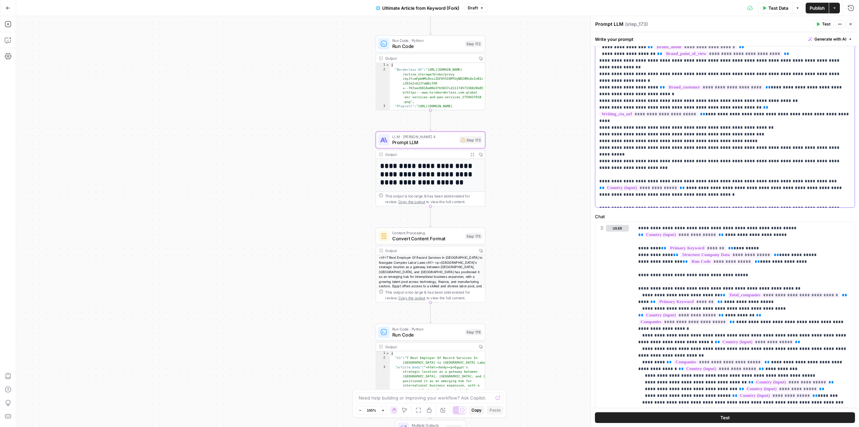
click at [695, 143] on p "**********" at bounding box center [724, 107] width 251 height 195
click at [680, 146] on p "**********" at bounding box center [724, 107] width 251 height 195
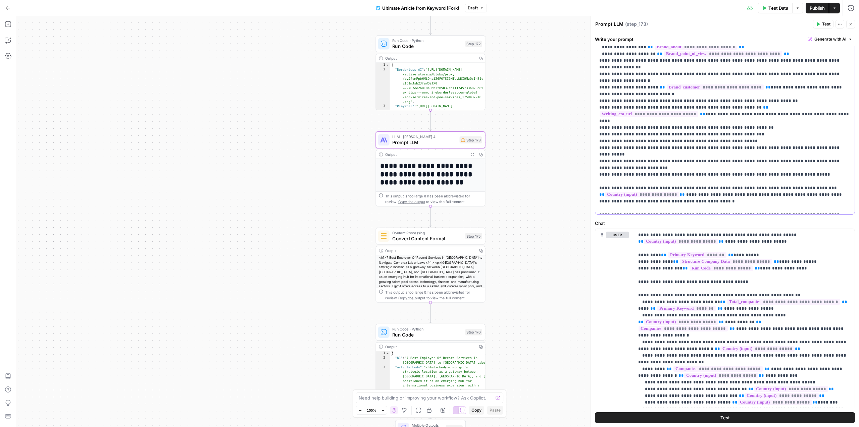
copy p "**********"
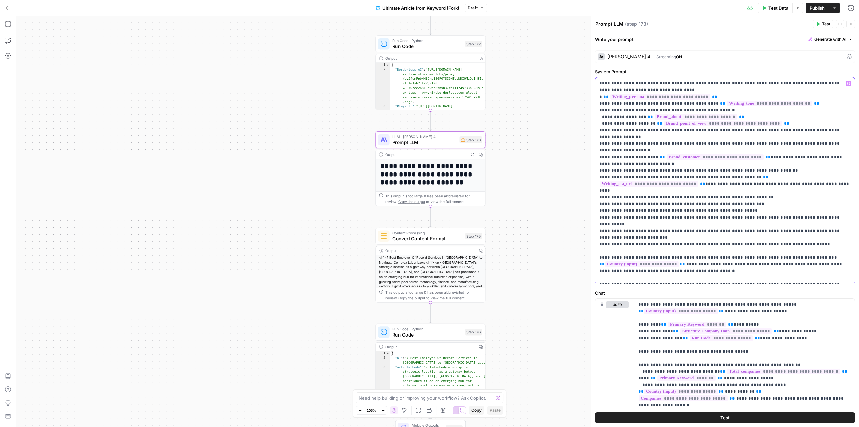
click at [689, 224] on p "**********" at bounding box center [724, 180] width 251 height 201
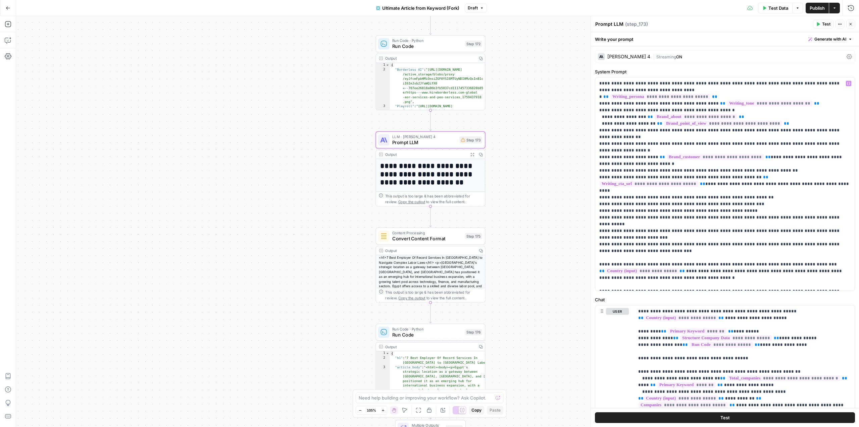
click at [649, 298] on label "Chat" at bounding box center [725, 300] width 260 height 7
click at [814, 10] on span "Publish" at bounding box center [816, 8] width 15 height 7
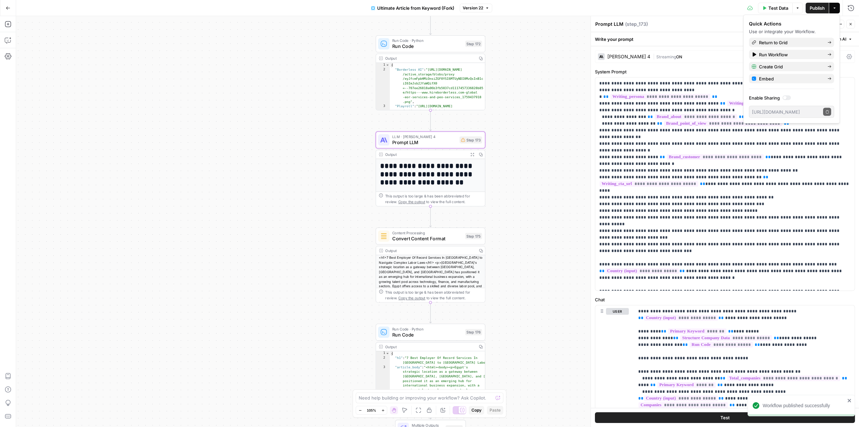
click at [571, 7] on div "Test Data Options Publish Actions Run History" at bounding box center [675, 8] width 367 height 16
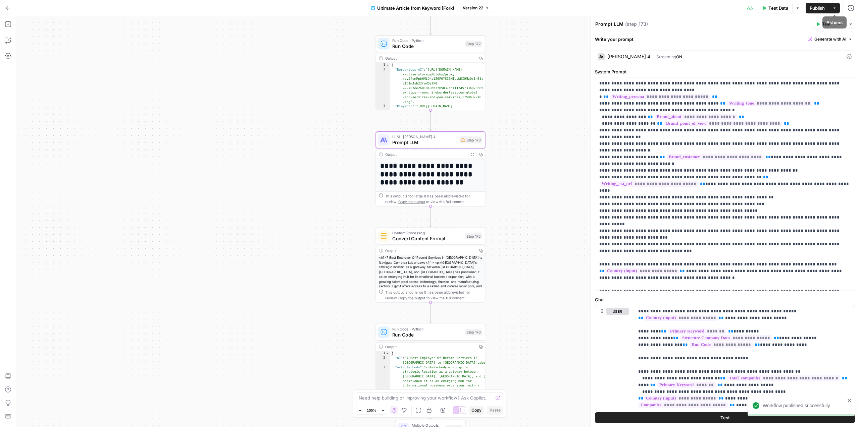
click at [852, 23] on icon "button" at bounding box center [850, 24] width 4 height 4
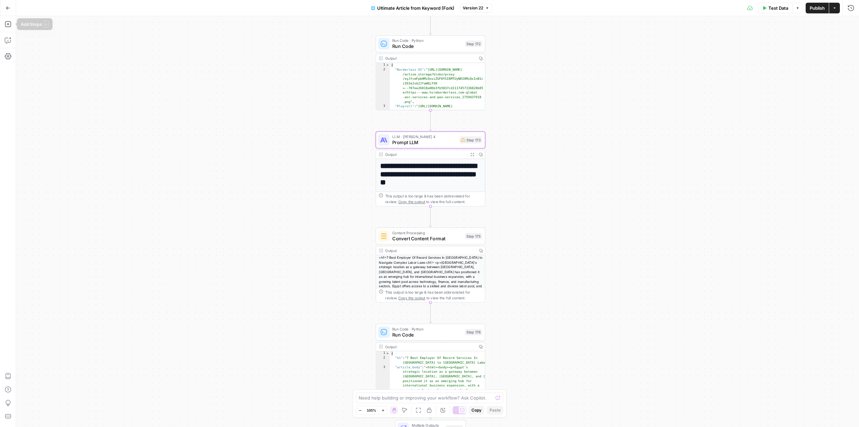
click at [8, 4] on button "Go Back" at bounding box center [8, 8] width 12 height 12
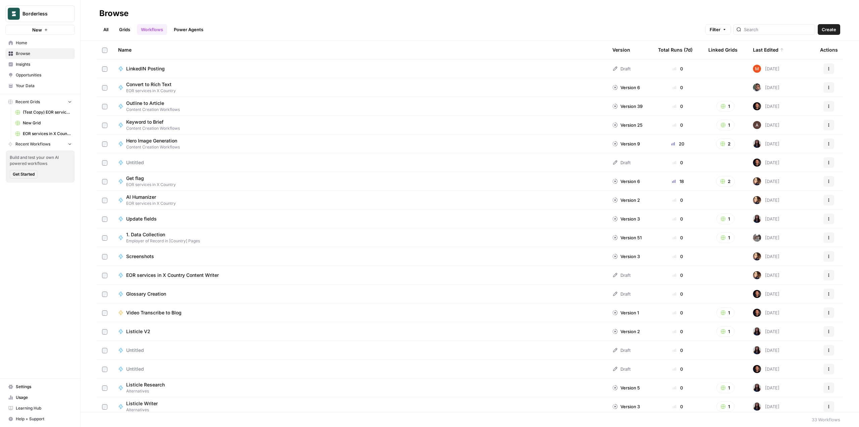
click at [189, 31] on link "Power Agents" at bounding box center [189, 29] width 38 height 11
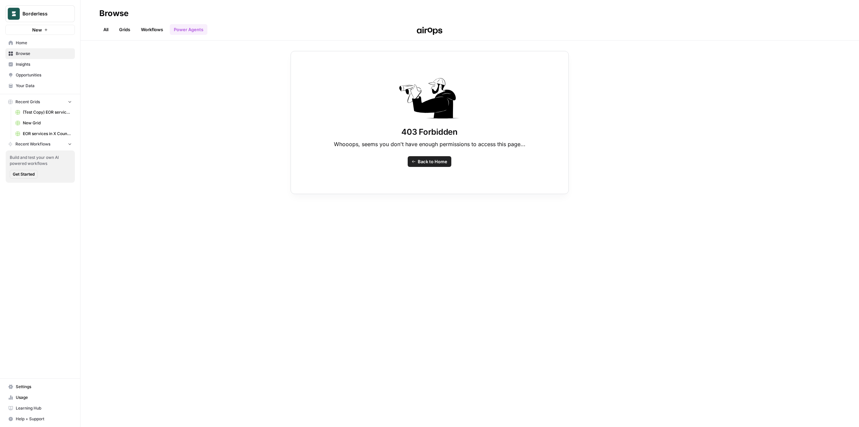
click at [161, 32] on div "403 Forbidden Whooops, seems you don't have enough permissions to access this p…" at bounding box center [429, 213] width 859 height 427
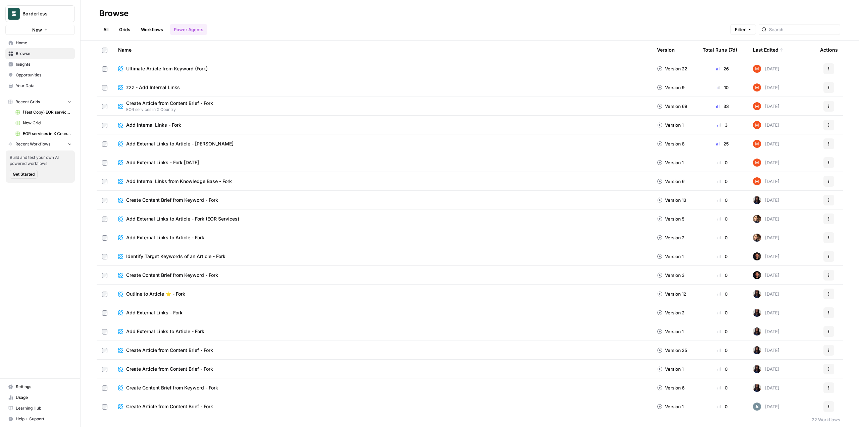
click at [165, 142] on span "Add External Links to Article - [PERSON_NAME]" at bounding box center [179, 144] width 107 height 7
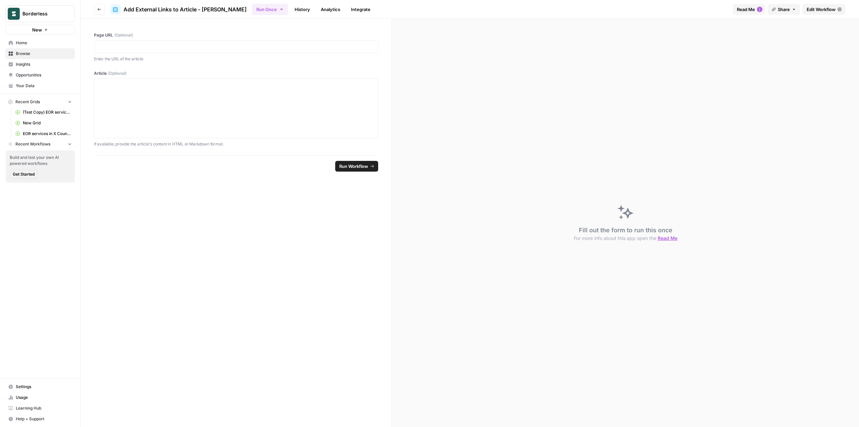
click at [821, 10] on span "Edit Workflow" at bounding box center [820, 9] width 29 height 7
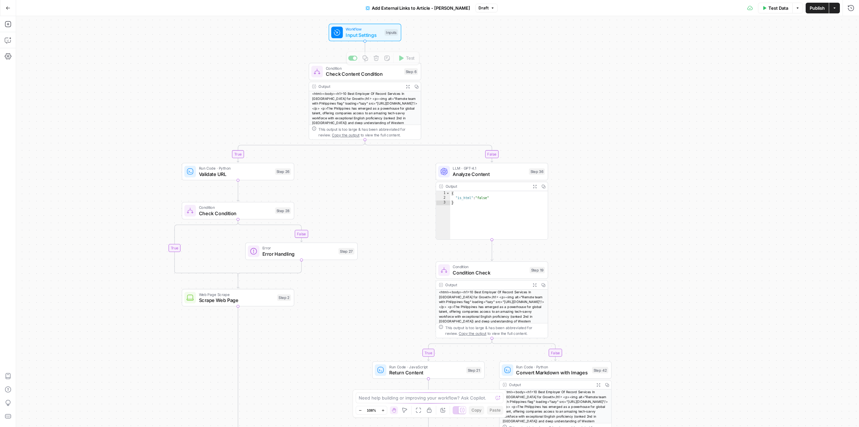
click at [367, 31] on span "Workflow" at bounding box center [363, 29] width 36 height 6
click at [364, 82] on div "Condition Check Content Condition Step 6 Copy step Delete step Edit Note Test O…" at bounding box center [365, 101] width 112 height 77
click at [373, 68] on span "Condition" at bounding box center [363, 68] width 75 height 6
click at [787, 137] on div "Evaluates if the 'content' variable is null. Executes different branches based …" at bounding box center [773, 229] width 170 height 395
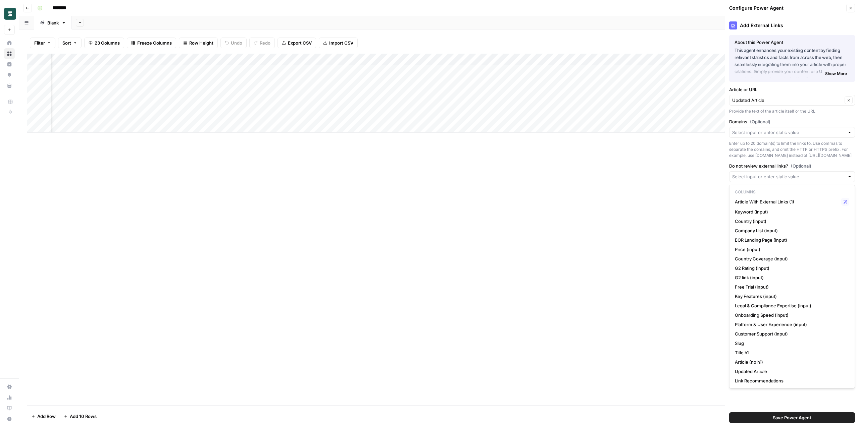
scroll to position [0, 239]
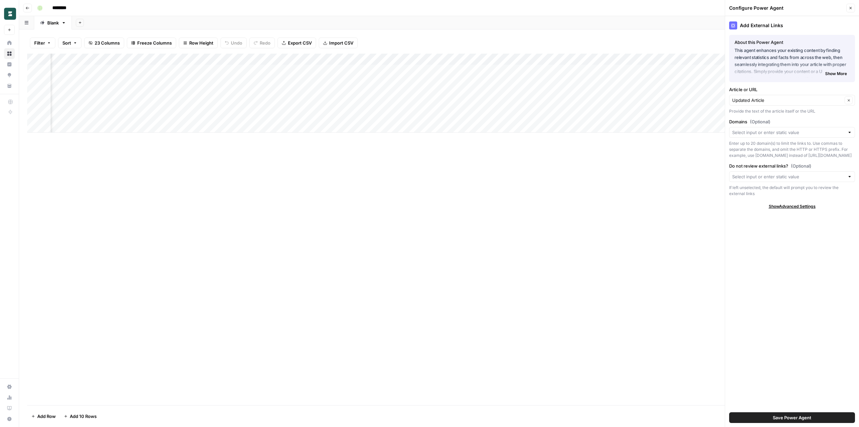
click at [772, 149] on div "Enter up to 20 domain(s) to limit the links to. Use commas to separate the doma…" at bounding box center [792, 150] width 126 height 18
click at [770, 179] on input "Do not review external links? (Optional)" at bounding box center [788, 176] width 112 height 7
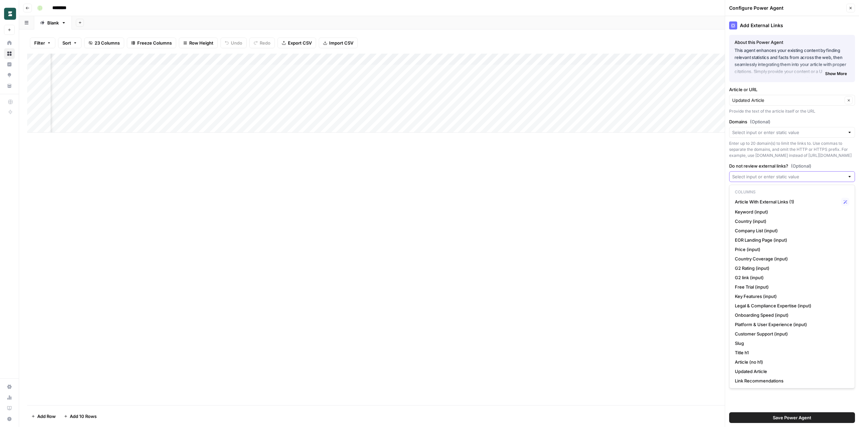
click at [770, 177] on input "Do not review external links? (Optional)" at bounding box center [788, 176] width 112 height 7
click at [764, 162] on div "Add External Links About this Power Agent This agent enhances your existing con…" at bounding box center [792, 221] width 134 height 411
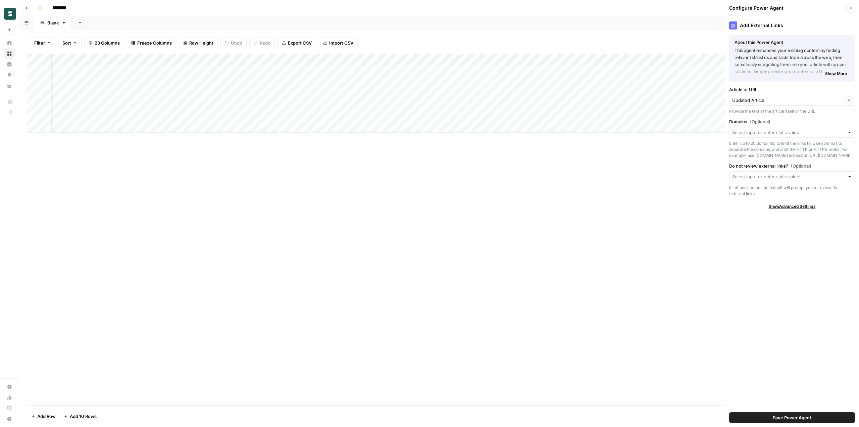
click at [852, 178] on div at bounding box center [792, 176] width 126 height 11
click at [759, 166] on label "Do not review external links? (Optional)" at bounding box center [792, 166] width 126 height 7
click at [759, 173] on input "Do not review external links? (Optional)" at bounding box center [788, 176] width 112 height 7
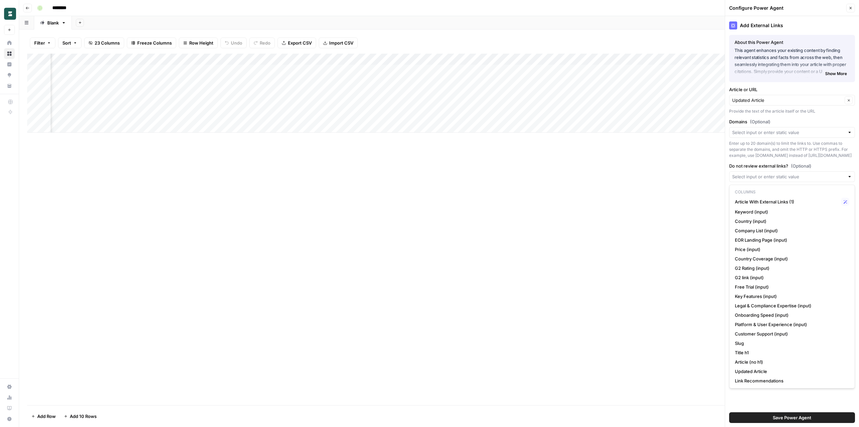
click at [766, 161] on div "Add External Links About this Power Agent This agent enhances your existing con…" at bounding box center [792, 221] width 134 height 411
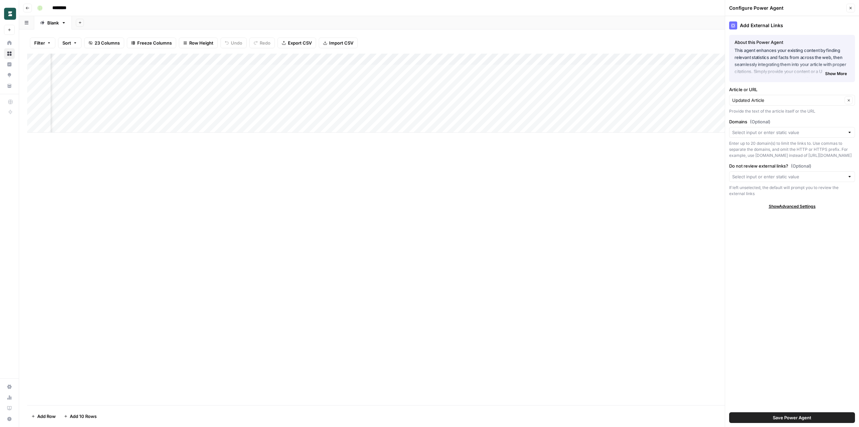
click at [783, 205] on span "Show Advanced Settings" at bounding box center [791, 207] width 47 height 6
click at [783, 205] on span "Hide Advanced Settings" at bounding box center [791, 207] width 45 height 6
click at [642, 57] on div "Add Column" at bounding box center [438, 93] width 823 height 79
click at [642, 57] on div at bounding box center [620, 60] width 71 height 13
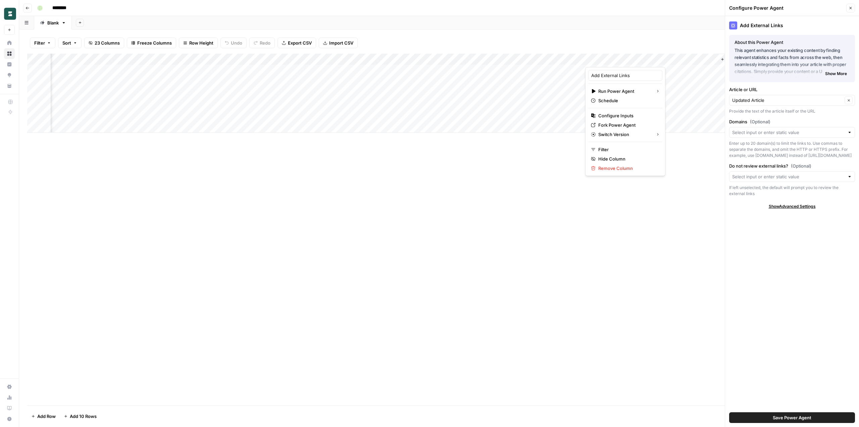
click at [685, 181] on div "Add Column" at bounding box center [438, 230] width 823 height 352
click at [773, 135] on input "Domains (Optional)" at bounding box center [788, 132] width 112 height 7
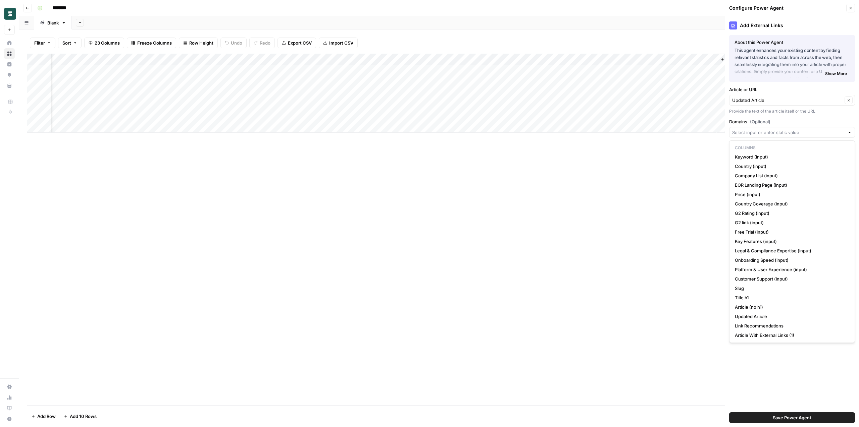
click at [781, 121] on label "Domains (Optional)" at bounding box center [792, 121] width 126 height 7
click at [781, 129] on input "Domains (Optional)" at bounding box center [788, 132] width 112 height 7
click at [692, 211] on div "Add Column" at bounding box center [438, 230] width 823 height 352
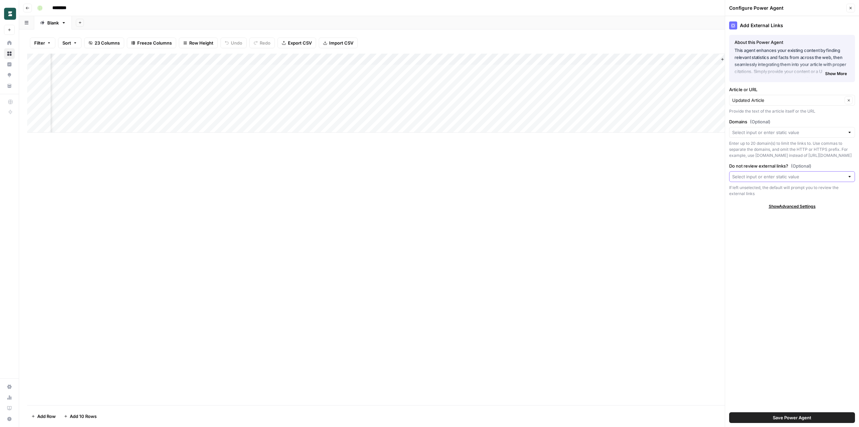
click at [762, 174] on input "Do not review external links? (Optional)" at bounding box center [788, 176] width 112 height 7
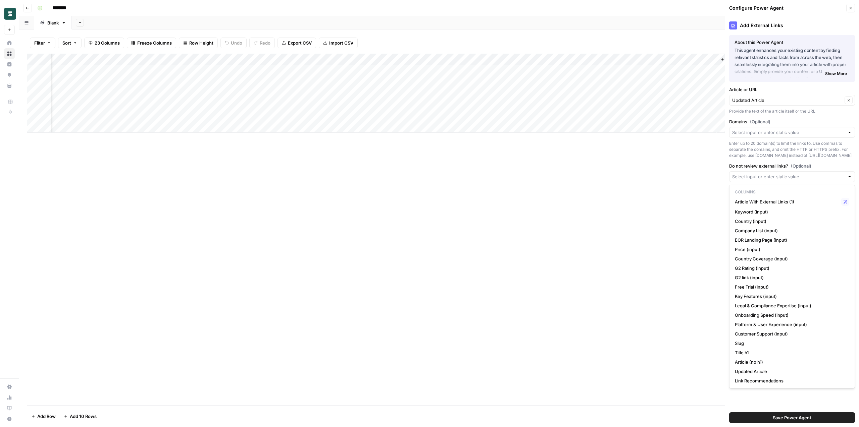
click at [450, 57] on div "Add Column" at bounding box center [438, 93] width 823 height 79
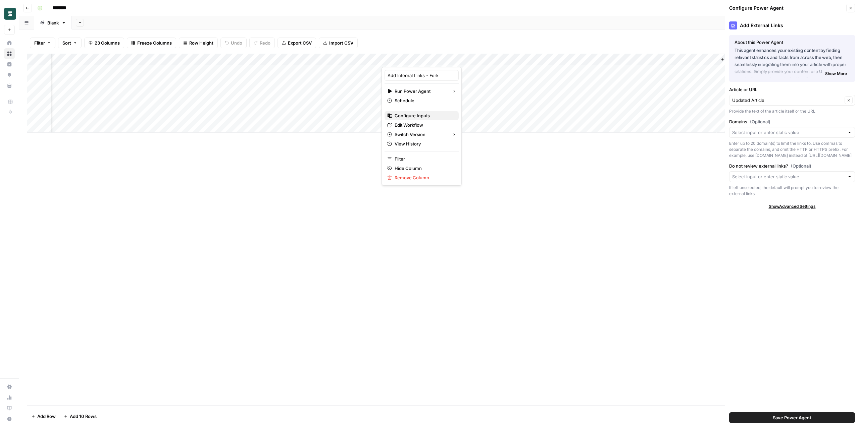
click at [422, 115] on span "Configure Inputs" at bounding box center [423, 115] width 59 height 7
click at [751, 175] on input "Do not review external links? (Optional)" at bounding box center [788, 176] width 112 height 7
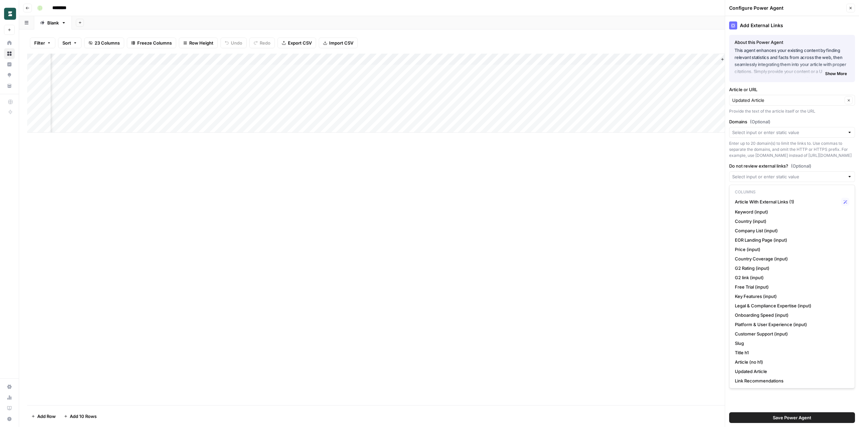
click at [752, 166] on label "Do not review external links? (Optional)" at bounding box center [792, 166] width 126 height 7
click at [752, 173] on input "Do not review external links? (Optional)" at bounding box center [788, 176] width 112 height 7
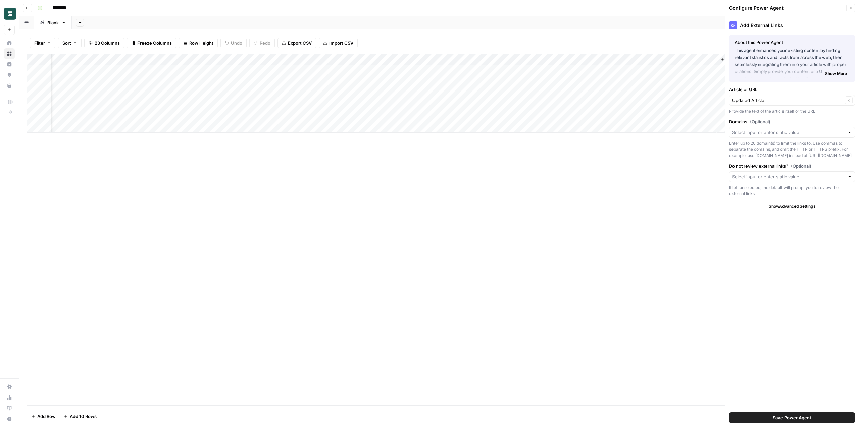
click at [567, 195] on div "Add Column" at bounding box center [438, 230] width 823 height 352
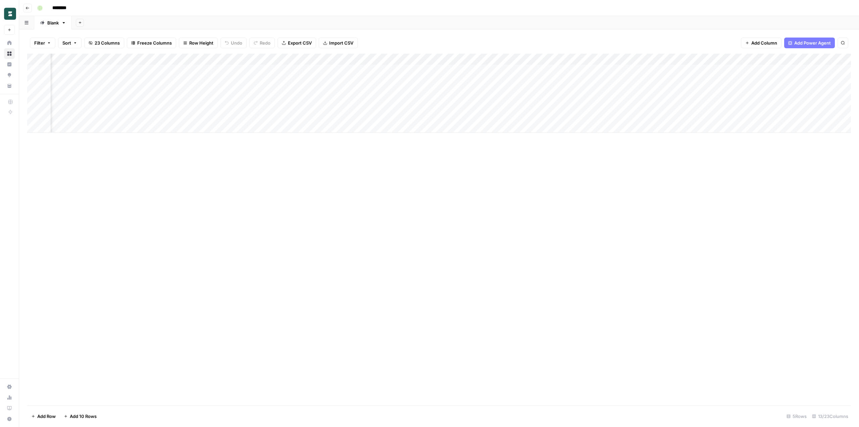
scroll to position [0, 248]
click at [546, 60] on div "Add Column" at bounding box center [438, 93] width 823 height 79
click at [520, 115] on span "Configure Inputs" at bounding box center [520, 115] width 59 height 7
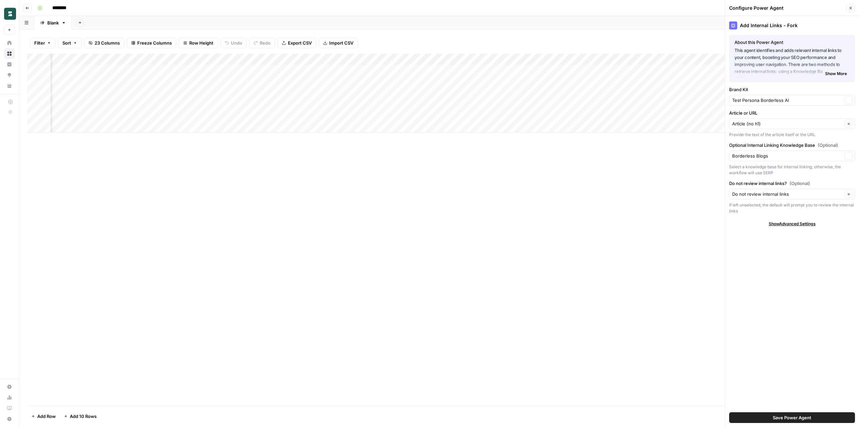
type input "Test Persona Borderless AI"
type input "Borderless Blogs"
click at [643, 59] on div "Add Column" at bounding box center [438, 93] width 823 height 79
click at [631, 114] on span "Configure Inputs" at bounding box center [627, 115] width 59 height 7
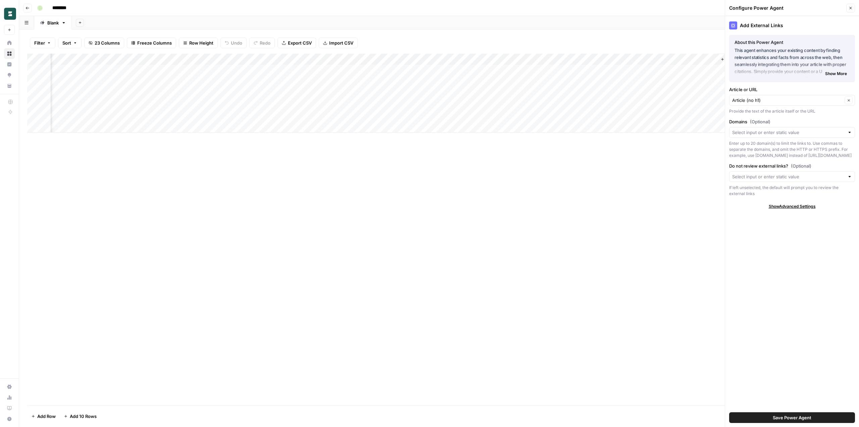
click at [847, 177] on div at bounding box center [792, 176] width 126 height 11
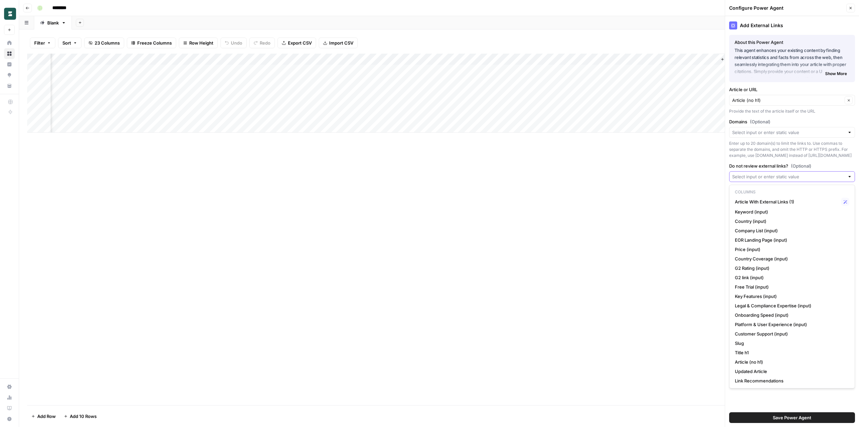
click at [777, 177] on input "Do not review external links? (Optional)" at bounding box center [788, 176] width 112 height 7
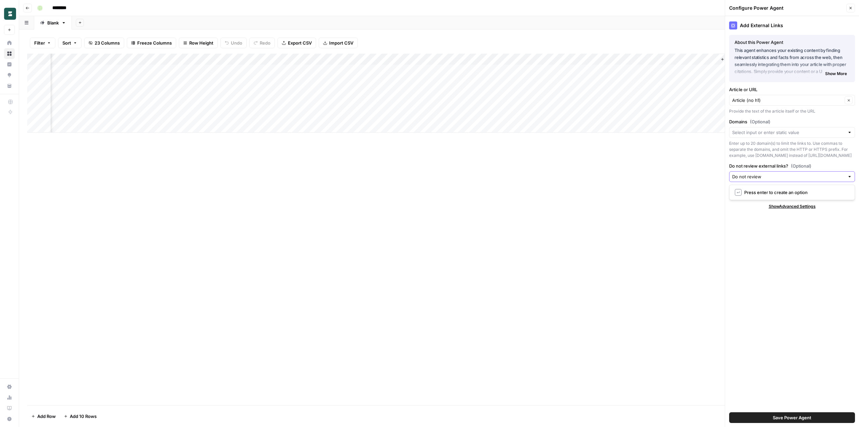
type input "Do not review"
click at [640, 204] on div "Add Column" at bounding box center [438, 230] width 823 height 352
click at [642, 58] on div "Add Column" at bounding box center [438, 93] width 823 height 79
click at [541, 155] on div "Add Column" at bounding box center [438, 230] width 823 height 352
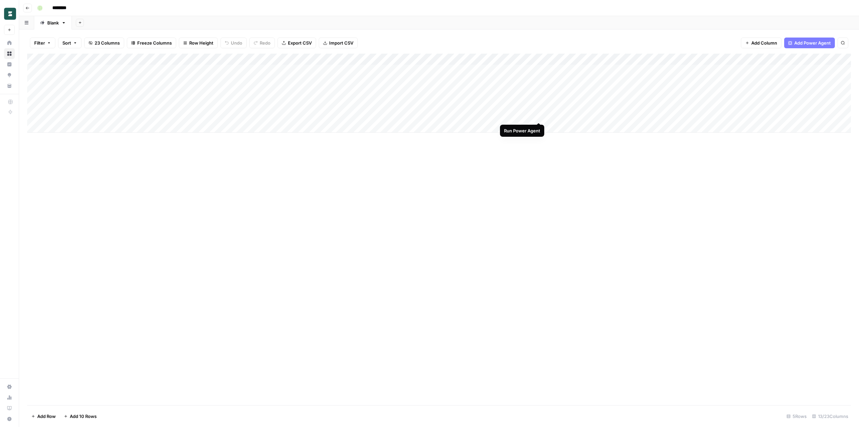
click at [539, 115] on div "Add Column" at bounding box center [438, 93] width 823 height 79
click at [739, 58] on div "Add Column" at bounding box center [438, 93] width 823 height 79
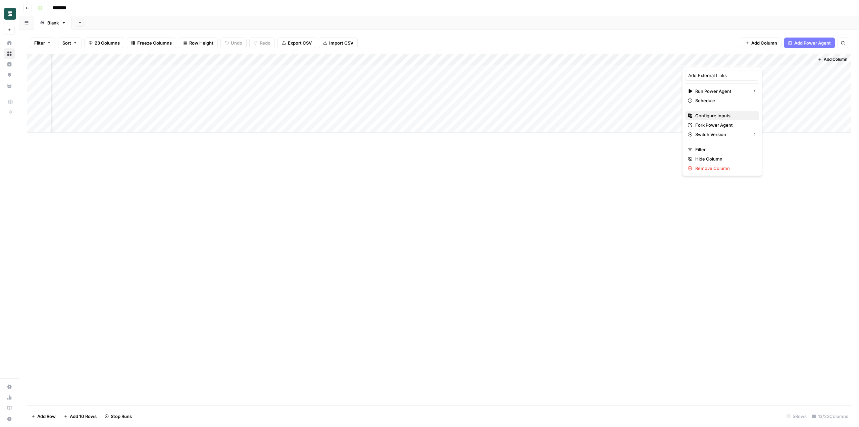
click at [723, 116] on span "Configure Inputs" at bounding box center [724, 115] width 59 height 7
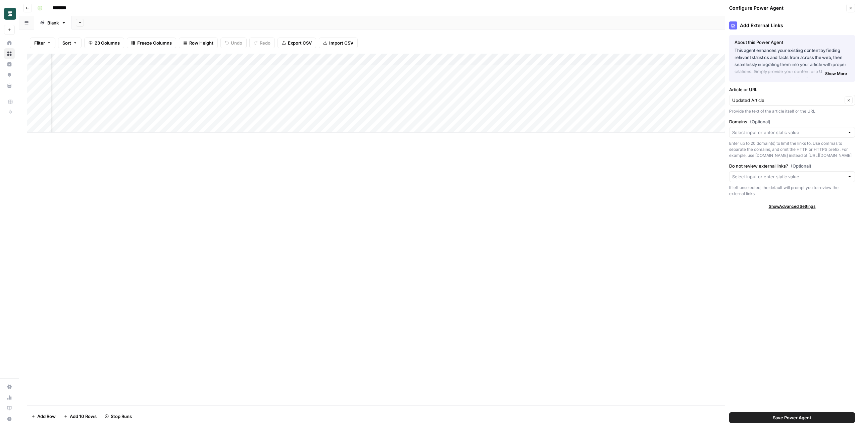
click at [848, 176] on div at bounding box center [849, 176] width 5 height 7
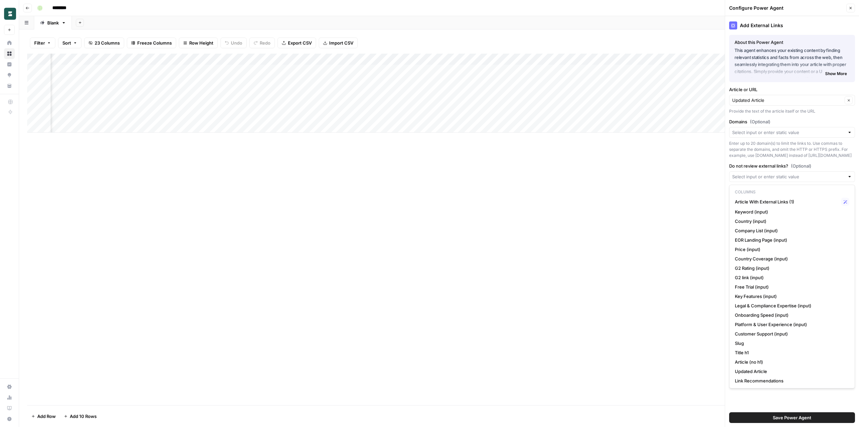
click at [676, 249] on div "Add Column" at bounding box center [438, 230] width 823 height 352
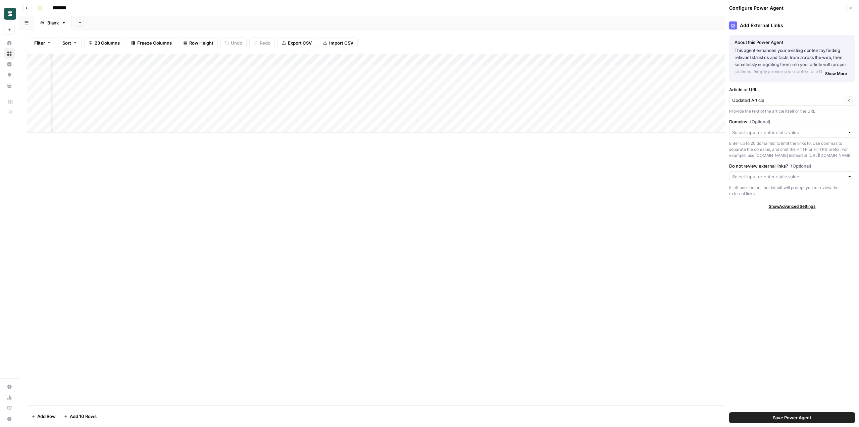
click at [676, 221] on div "Add Column" at bounding box center [438, 230] width 823 height 352
click at [853, 9] on button "Close" at bounding box center [850, 8] width 9 height 9
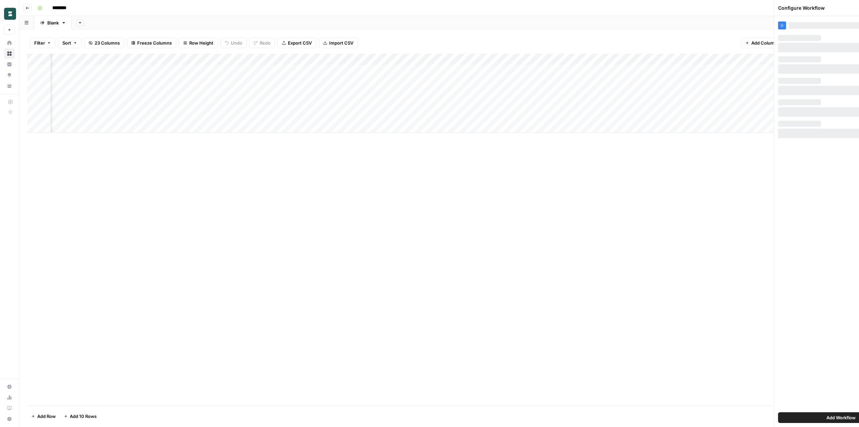
scroll to position [0, 248]
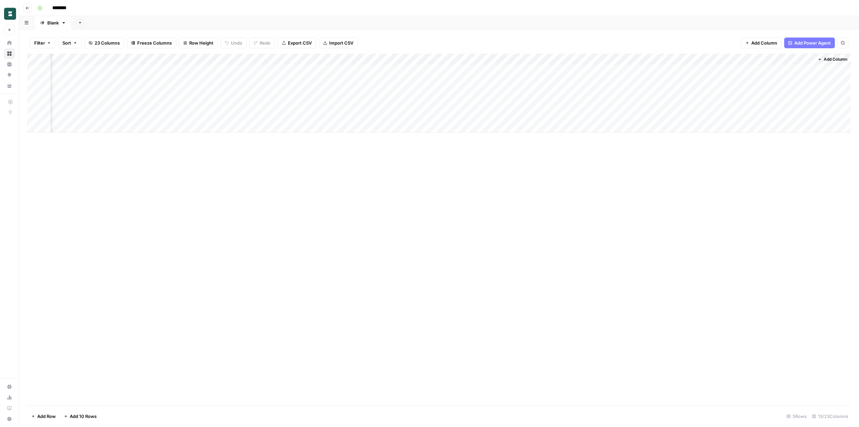
click at [836, 60] on span "Add Column" at bounding box center [834, 59] width 23 height 6
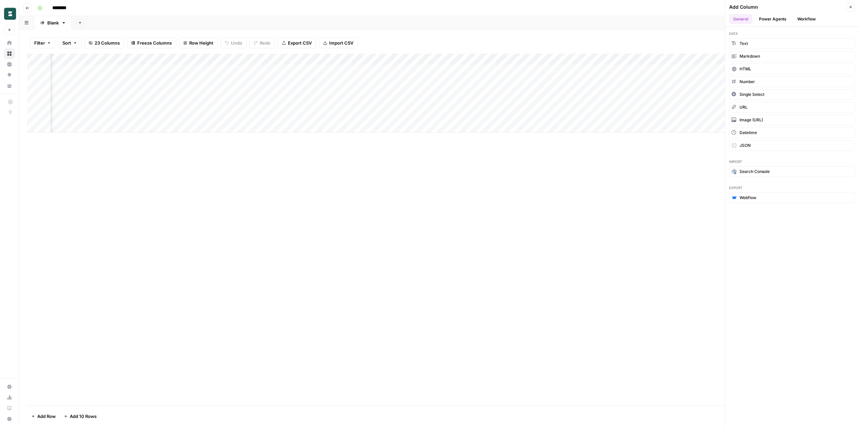
click at [774, 18] on button "Power Agents" at bounding box center [773, 19] width 36 height 10
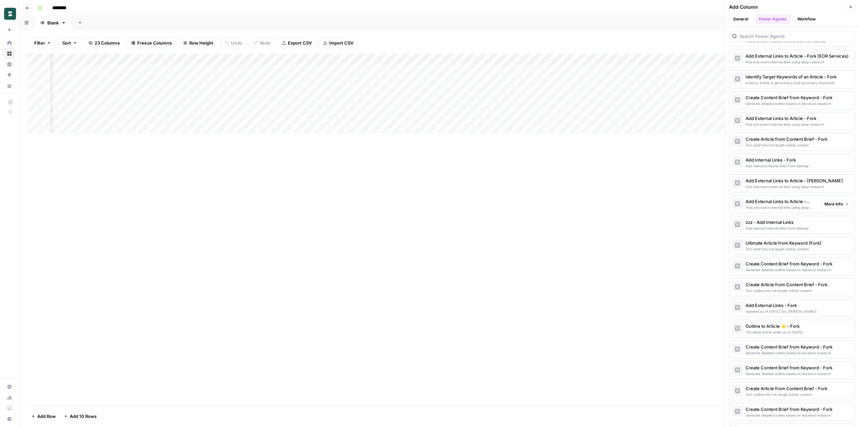
scroll to position [651, 0]
click at [771, 183] on div "Add External Links to Article - [PERSON_NAME]" at bounding box center [780, 180] width 70 height 7
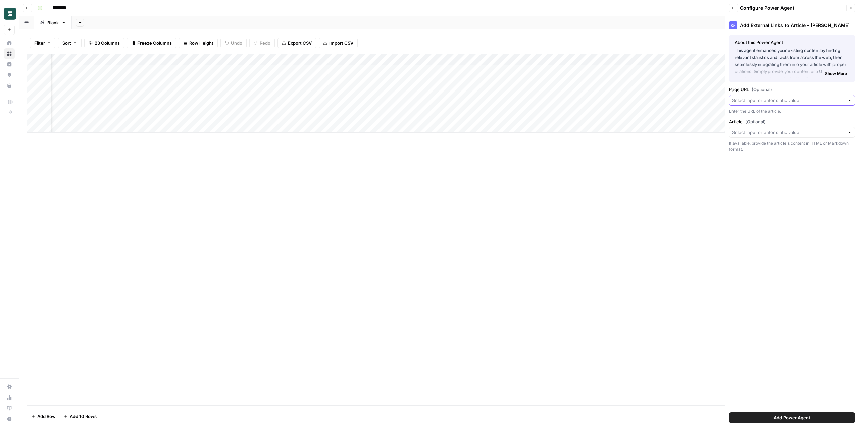
click at [770, 103] on input "Page URL (Optional)" at bounding box center [788, 100] width 112 height 7
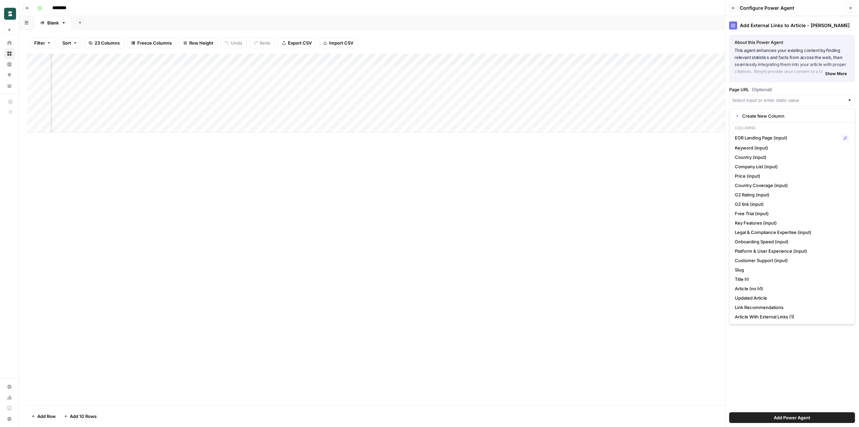
click at [792, 90] on label "Page URL (Optional)" at bounding box center [792, 89] width 126 height 7
click at [792, 97] on input "Page URL (Optional)" at bounding box center [788, 100] width 112 height 7
click at [792, 90] on label "Page URL (Optional)" at bounding box center [792, 89] width 126 height 7
click at [792, 97] on input "Page URL (Optional)" at bounding box center [788, 100] width 112 height 7
click at [792, 90] on label "Page URL (Optional)" at bounding box center [792, 89] width 126 height 7
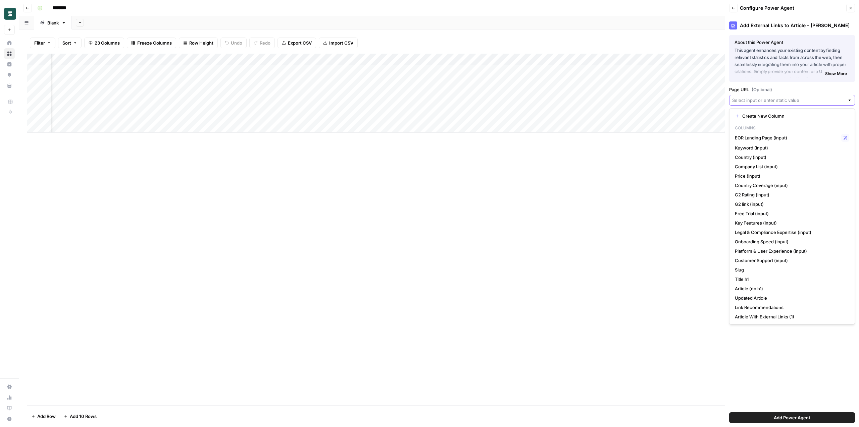
click at [792, 97] on input "Page URL (Optional)" at bounding box center [788, 100] width 112 height 7
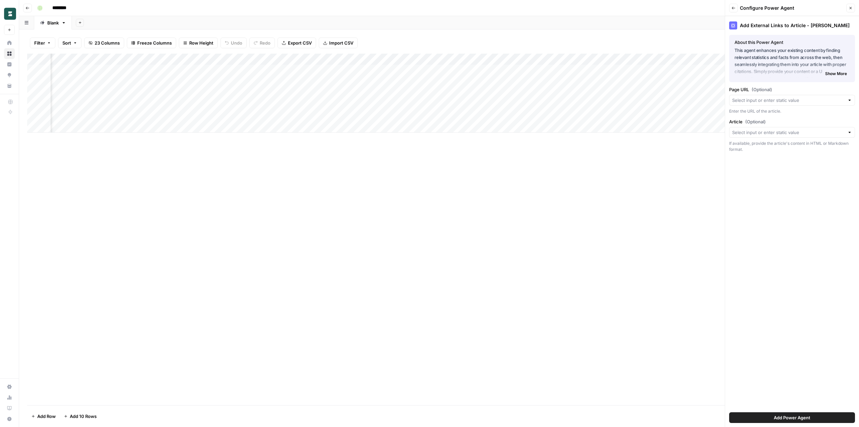
click at [800, 377] on div "Add External Links to Article - [PERSON_NAME] About this Power Agent This agent…" at bounding box center [792, 221] width 134 height 411
click at [769, 130] on input "Article (Optional)" at bounding box center [788, 132] width 112 height 7
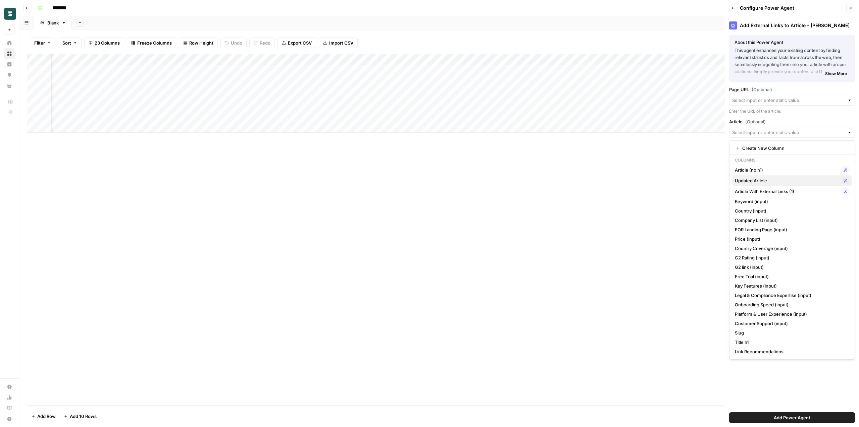
click at [784, 180] on span "Updated Article" at bounding box center [787, 180] width 104 height 7
type input "Updated Article"
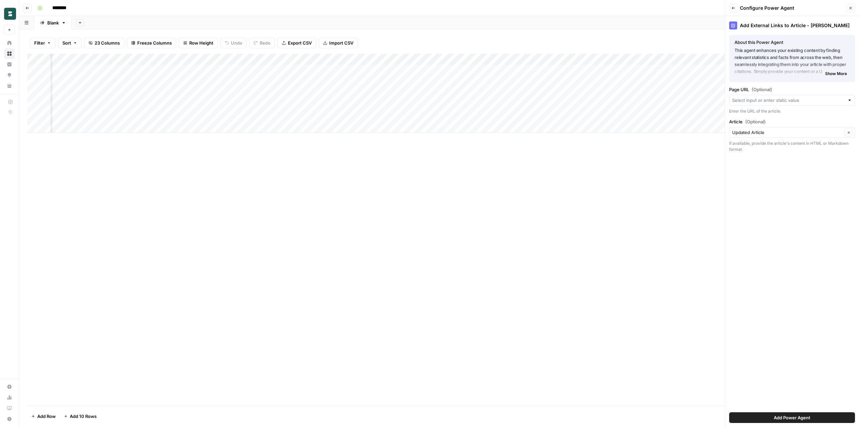
click at [801, 417] on span "Add Power Agent" at bounding box center [791, 418] width 37 height 7
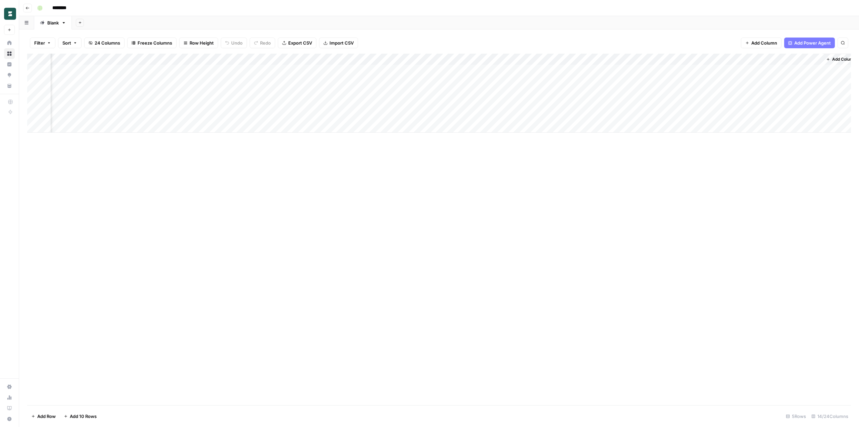
scroll to position [0, 362]
click at [756, 92] on div "Add Column" at bounding box center [438, 93] width 823 height 79
click at [807, 80] on div "Add Column" at bounding box center [438, 93] width 823 height 79
click at [632, 81] on div "Add Column" at bounding box center [438, 93] width 823 height 79
click at [625, 58] on div "Add Column" at bounding box center [438, 93] width 823 height 79
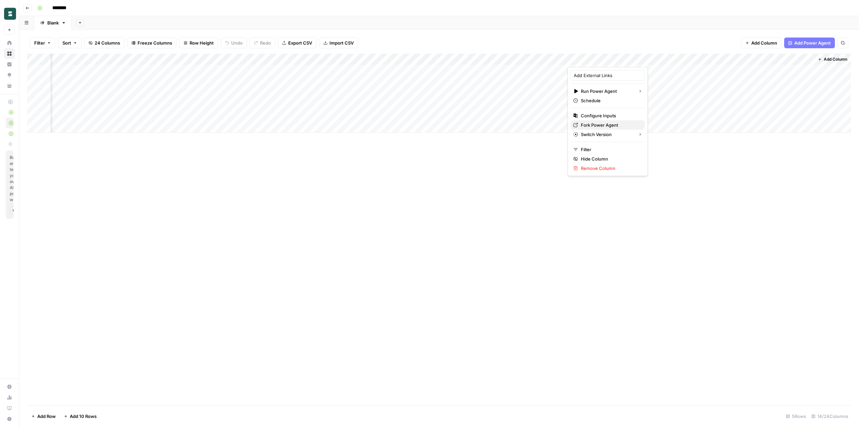
click at [604, 127] on span "Fork Power Agent" at bounding box center [610, 125] width 59 height 7
click at [628, 37] on div "Filter Sort 24 Columns Freeze Columns Row Height Undo Redo Export CSV Import CS…" at bounding box center [438, 42] width 823 height 21
click at [644, 60] on div "Add Column" at bounding box center [438, 93] width 823 height 79
click at [605, 114] on span "Configure Inputs" at bounding box center [610, 115] width 59 height 7
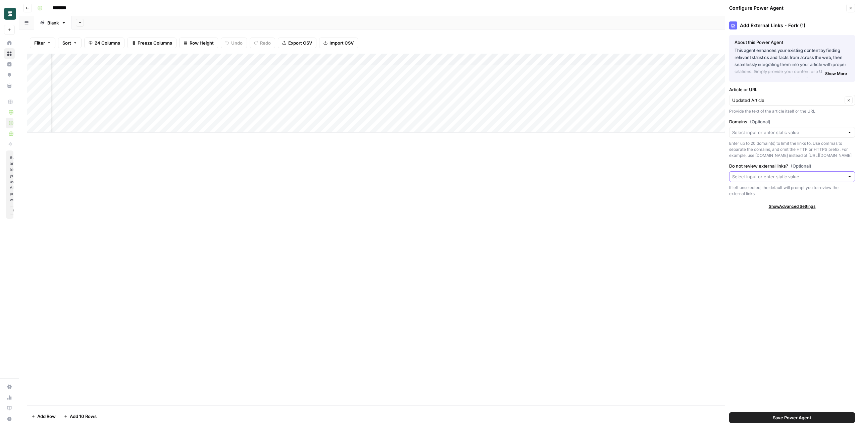
click at [826, 178] on input "Do not review external links? (Optional)" at bounding box center [788, 176] width 112 height 7
type input "Do not review external links"
click at [804, 242] on div "Add External Links - Fork (1) About this Power Agent This agent enhances your e…" at bounding box center [792, 221] width 134 height 411
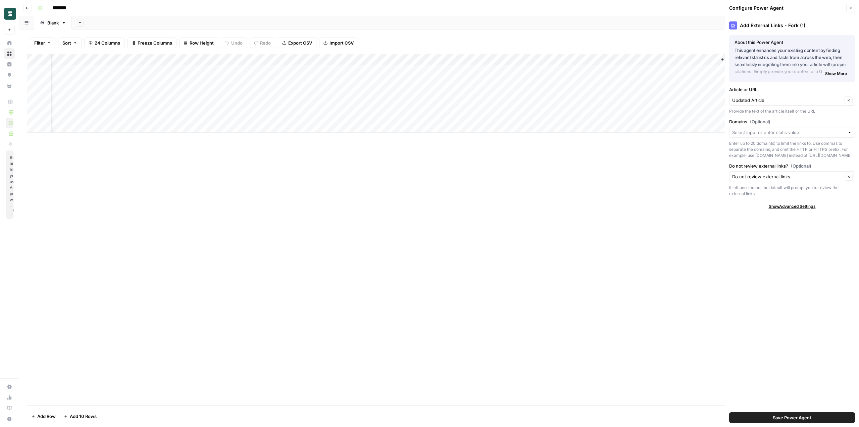
click at [383, 105] on div "Add Column" at bounding box center [438, 93] width 823 height 79
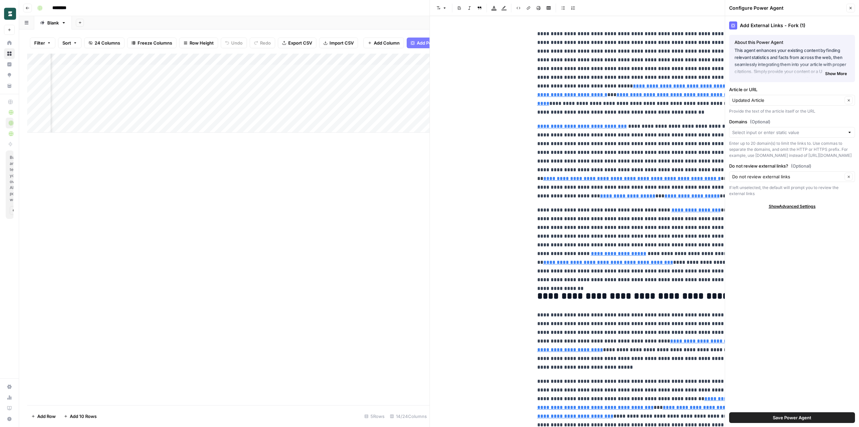
click at [851, 8] on icon "button" at bounding box center [850, 8] width 2 height 2
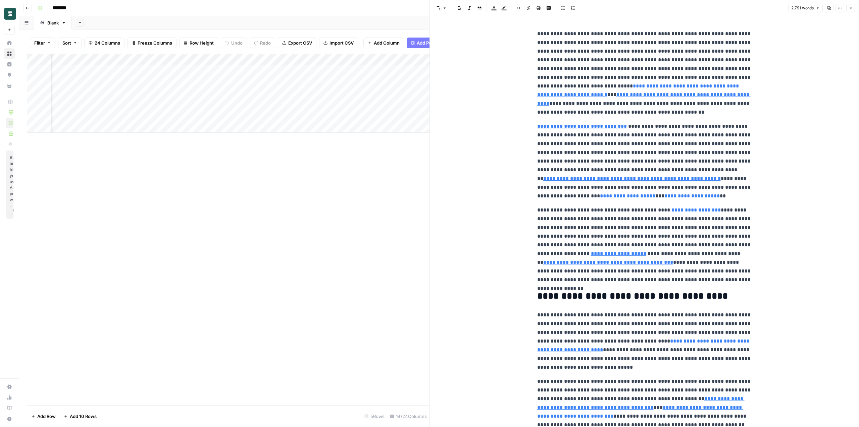
click at [849, 10] on icon "button" at bounding box center [850, 8] width 4 height 4
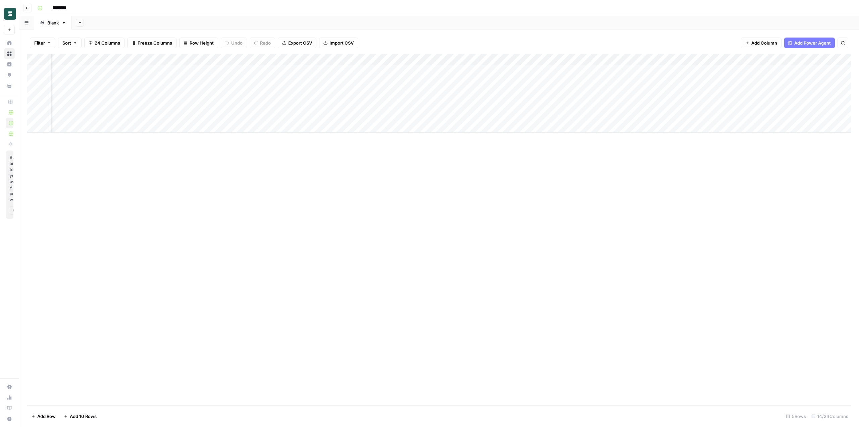
scroll to position [0, 137]
click at [403, 103] on div "Add Column" at bounding box center [438, 93] width 823 height 79
click at [806, 92] on div "Add Column" at bounding box center [438, 93] width 823 height 79
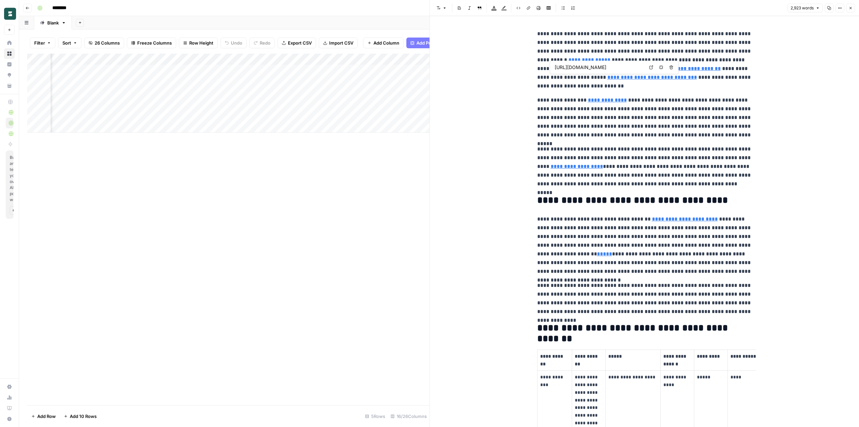
type input "[URL][DOMAIN_NAME]"
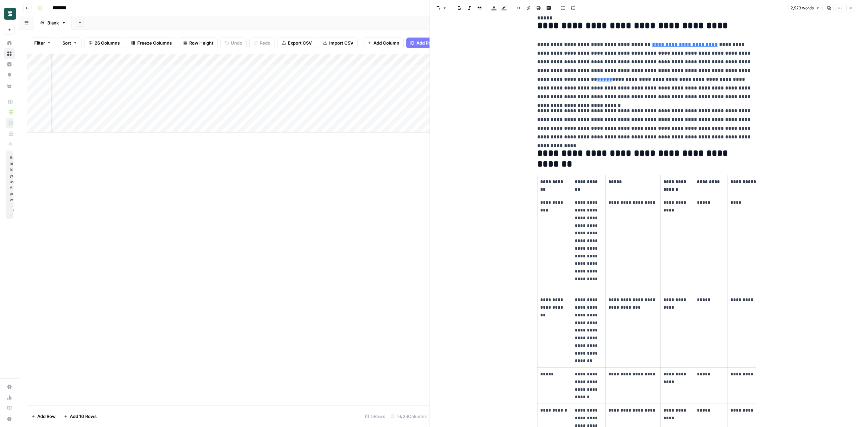
scroll to position [178, 0]
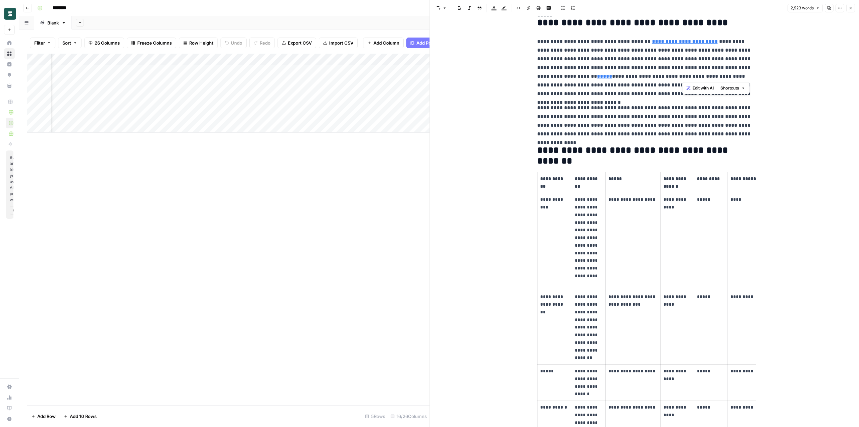
drag, startPoint x: 704, startPoint y: 77, endPoint x: 693, endPoint y: 77, distance: 11.1
click at [693, 77] on p "**********" at bounding box center [644, 67] width 215 height 61
click at [648, 84] on p "**********" at bounding box center [644, 67] width 215 height 61
drag, startPoint x: 663, startPoint y: 87, endPoint x: 646, endPoint y: 76, distance: 19.4
click at [646, 76] on p "**********" at bounding box center [644, 67] width 215 height 61
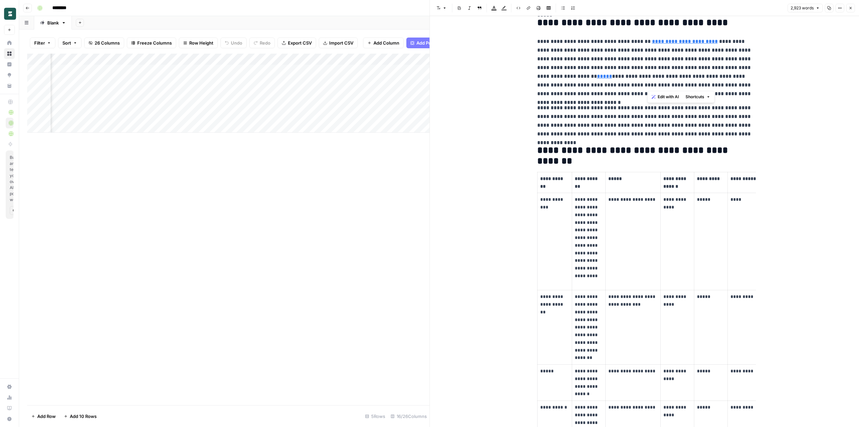
click at [630, 74] on p "**********" at bounding box center [644, 67] width 215 height 61
drag, startPoint x: 619, startPoint y: 67, endPoint x: 631, endPoint y: 78, distance: 16.4
click at [631, 78] on p "**********" at bounding box center [644, 67] width 215 height 61
click at [593, 61] on p "**********" at bounding box center [644, 67] width 215 height 61
drag, startPoint x: 596, startPoint y: 53, endPoint x: 609, endPoint y: 60, distance: 14.3
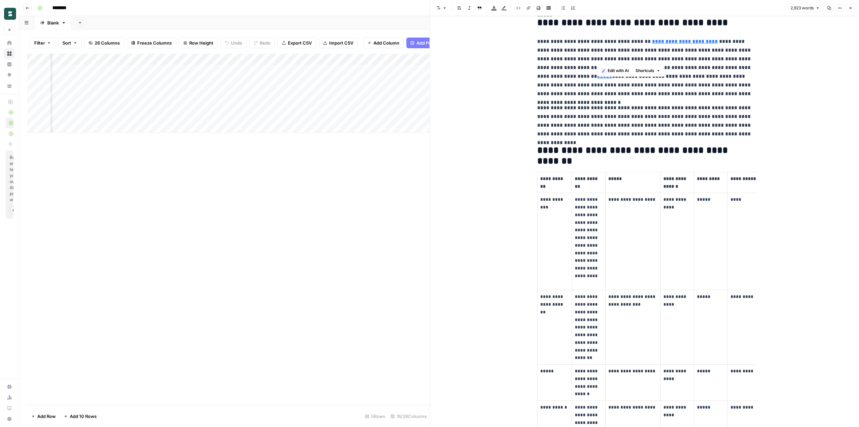
click at [609, 60] on p "**********" at bounding box center [644, 67] width 215 height 61
click at [688, 63] on p "**********" at bounding box center [644, 67] width 215 height 61
drag, startPoint x: 655, startPoint y: 72, endPoint x: 647, endPoint y: 68, distance: 9.3
click at [647, 68] on p "**********" at bounding box center [644, 67] width 215 height 61
click at [629, 64] on p "**********" at bounding box center [644, 67] width 215 height 61
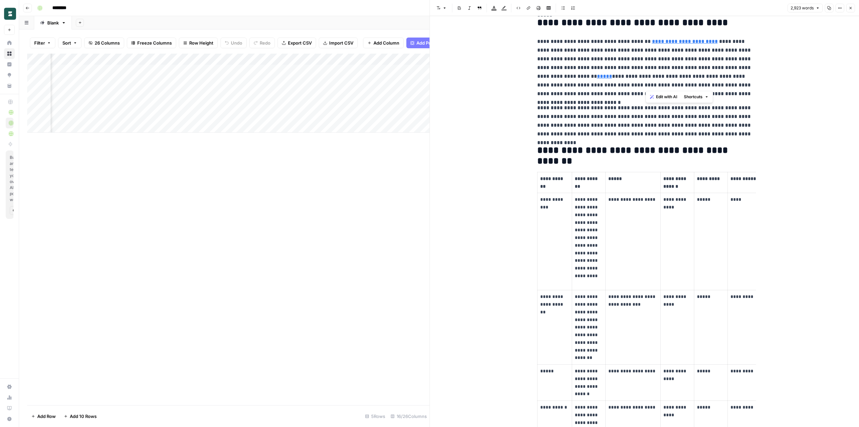
drag, startPoint x: 660, startPoint y: 81, endPoint x: 645, endPoint y: 73, distance: 17.0
click at [645, 73] on p "**********" at bounding box center [644, 67] width 215 height 61
click at [635, 70] on p "**********" at bounding box center [644, 67] width 215 height 61
drag, startPoint x: 660, startPoint y: 67, endPoint x: 708, endPoint y: 77, distance: 49.7
click at [708, 77] on p "**********" at bounding box center [644, 67] width 215 height 61
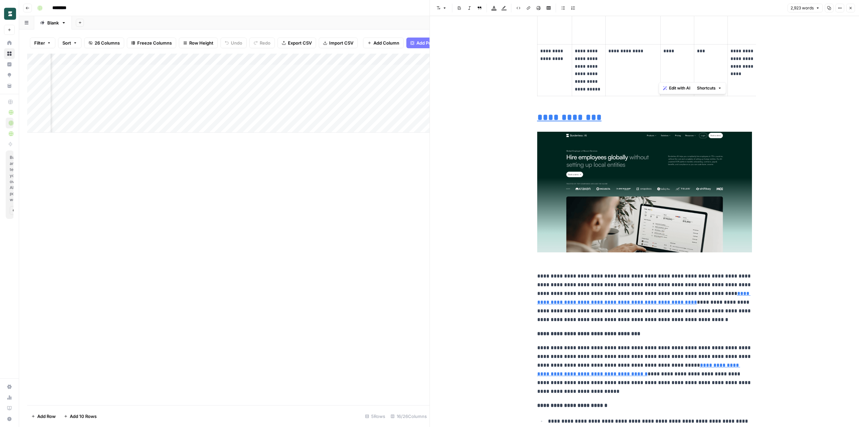
scroll to position [730, 0]
click at [586, 278] on p "**********" at bounding box center [644, 297] width 215 height 52
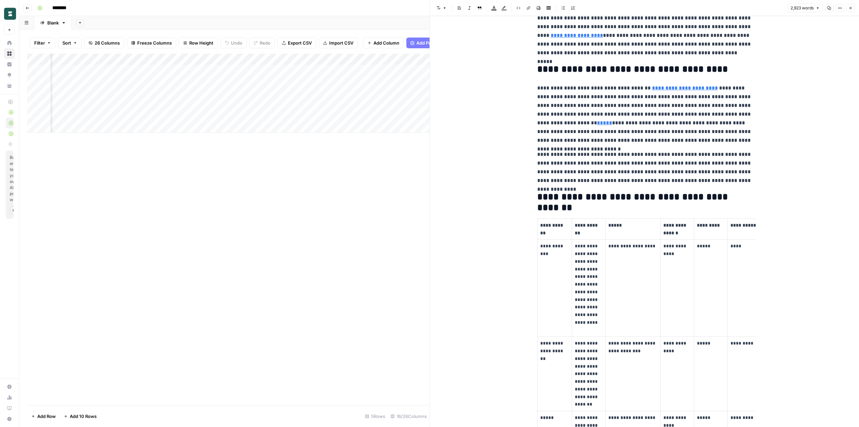
scroll to position [0, 0]
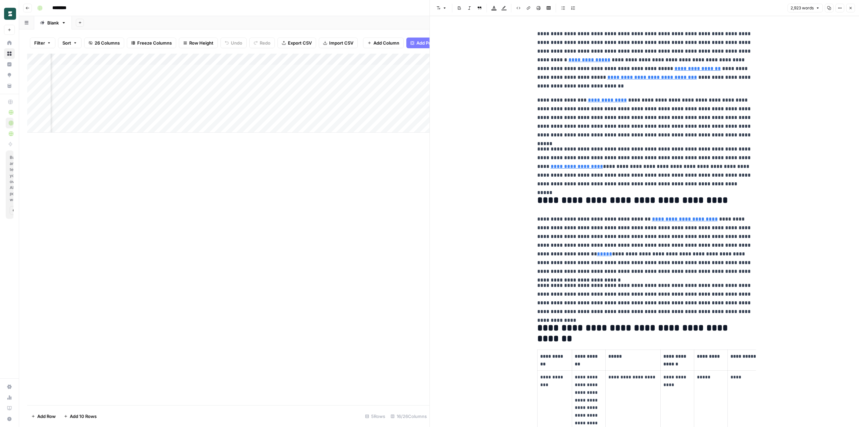
click at [847, 7] on button "Close" at bounding box center [850, 8] width 9 height 9
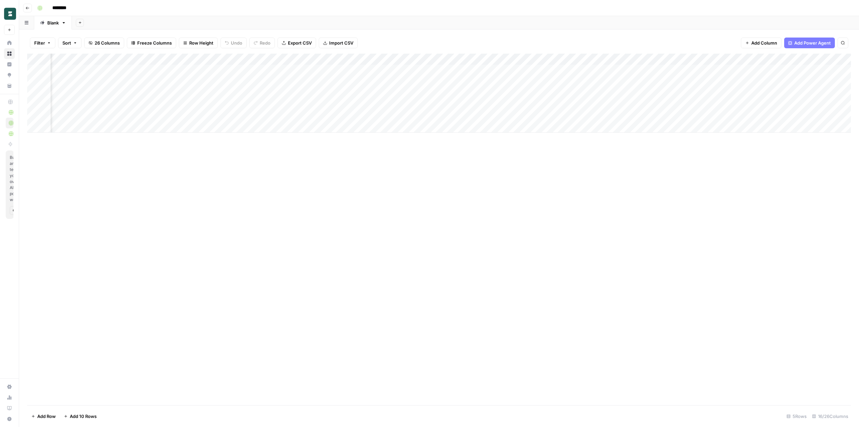
scroll to position [0, 450]
click at [346, 59] on div "Add Column" at bounding box center [438, 93] width 823 height 79
click at [312, 123] on span "Edit Workflow" at bounding box center [317, 125] width 59 height 7
click at [712, 57] on div "Add Column" at bounding box center [438, 93] width 823 height 79
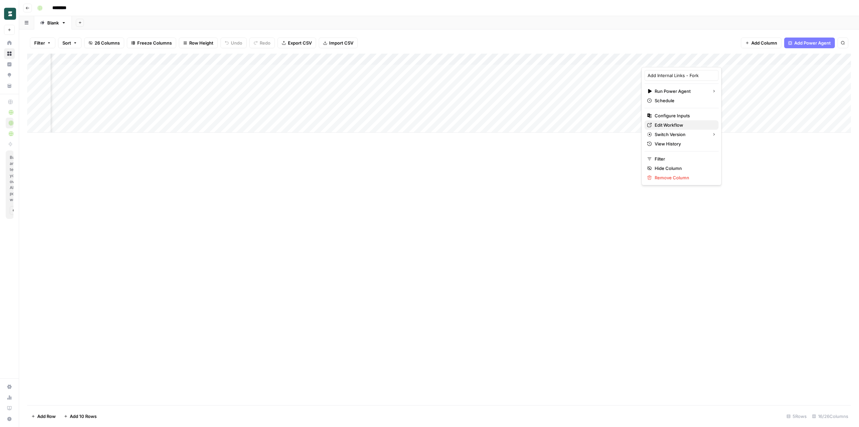
click at [665, 124] on span "Edit Workflow" at bounding box center [683, 125] width 59 height 7
click at [659, 93] on div "Add Column" at bounding box center [438, 93] width 823 height 79
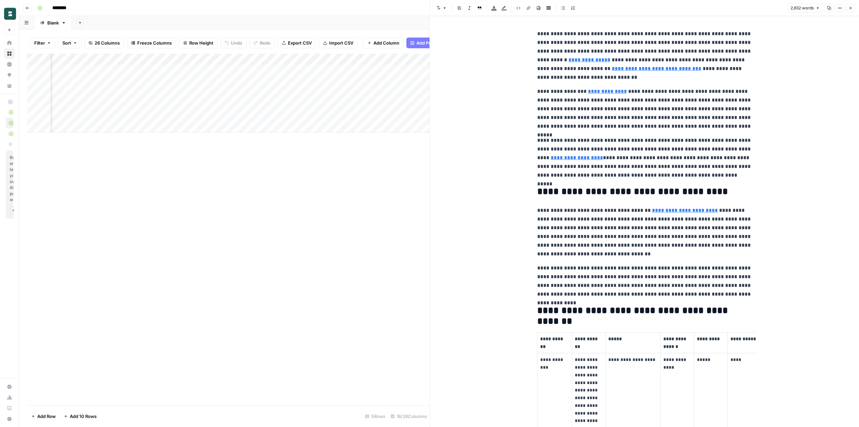
click at [850, 8] on icon "button" at bounding box center [850, 8] width 2 height 2
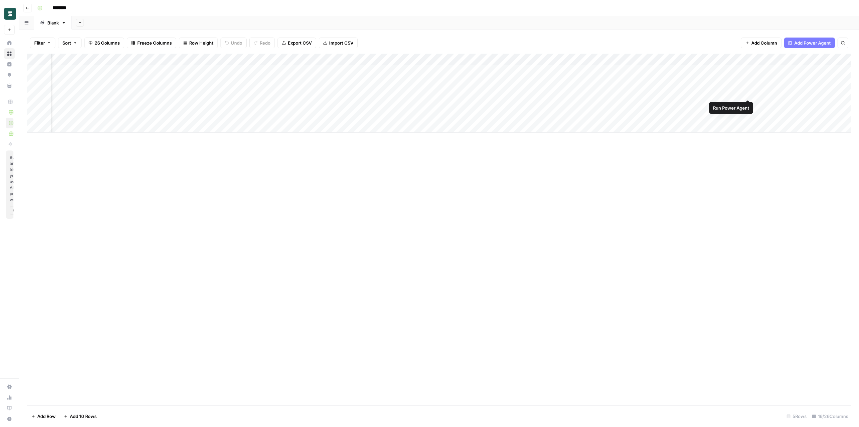
scroll to position [0, 502]
click at [562, 94] on div "Add Column" at bounding box center [438, 93] width 823 height 79
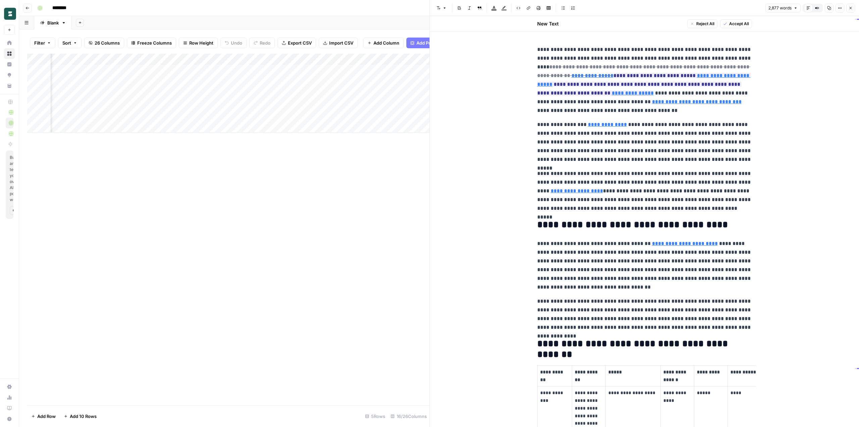
click at [850, 8] on icon "button" at bounding box center [850, 8] width 4 height 4
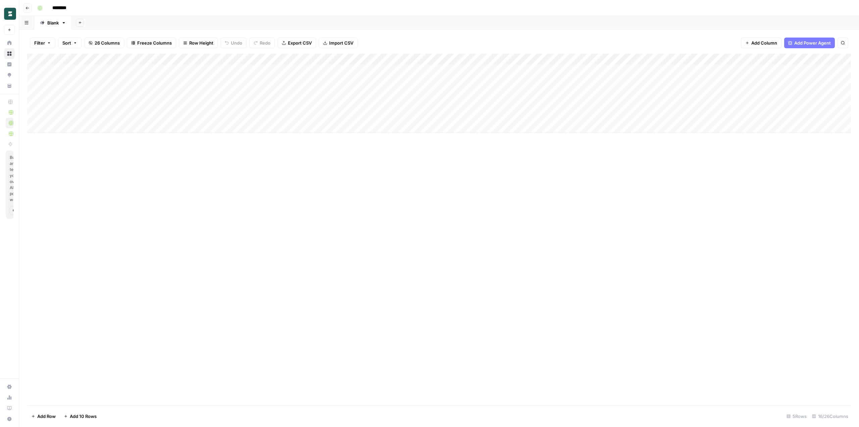
click at [320, 6] on div "********" at bounding box center [443, 8] width 817 height 11
click at [281, 7] on div "********" at bounding box center [443, 8] width 817 height 11
click at [288, 6] on div "********" at bounding box center [443, 8] width 817 height 11
click at [535, 114] on div "Add Column" at bounding box center [438, 93] width 823 height 79
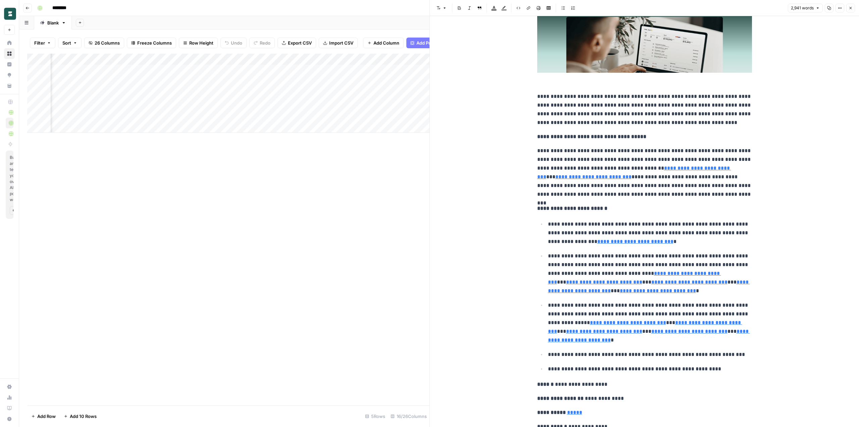
scroll to position [963, 0]
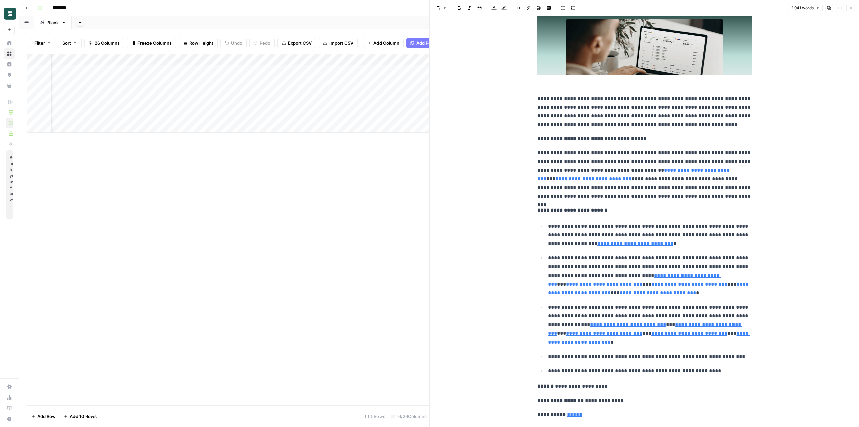
click at [850, 7] on icon "button" at bounding box center [850, 8] width 2 height 2
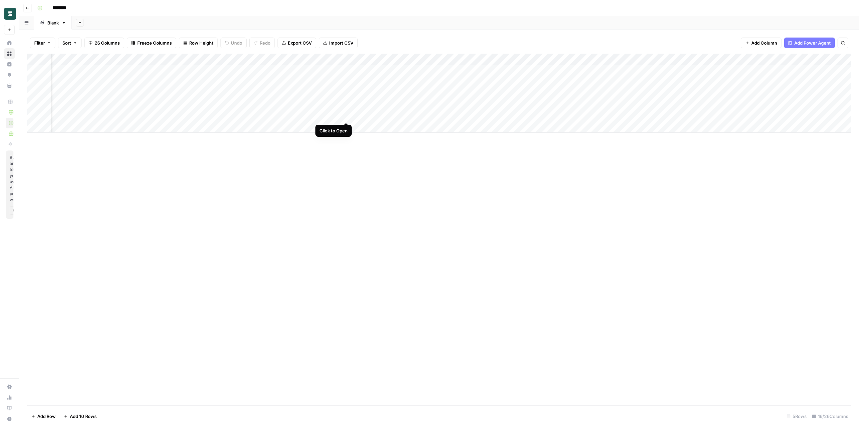
click at [346, 115] on div "Add Column" at bounding box center [438, 93] width 823 height 79
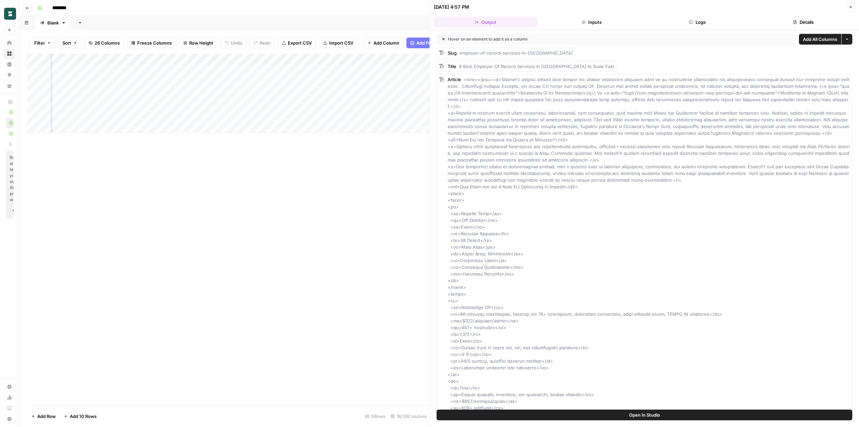
click at [346, 60] on div "Add Column" at bounding box center [228, 93] width 402 height 79
click at [365, 147] on div "Add Column" at bounding box center [228, 230] width 402 height 352
click at [847, 7] on button "Close" at bounding box center [850, 7] width 9 height 9
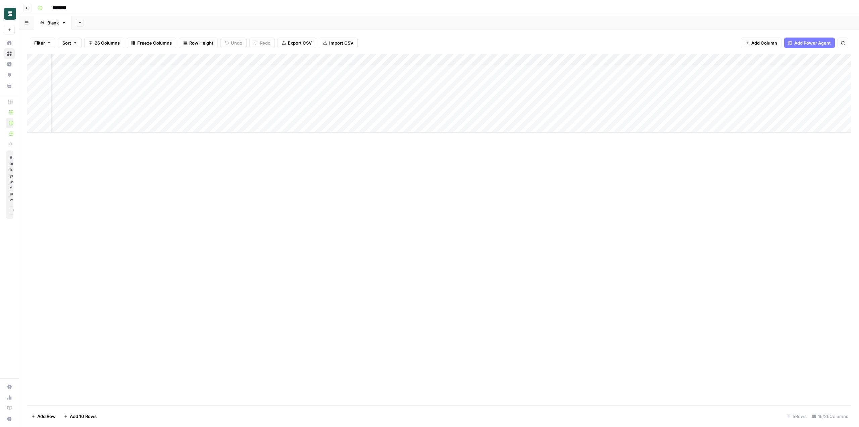
scroll to position [0, 174]
click at [356, 117] on div "Add Column" at bounding box center [438, 93] width 823 height 79
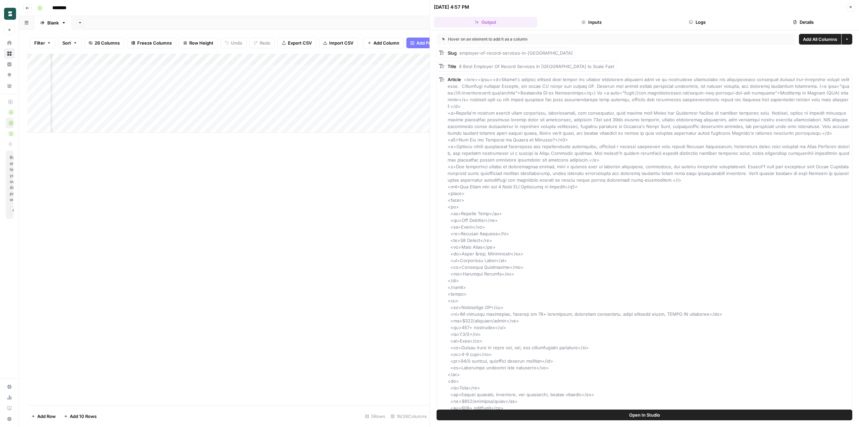
click at [853, 4] on button "Close" at bounding box center [850, 7] width 9 height 9
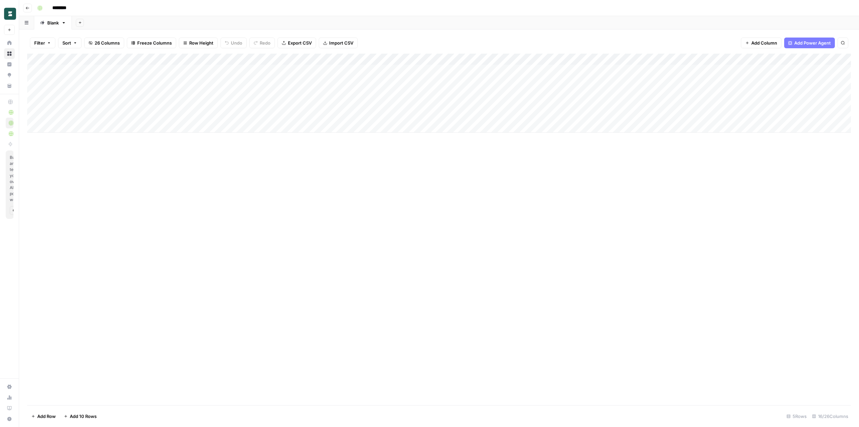
click at [261, 206] on div "Add Column" at bounding box center [438, 230] width 823 height 352
click at [572, 7] on div "********" at bounding box center [443, 8] width 817 height 11
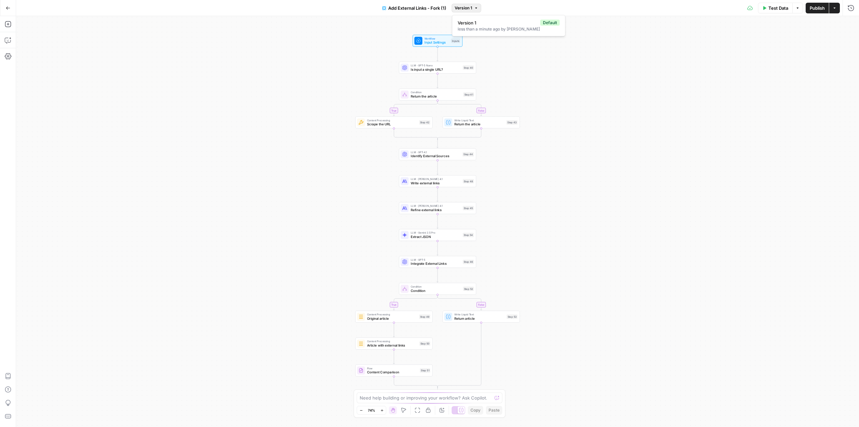
click at [467, 9] on span "Version 1" at bounding box center [462, 8] width 17 height 6
click at [506, 5] on div "Test Data Options Publish Actions Run History" at bounding box center [670, 8] width 378 height 16
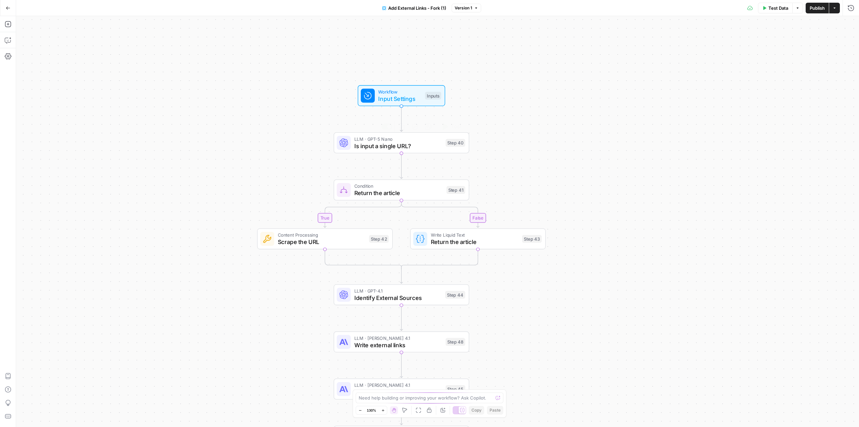
click at [393, 149] on span "Is input a single URL?" at bounding box center [398, 146] width 88 height 9
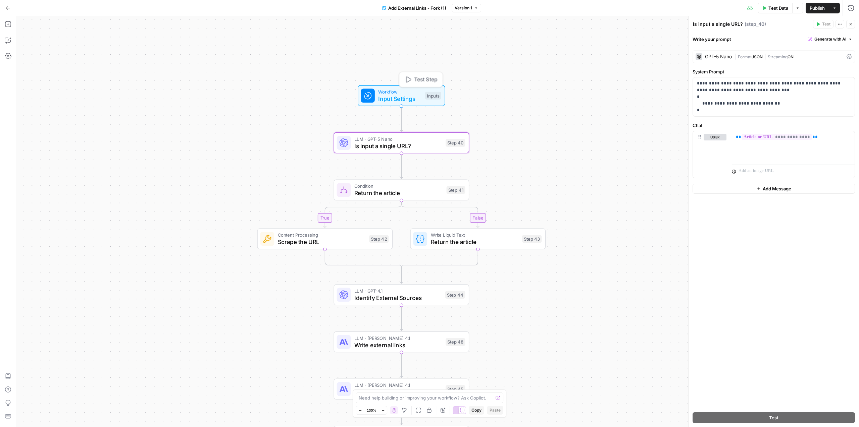
click at [409, 99] on span "Input Settings" at bounding box center [399, 98] width 43 height 9
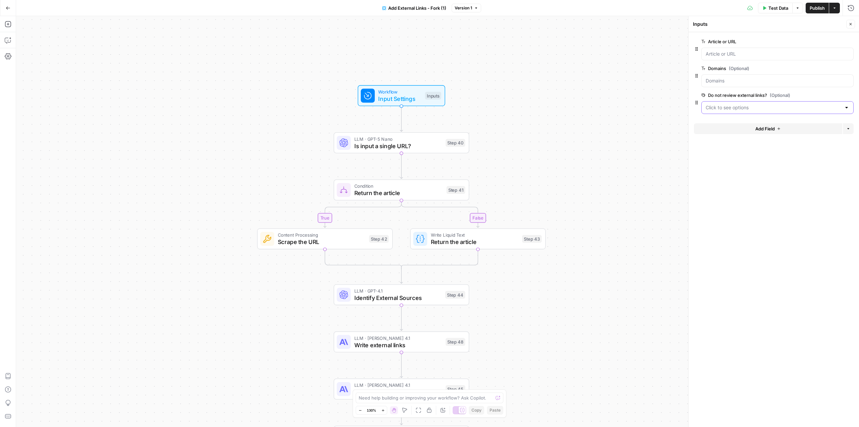
click at [749, 109] on links\? "Do not review external links? (Optional)" at bounding box center [773, 107] width 136 height 7
drag, startPoint x: 774, startPoint y: 131, endPoint x: 718, endPoint y: 135, distance: 56.1
click at [718, 135] on span "Do not review external links" at bounding box center [776, 133] width 138 height 7
click at [736, 191] on form "Article or URL edit field Delete group Domains (Optional) edit field Delete gro…" at bounding box center [773, 229] width 170 height 395
click at [737, 110] on links\? "Do not review external links? (Optional)" at bounding box center [773, 107] width 136 height 7
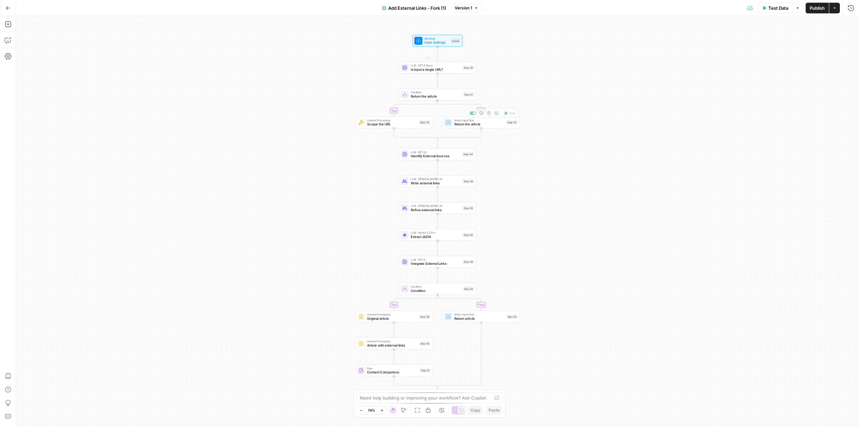
click at [442, 40] on span "Input Settings" at bounding box center [436, 42] width 25 height 5
click at [779, 111] on links\? "Do not review external links? (Optional)" at bounding box center [773, 107] width 136 height 7
click at [763, 199] on form "Article or URL edit field Delete group Domains (Optional) edit field Delete gro…" at bounding box center [773, 229] width 170 height 395
click at [581, 193] on div "true false true false Workflow Input Settings Inputs LLM · GPT-5 Nano Is input …" at bounding box center [437, 221] width 843 height 411
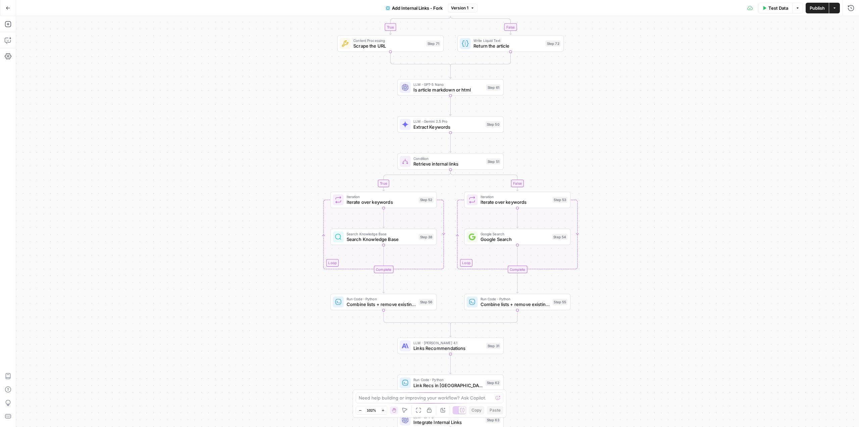
click at [453, 124] on span "Extract Keywords" at bounding box center [447, 126] width 69 height 7
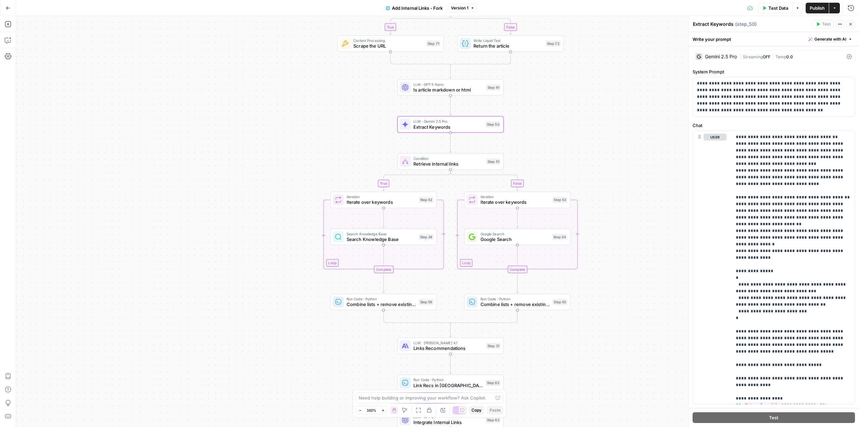
scroll to position [16, 0]
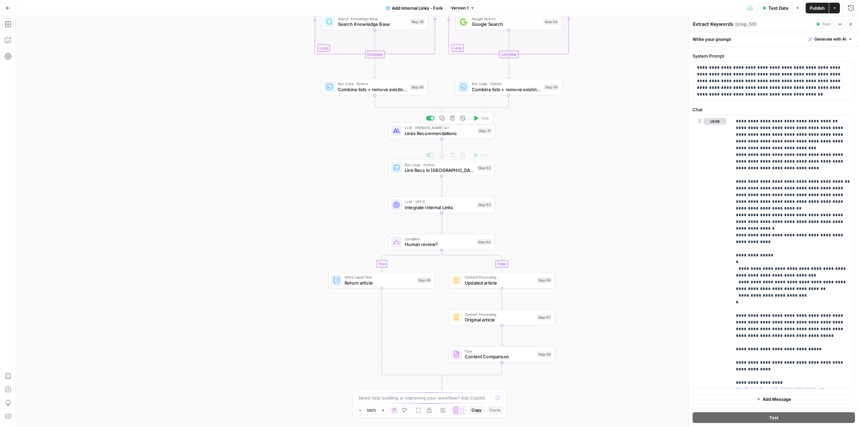
click at [445, 133] on span "Links Recommendations" at bounding box center [440, 133] width 70 height 7
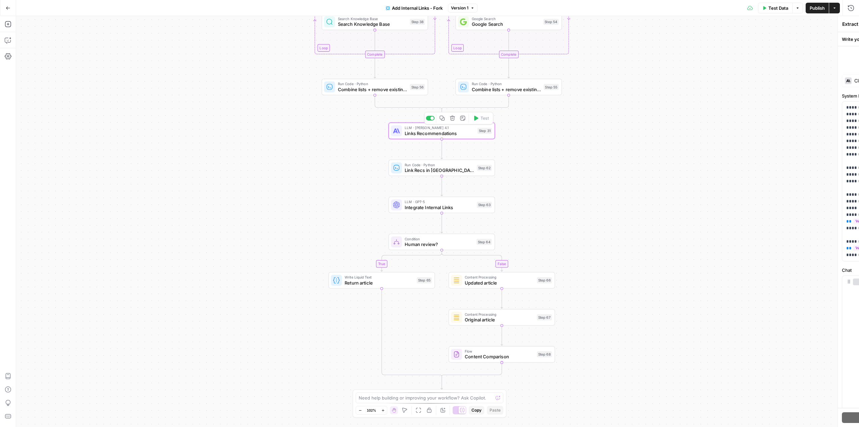
type textarea "Links Recommendations"
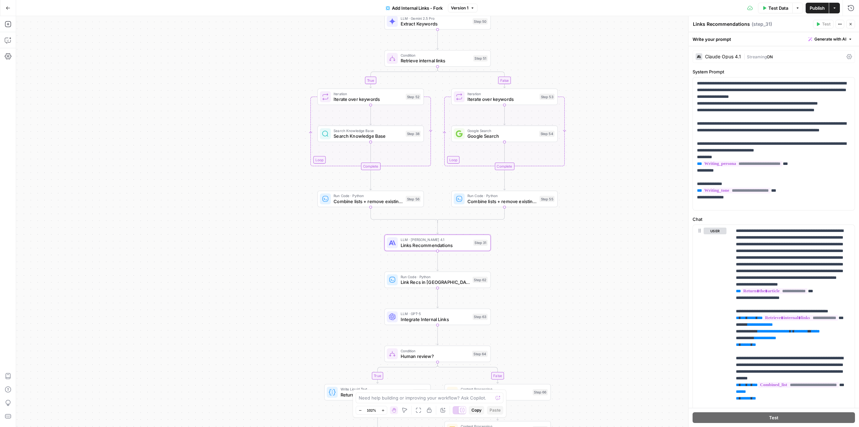
click at [453, 26] on span "Extract Keywords" at bounding box center [434, 23] width 69 height 7
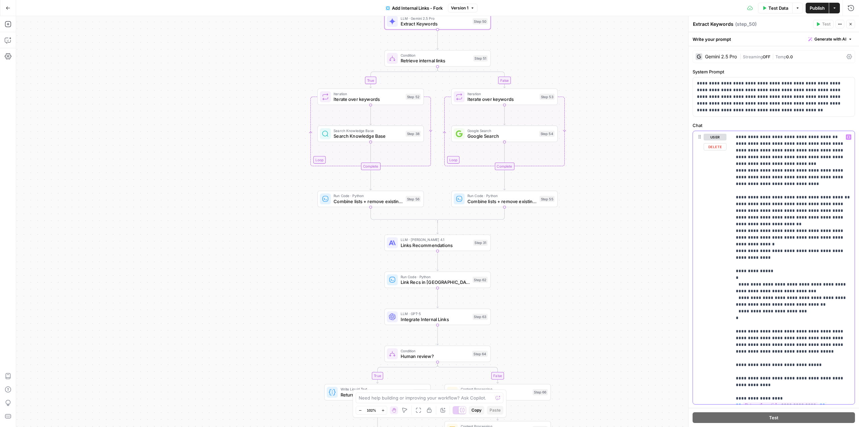
click at [777, 165] on p "**********" at bounding box center [793, 268] width 115 height 268
click at [783, 179] on p "**********" at bounding box center [793, 268] width 115 height 268
click at [795, 178] on p "**********" at bounding box center [793, 268] width 115 height 268
click at [794, 182] on p "**********" at bounding box center [793, 268] width 115 height 268
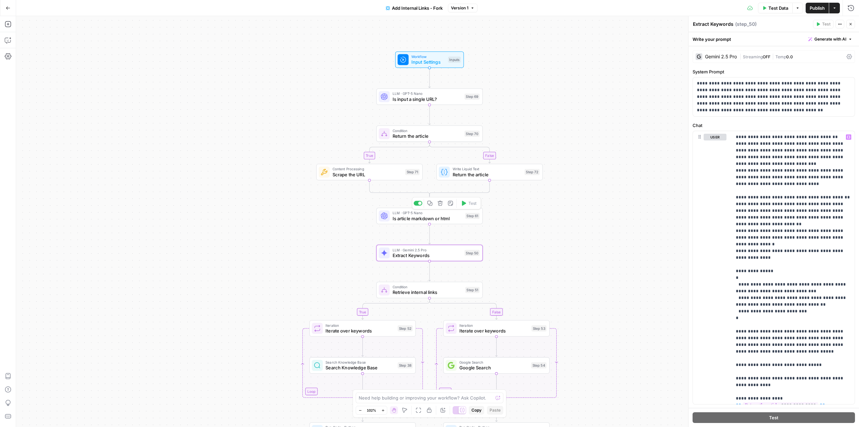
click at [454, 221] on span "Is article markdown or html" at bounding box center [427, 218] width 70 height 7
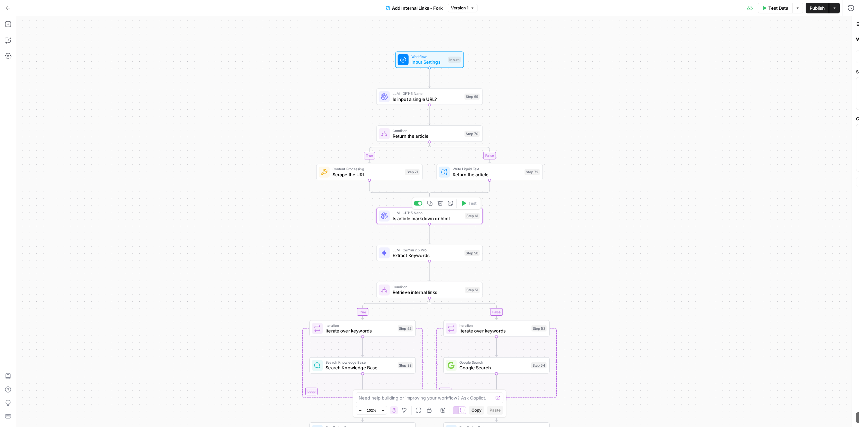
type textarea "Is article markdown or html"
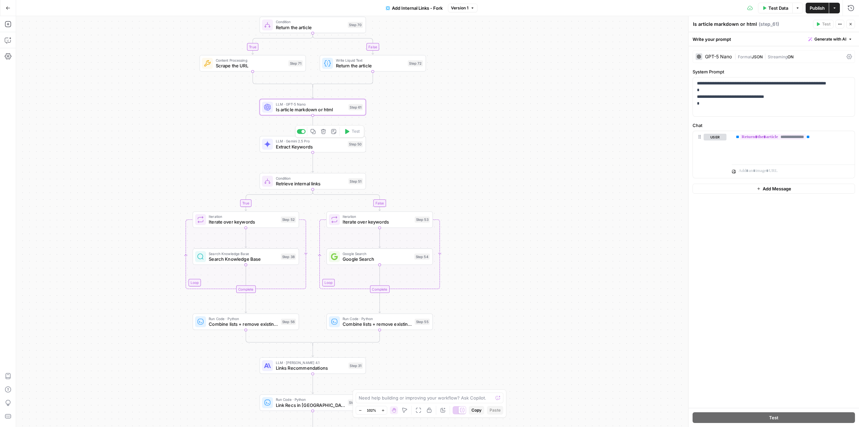
click at [323, 147] on span "Extract Keywords" at bounding box center [310, 146] width 69 height 7
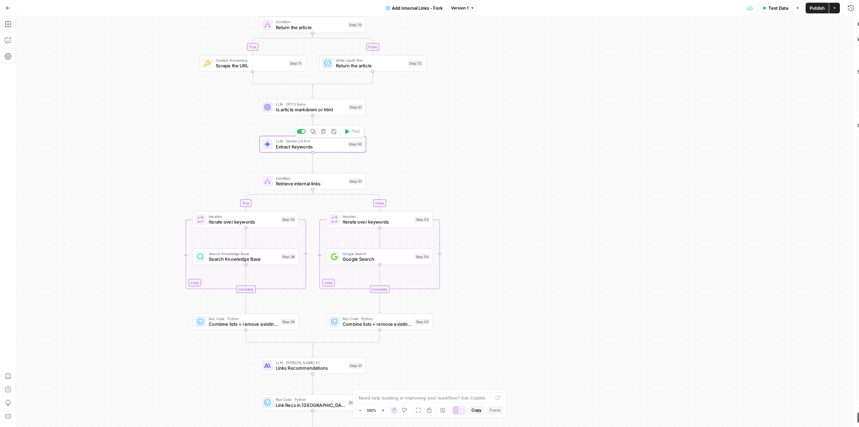
type textarea "Extract Keywords"
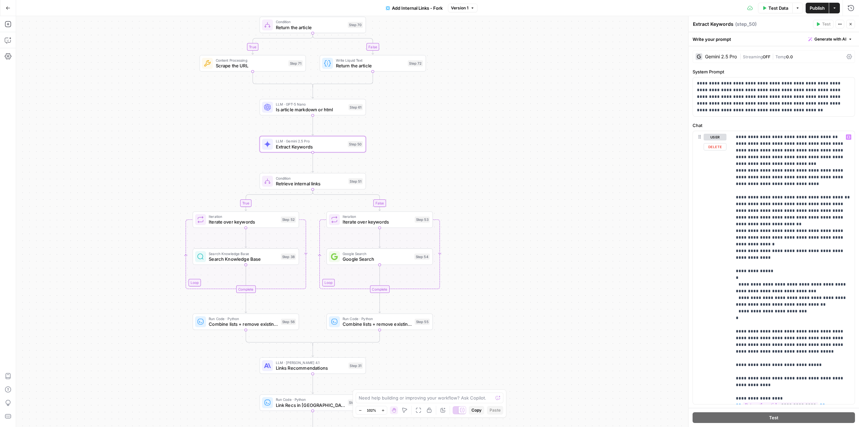
scroll to position [0, 0]
click at [780, 256] on p "**********" at bounding box center [793, 267] width 115 height 268
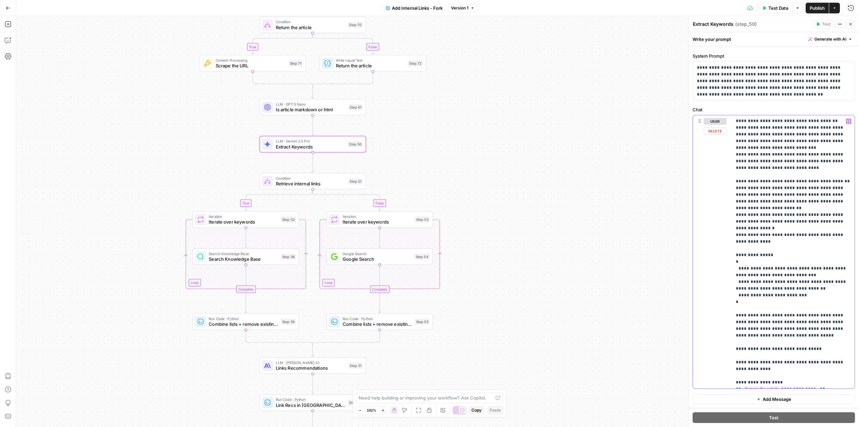
click at [798, 337] on p "**********" at bounding box center [793, 252] width 115 height 268
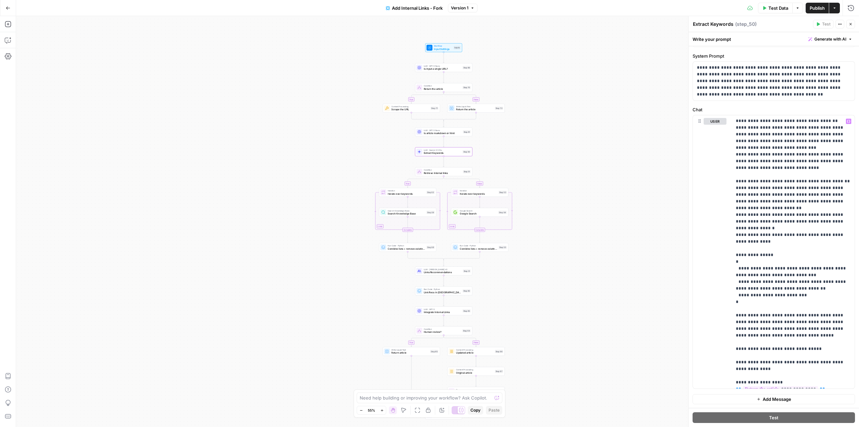
click at [592, 157] on div "true false true false true false Workflow Input Settings Inputs LLM · GPT-5 Nan…" at bounding box center [437, 221] width 843 height 411
